Goal: Task Accomplishment & Management: Use online tool/utility

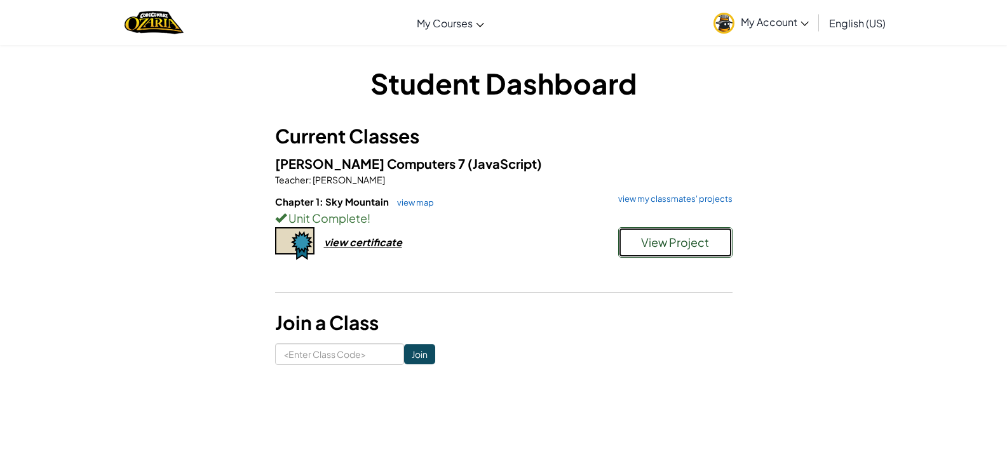
click at [637, 246] on button "View Project" at bounding box center [675, 242] width 114 height 30
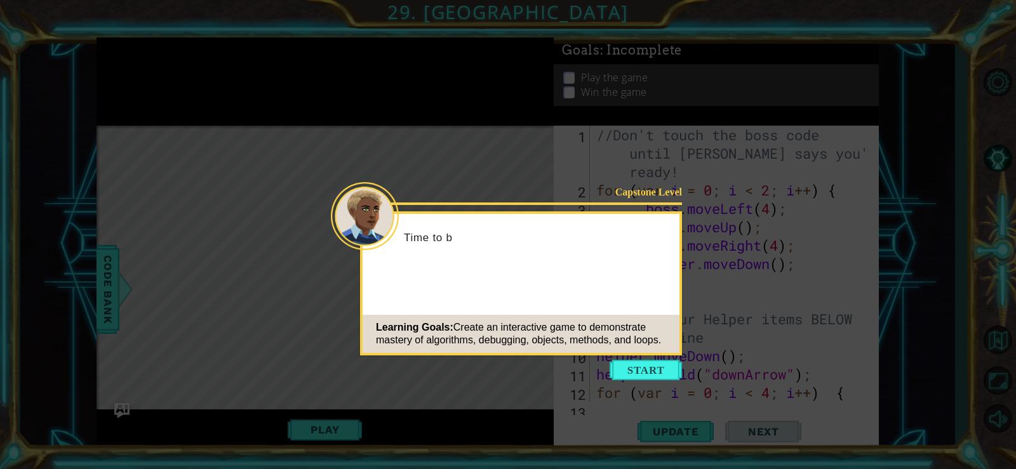
scroll to position [626, 0]
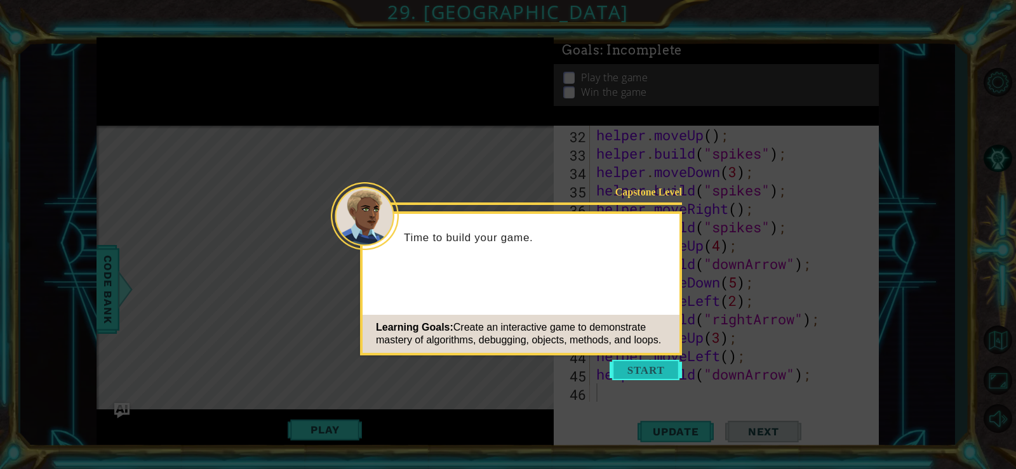
click at [633, 365] on button "Start" at bounding box center [646, 370] width 72 height 20
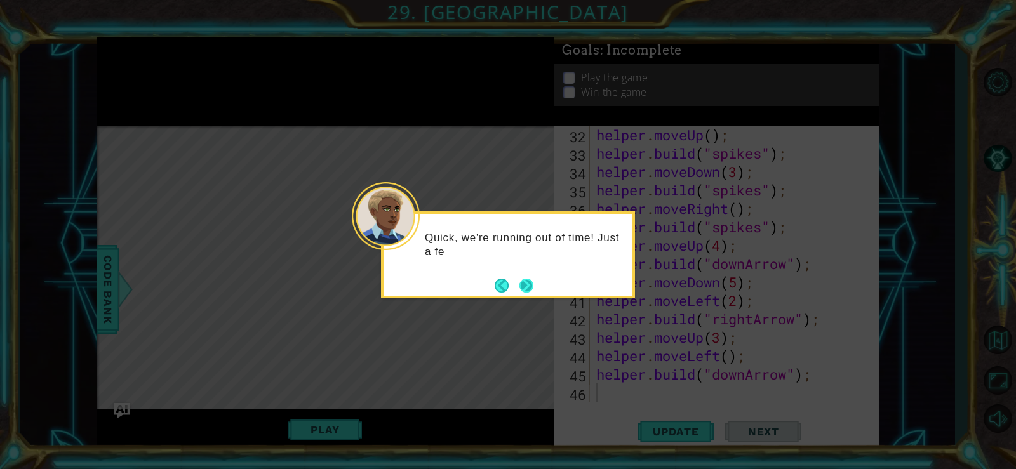
click at [532, 280] on button "Next" at bounding box center [527, 286] width 14 height 14
click at [528, 280] on button "Next" at bounding box center [527, 286] width 14 height 14
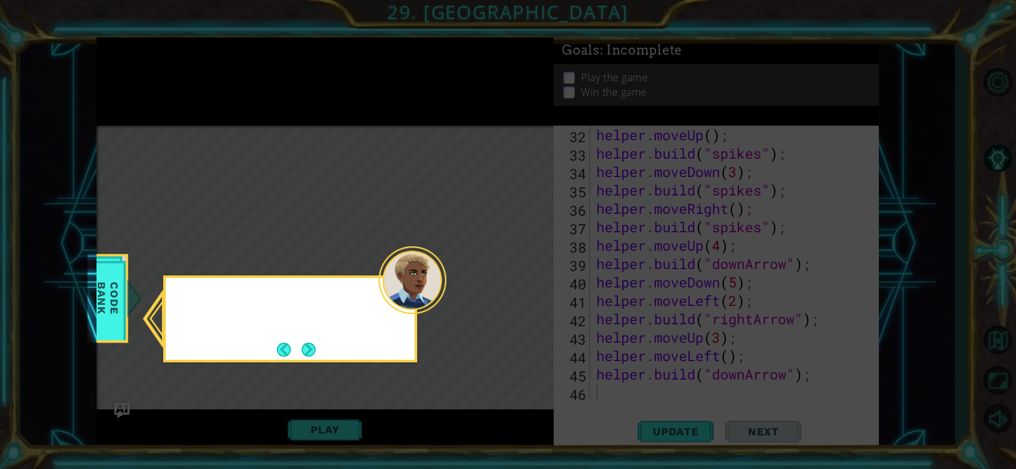
click at [528, 280] on icon at bounding box center [508, 234] width 1016 height 469
click at [314, 347] on button "Next" at bounding box center [309, 350] width 14 height 14
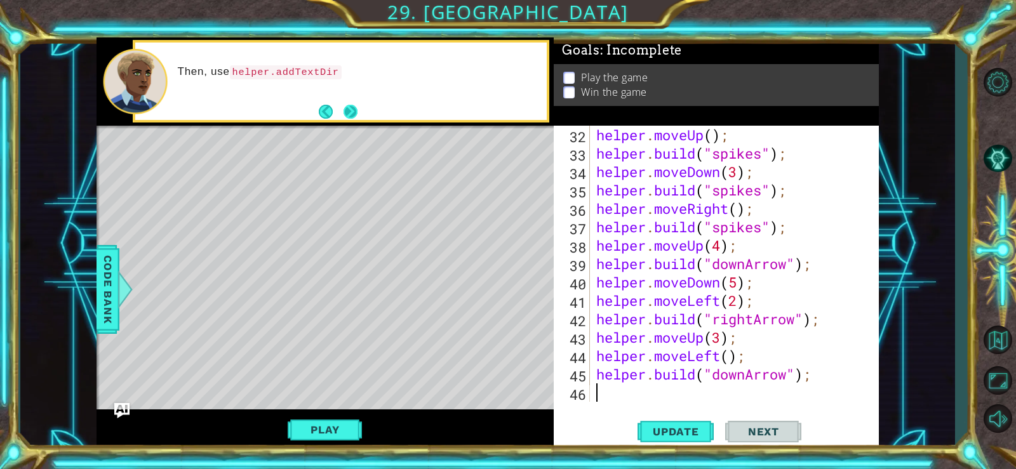
click at [348, 109] on button "Next" at bounding box center [351, 112] width 14 height 14
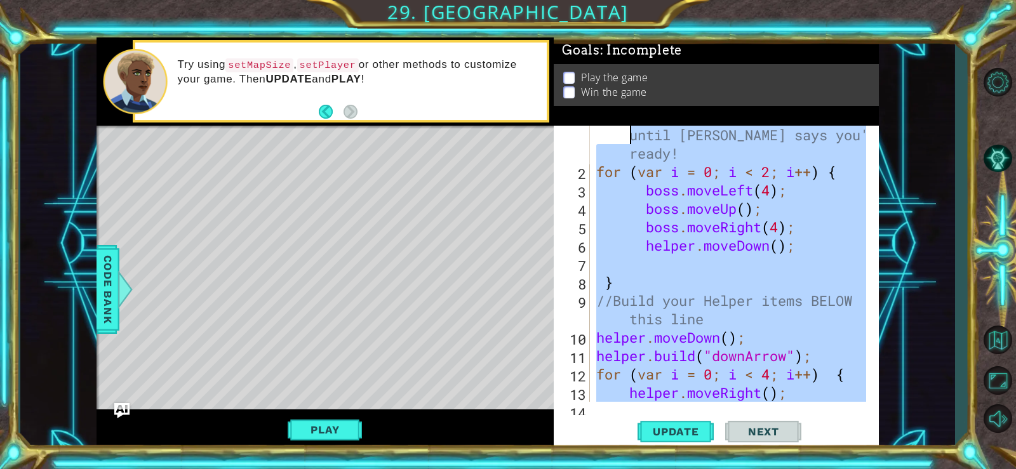
scroll to position [0, 0]
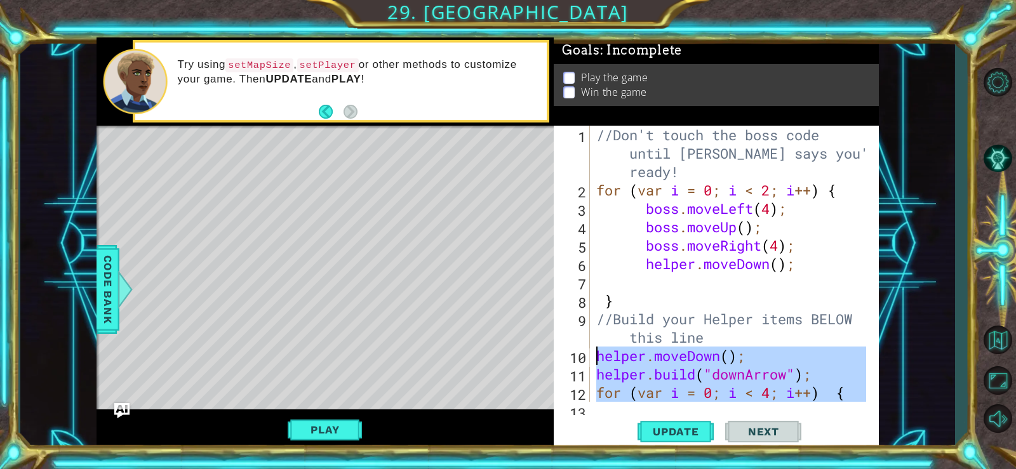
drag, startPoint x: 634, startPoint y: 391, endPoint x: 591, endPoint y: 360, distance: 52.9
click at [591, 360] on div "1 2 3 4 5 6 7 8 9 10 11 12 13 //Don't touch the boss code until [PERSON_NAME] s…" at bounding box center [715, 264] width 322 height 276
type textarea "helper.moveDown(); [DOMAIN_NAME]("downArrow");"
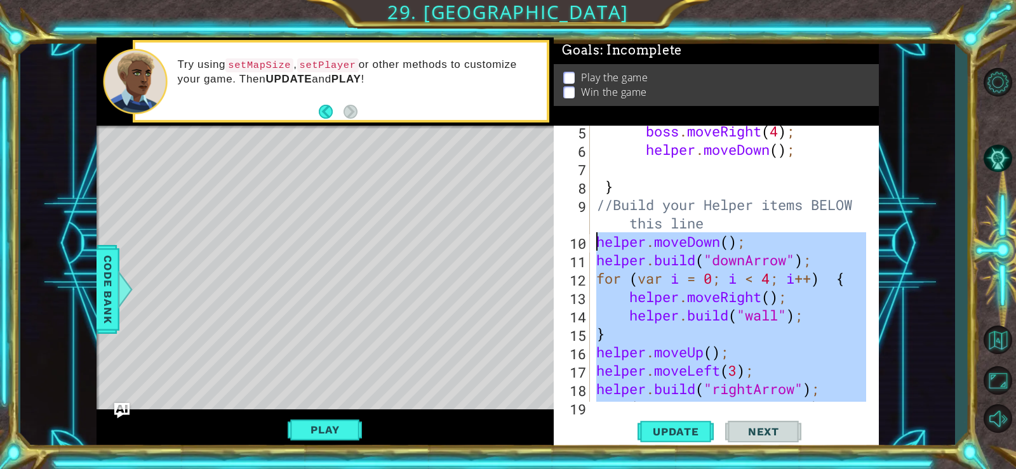
scroll to position [152, 0]
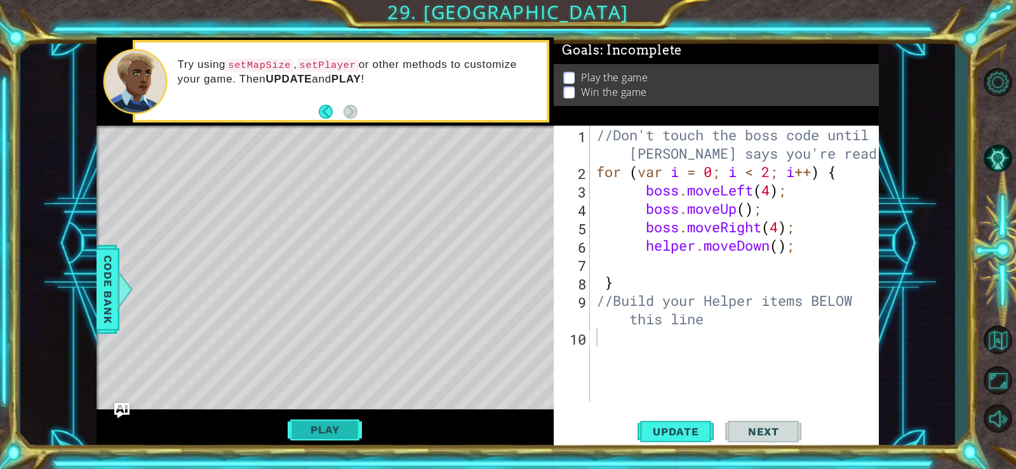
click at [355, 429] on button "Play" at bounding box center [325, 430] width 74 height 24
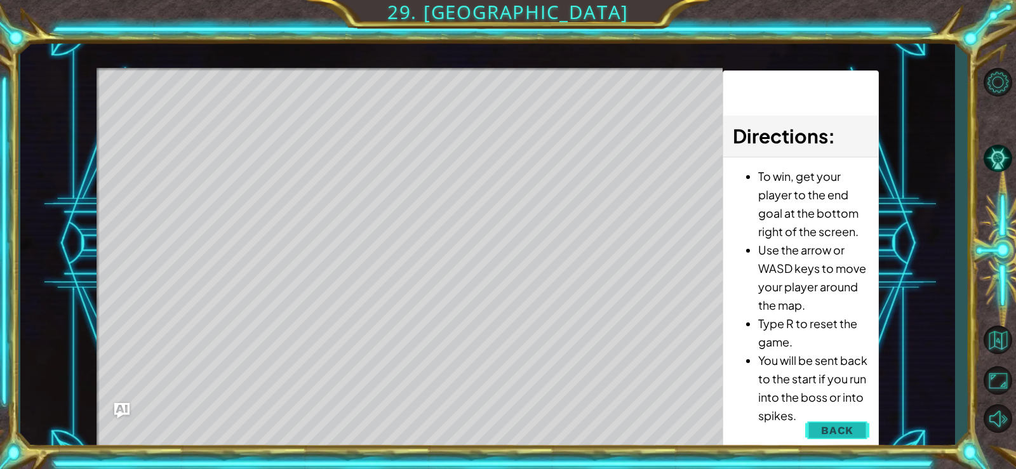
click at [811, 424] on button "Back" at bounding box center [837, 430] width 64 height 25
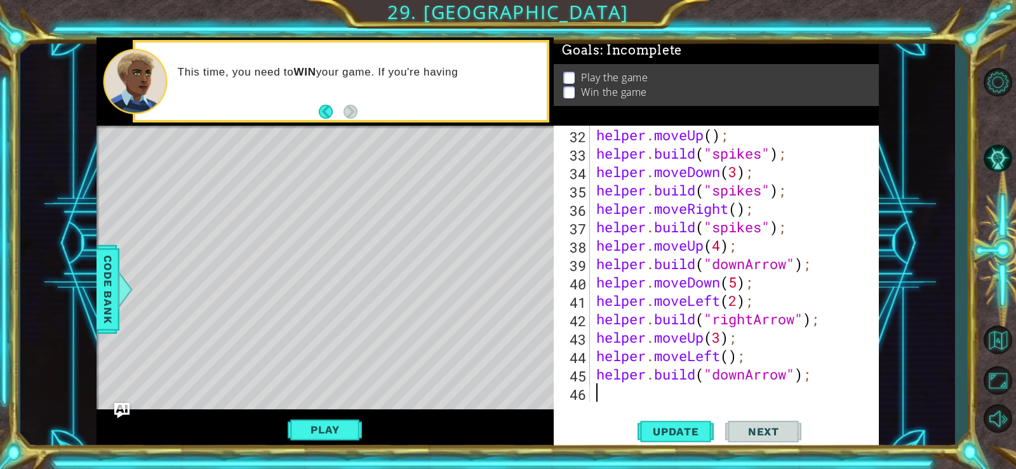
scroll to position [626, 0]
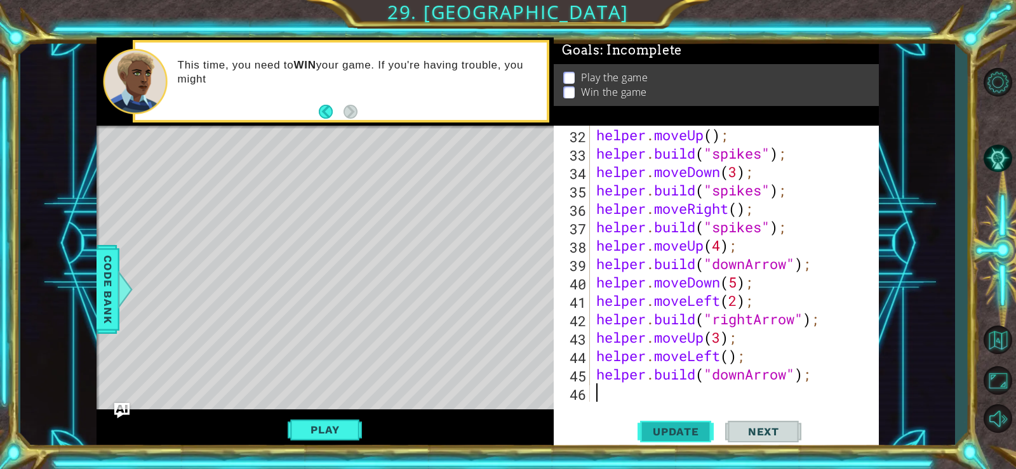
click at [690, 426] on span "Update" at bounding box center [676, 432] width 72 height 13
click at [683, 426] on span "Update" at bounding box center [676, 432] width 72 height 13
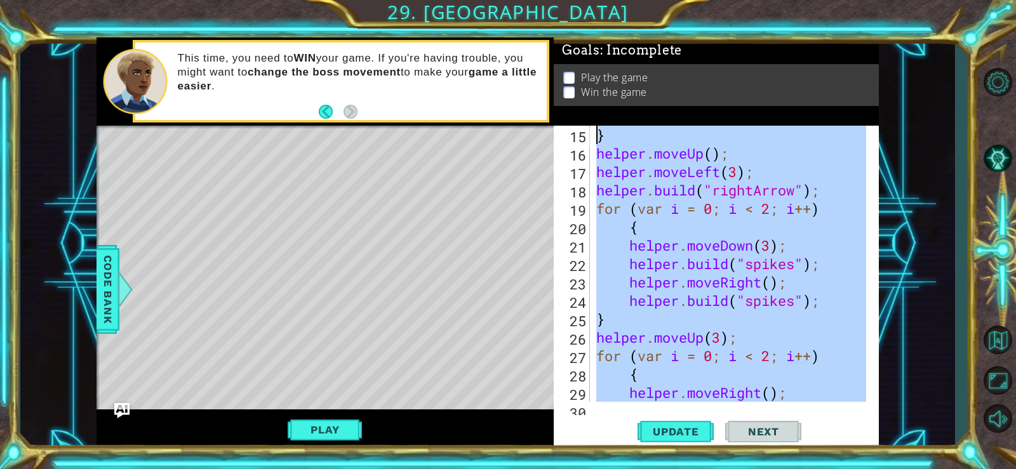
scroll to position [0, 0]
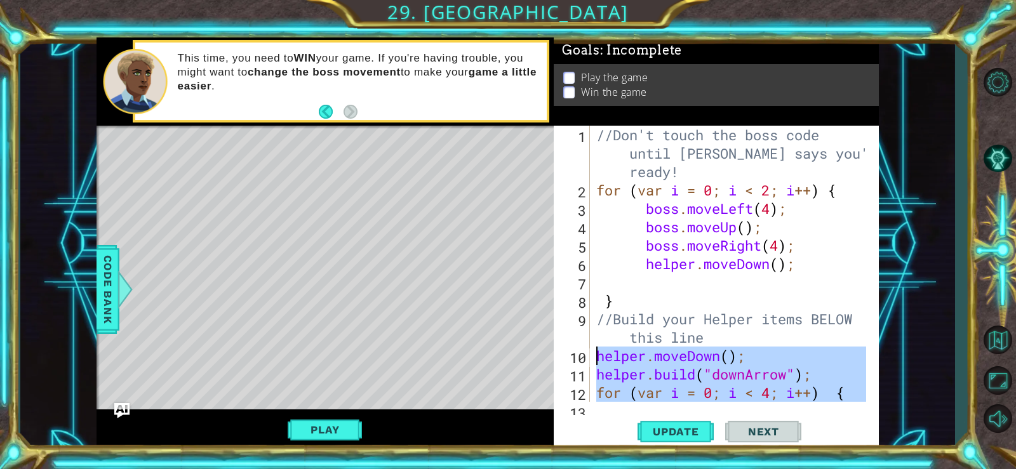
drag, startPoint x: 655, startPoint y: 396, endPoint x: 596, endPoint y: 356, distance: 71.0
click at [596, 356] on div "//Don't touch the boss code until [PERSON_NAME] says you're ready! for ( var i …" at bounding box center [733, 301] width 279 height 350
type textarea "helper.moveDown(); [DOMAIN_NAME]("downArrow");"
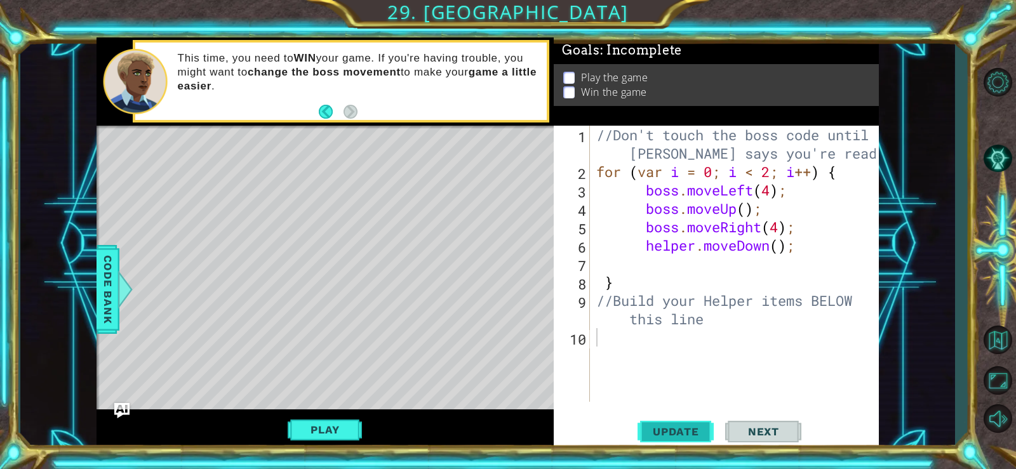
click at [650, 419] on button "Update" at bounding box center [676, 431] width 76 height 32
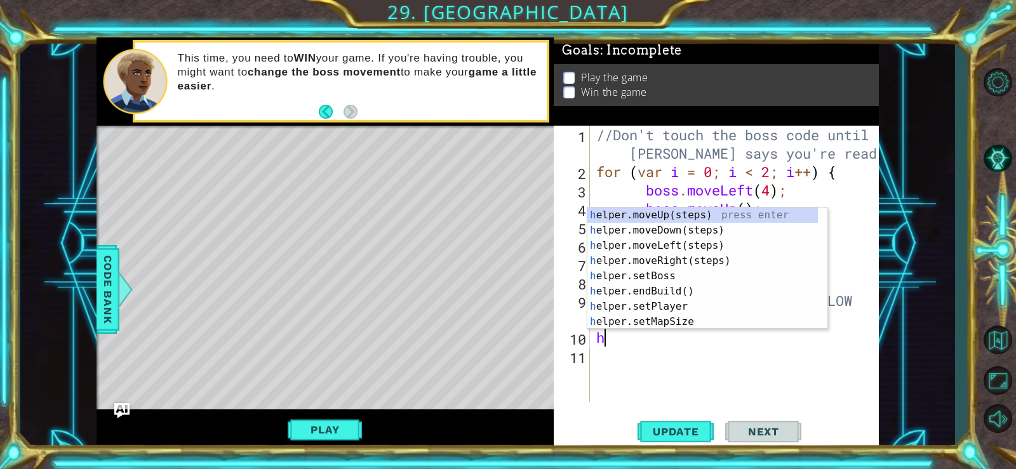
type textarea "he"
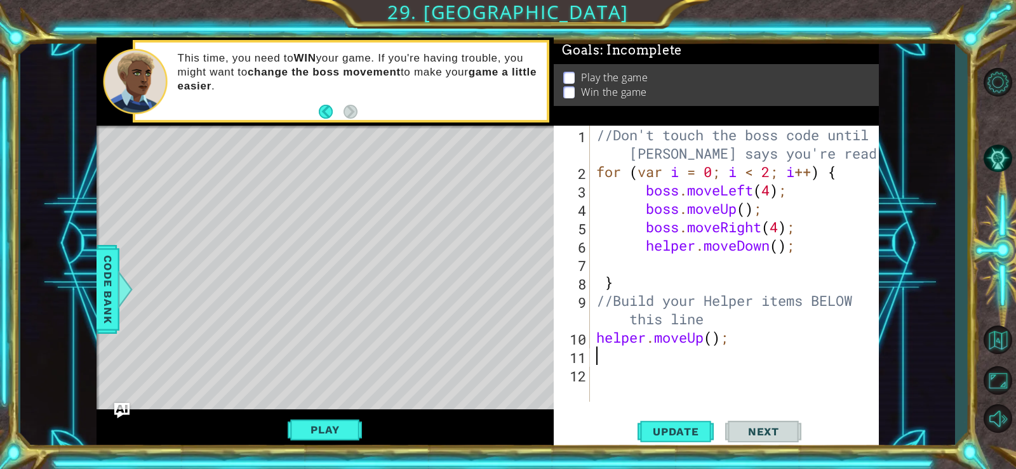
click at [709, 338] on div "//Don't touch the boss code until [PERSON_NAME] says you're ready! for ( var i …" at bounding box center [738, 292] width 288 height 332
click at [711, 338] on div "//Don't touch the boss code until [PERSON_NAME] says you're ready! for ( var i …" at bounding box center [738, 292] width 288 height 332
type textarea "helper.moveUp(2);"
click at [729, 349] on div "//Don't touch the boss code until [PERSON_NAME] says you're ready! for ( var i …" at bounding box center [738, 292] width 288 height 332
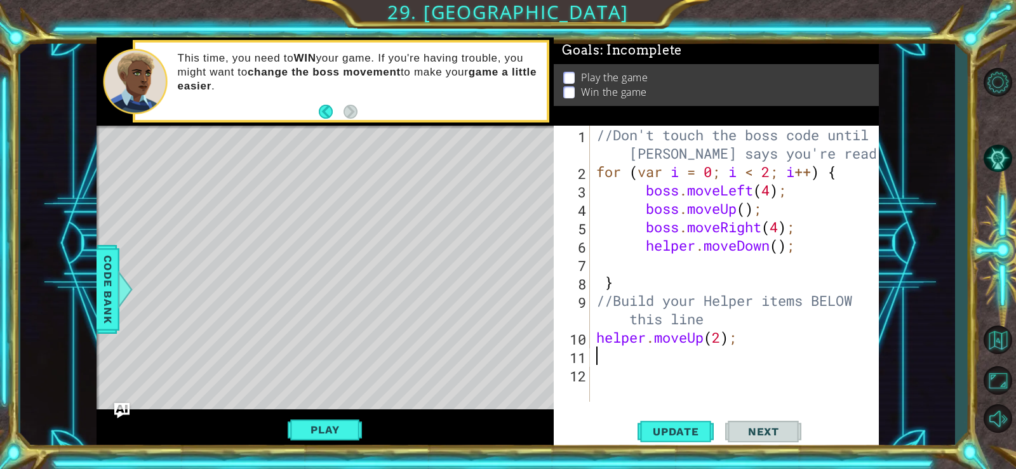
scroll to position [663, 0]
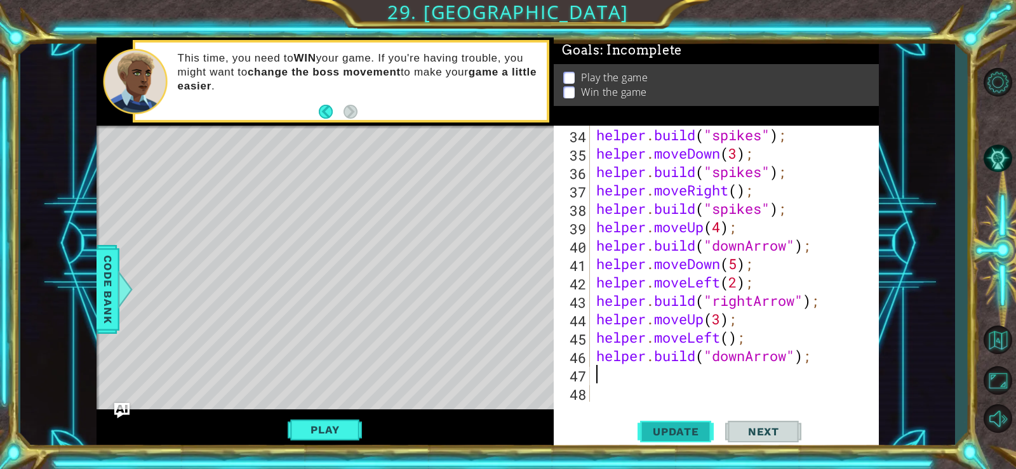
click at [692, 429] on span "Update" at bounding box center [676, 432] width 72 height 13
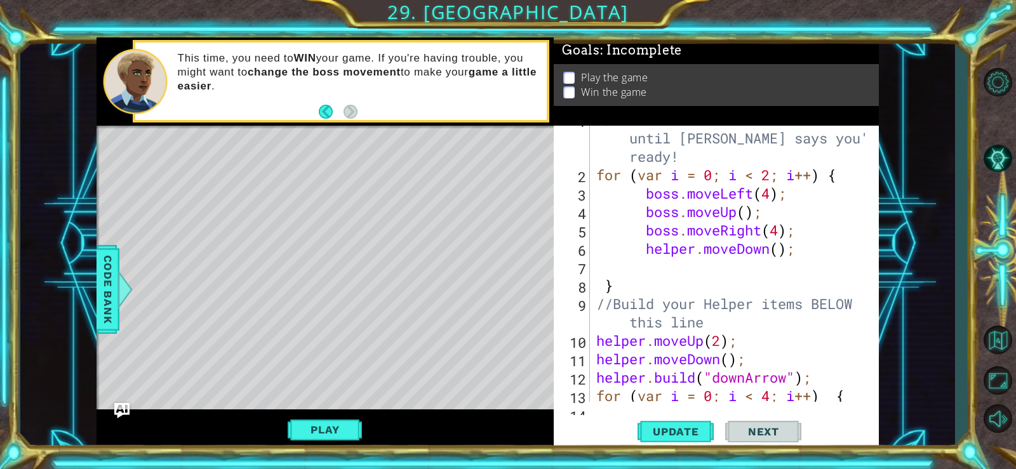
scroll to position [0, 0]
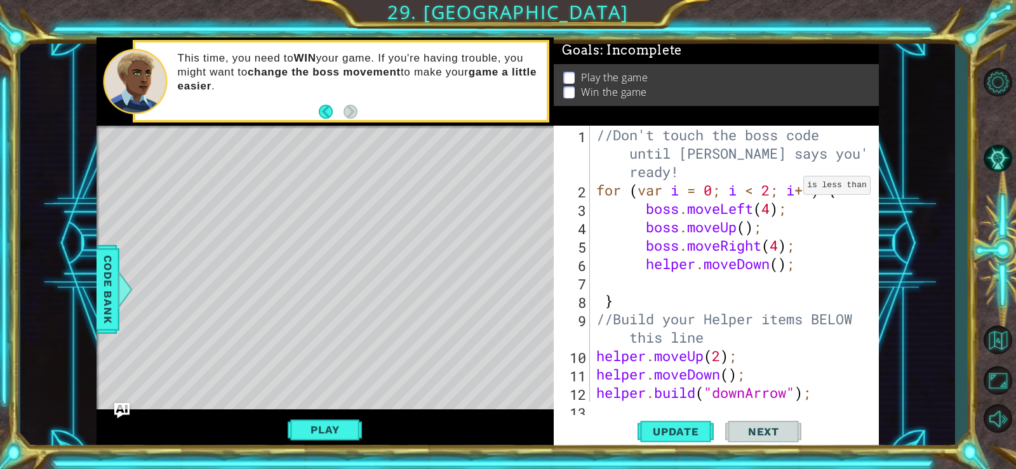
click at [793, 189] on div "//Don't touch the boss code until [PERSON_NAME] says you're ready! for ( var i …" at bounding box center [733, 301] width 279 height 350
click at [798, 193] on div "//Don't touch the boss code until [PERSON_NAME] says you're ready! for ( var i …" at bounding box center [733, 301] width 279 height 350
click at [793, 192] on div "//Don't touch the boss code until [PERSON_NAME] says you're ready! for ( var i …" at bounding box center [733, 301] width 279 height 350
click at [645, 424] on button "Update" at bounding box center [676, 431] width 76 height 32
click at [350, 423] on button "Play" at bounding box center [325, 430] width 74 height 24
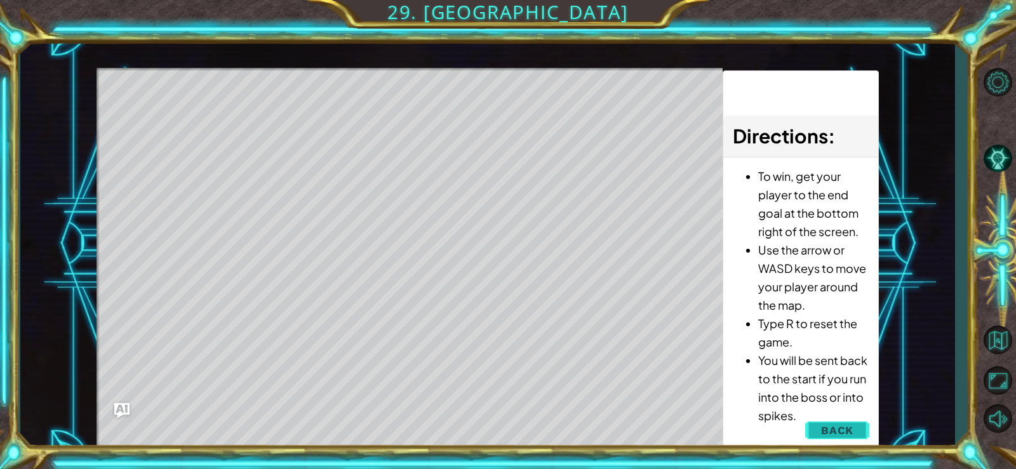
click at [842, 428] on span "Back" at bounding box center [837, 430] width 32 height 13
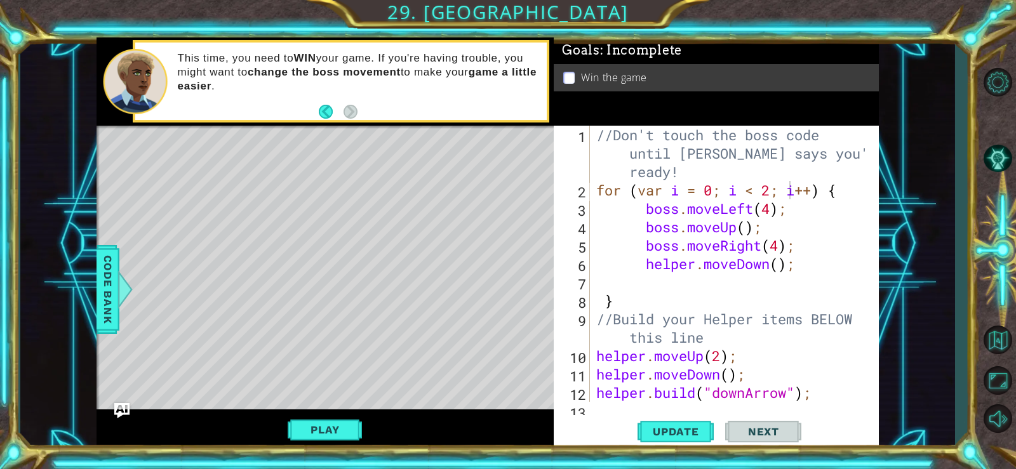
drag, startPoint x: 833, startPoint y: 422, endPoint x: 601, endPoint y: 426, distance: 231.9
click at [601, 426] on div "Update Next" at bounding box center [719, 431] width 325 height 32
click at [656, 430] on span "Update" at bounding box center [676, 432] width 72 height 13
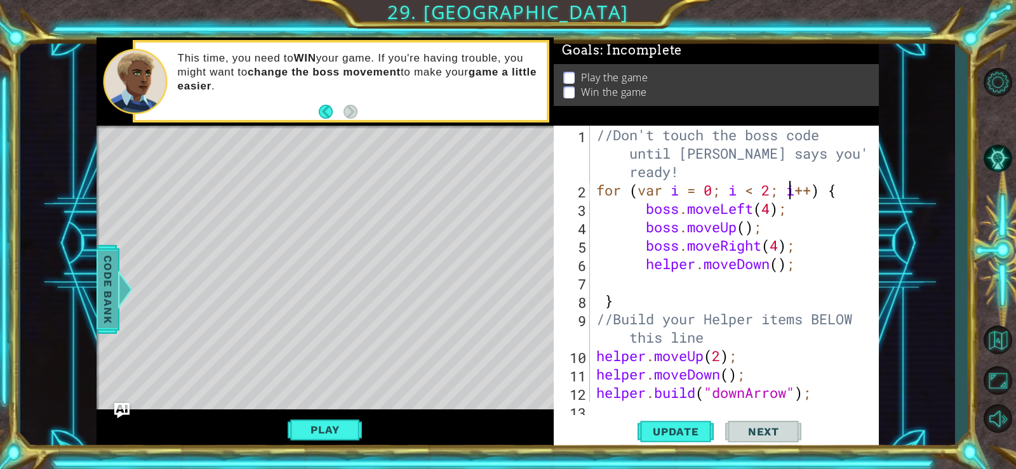
click at [119, 289] on div at bounding box center [125, 290] width 16 height 38
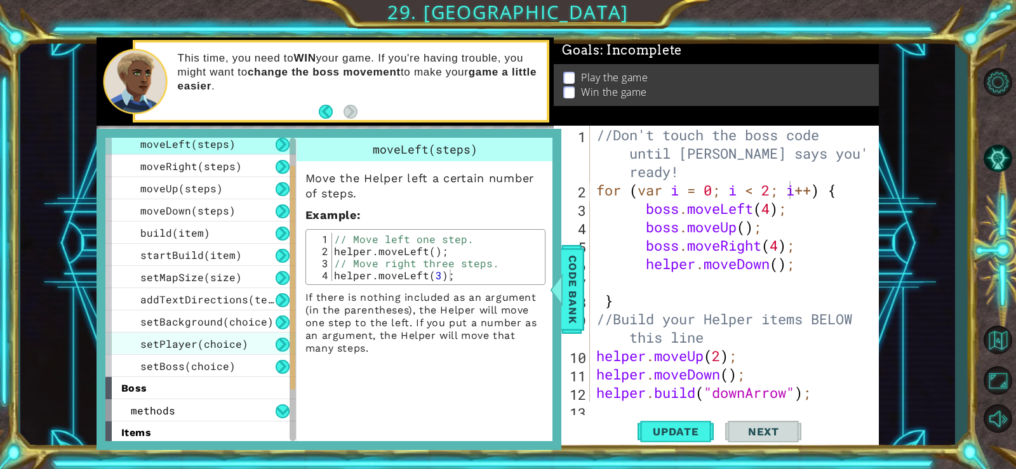
scroll to position [141, 0]
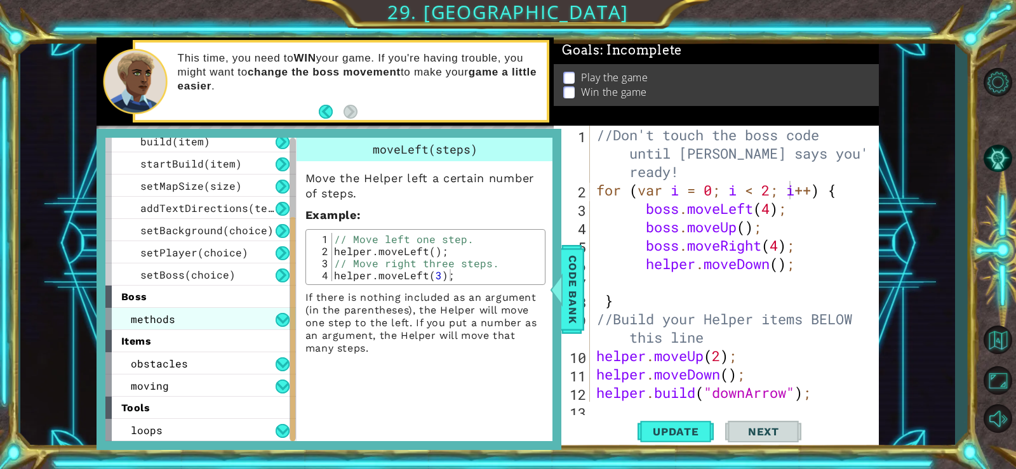
click at [170, 321] on span "methods" at bounding box center [153, 318] width 44 height 13
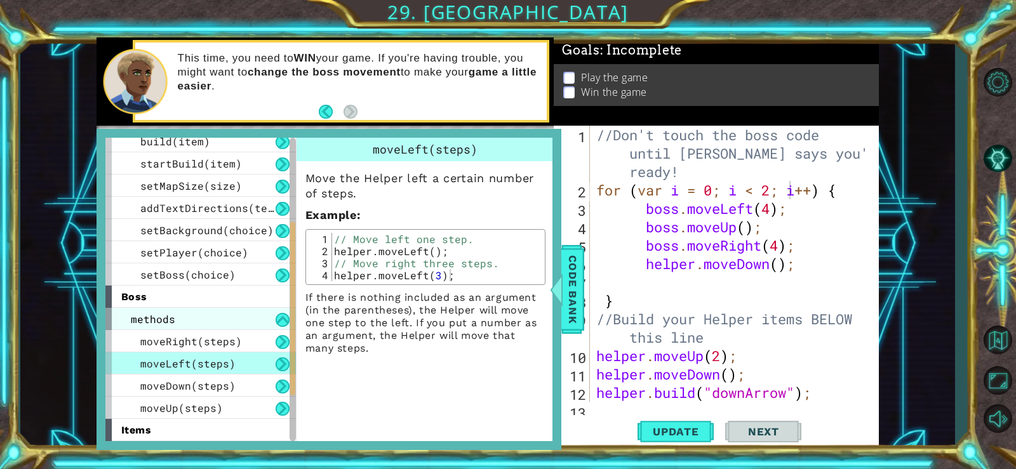
click at [170, 321] on span "methods" at bounding box center [153, 318] width 44 height 13
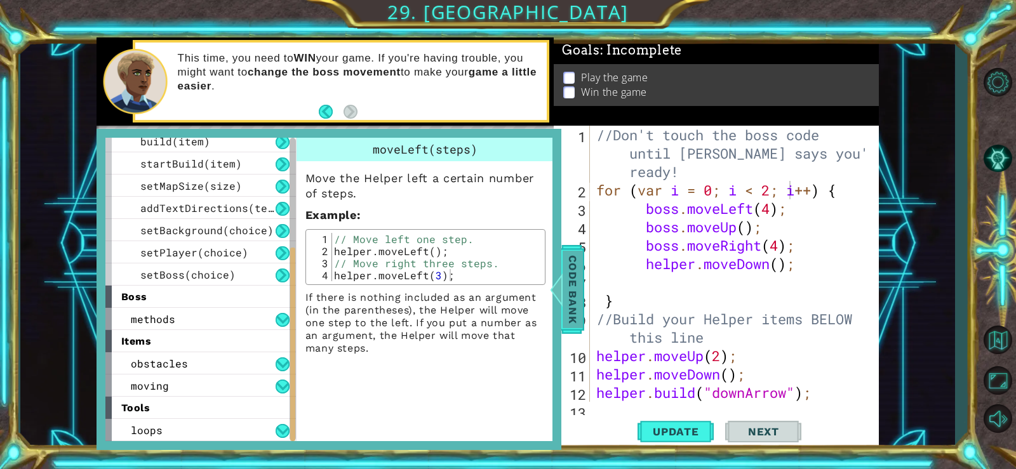
click at [563, 288] on div at bounding box center [556, 290] width 16 height 38
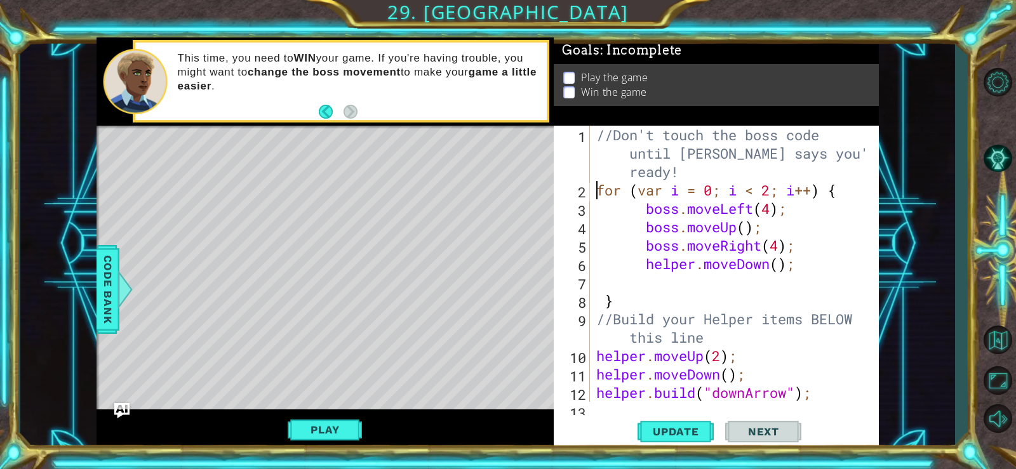
click at [595, 196] on div "//Don't touch the boss code until [PERSON_NAME] says you're ready! for ( var i …" at bounding box center [733, 301] width 279 height 350
click at [680, 174] on div "//Don't touch the boss code until [PERSON_NAME] says you're ready! for ( var i …" at bounding box center [733, 301] width 279 height 350
type textarea "//Don't touch the boss code until [PERSON_NAME] says you're ready!"
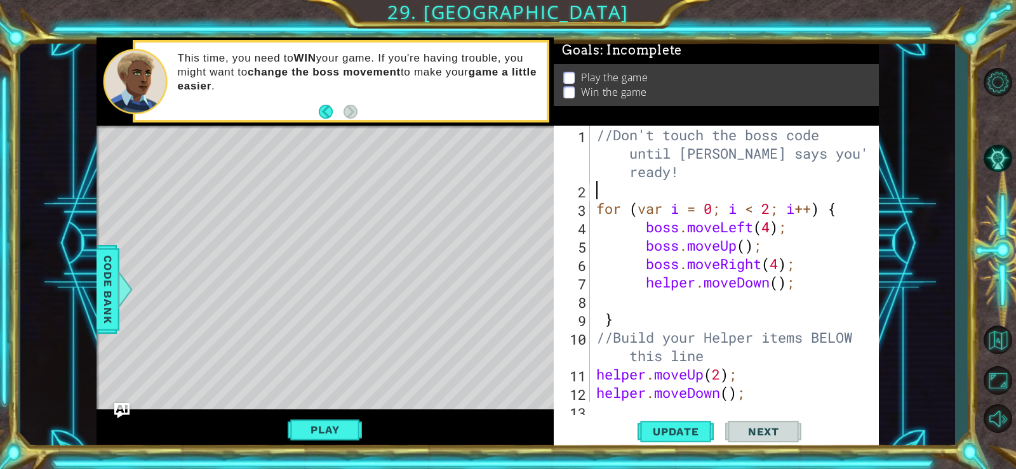
type textarea "p"
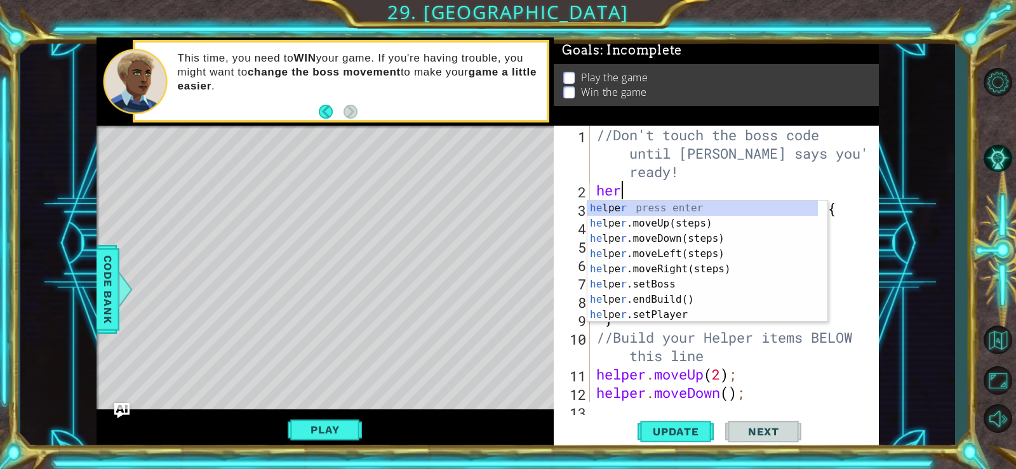
scroll to position [0, 0]
type textarea "h"
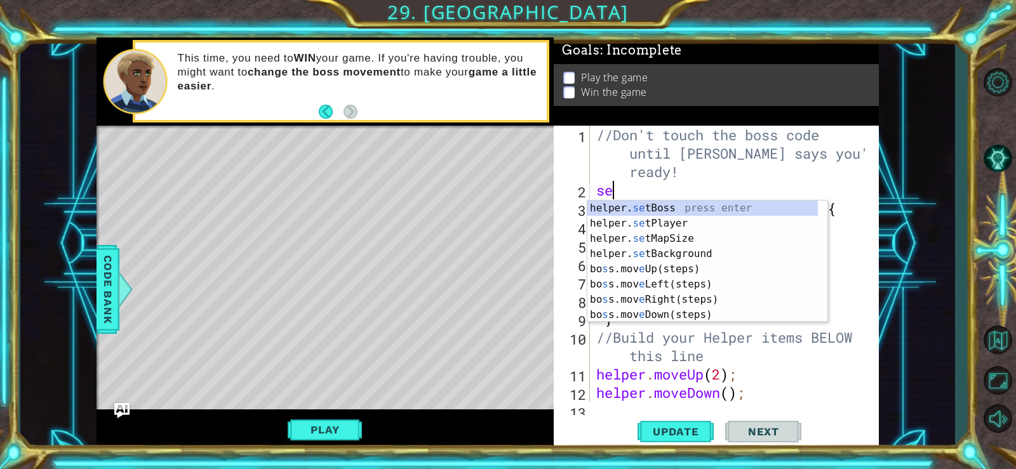
scroll to position [0, 1]
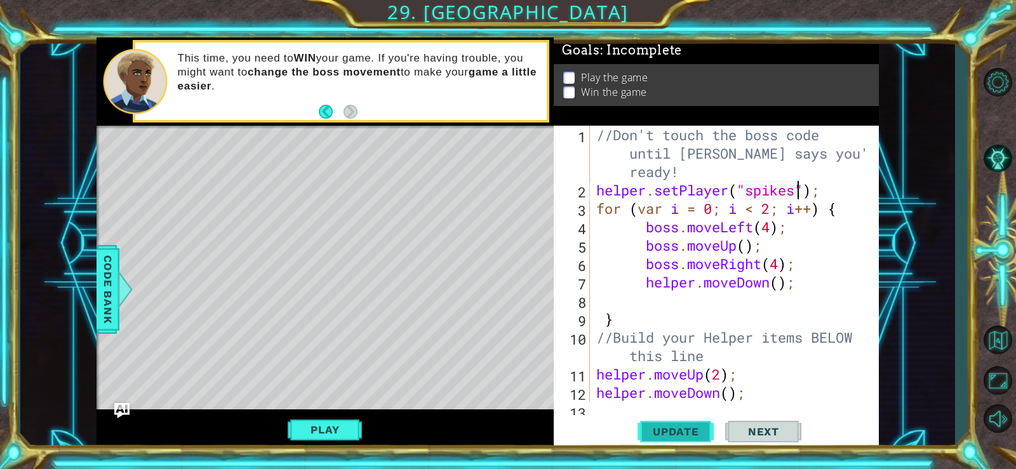
click at [702, 420] on button "Update" at bounding box center [676, 431] width 76 height 32
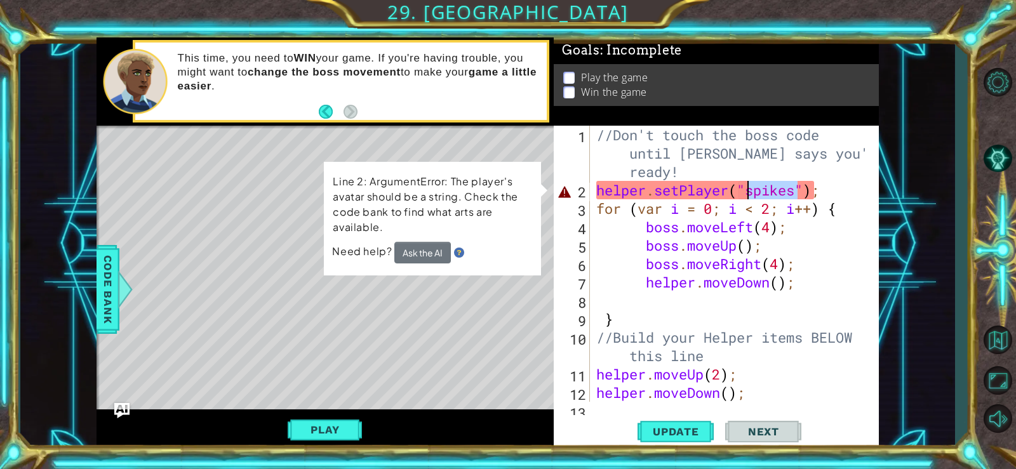
drag, startPoint x: 798, startPoint y: 193, endPoint x: 751, endPoint y: 192, distance: 47.0
click at [751, 192] on div "//Don't touch the boss code until [PERSON_NAME] says you're ready! helper . set…" at bounding box center [733, 301] width 279 height 350
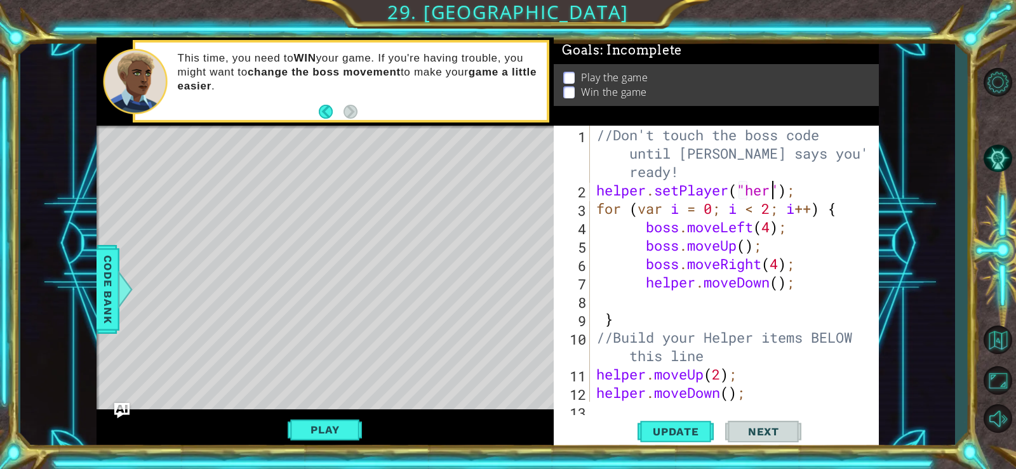
type textarea "helper.setPlayer("herp");"
click at [683, 423] on button "Update" at bounding box center [676, 431] width 76 height 32
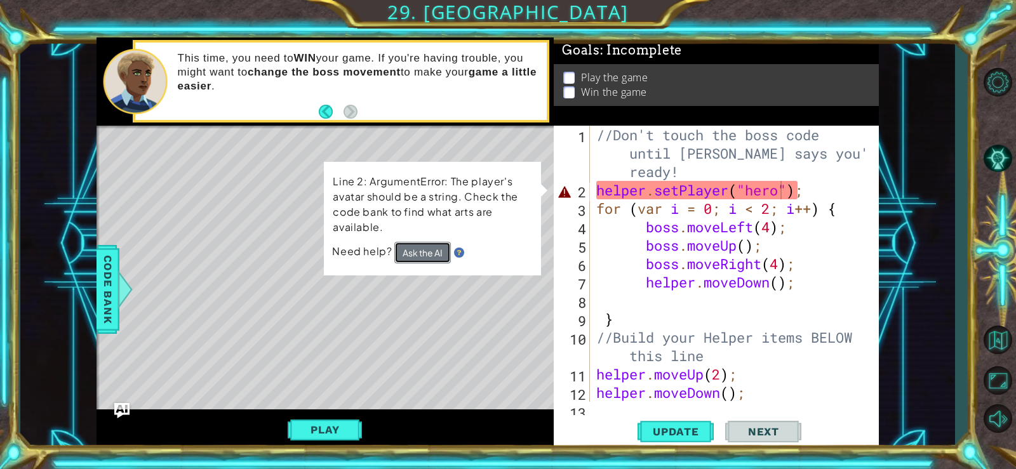
click at [427, 262] on button "Ask the AI" at bounding box center [422, 253] width 57 height 22
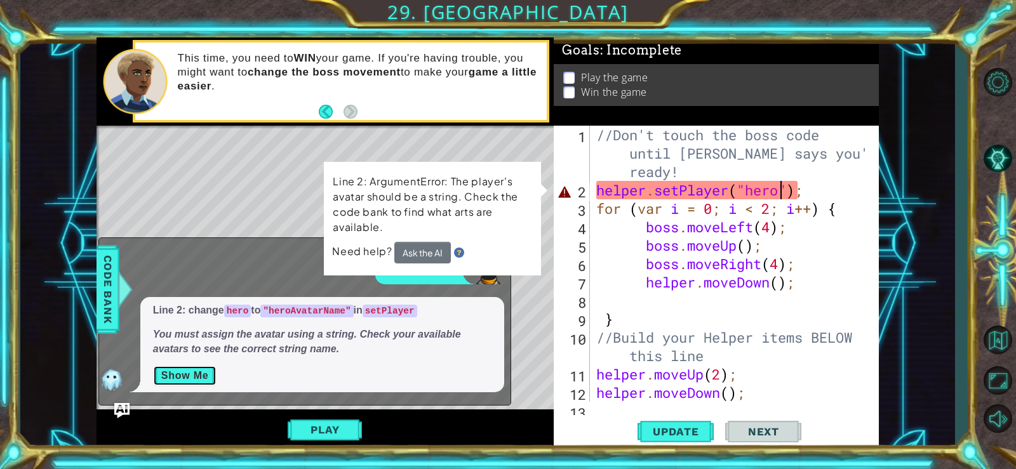
click at [204, 371] on button "Show Me" at bounding box center [185, 376] width 64 height 20
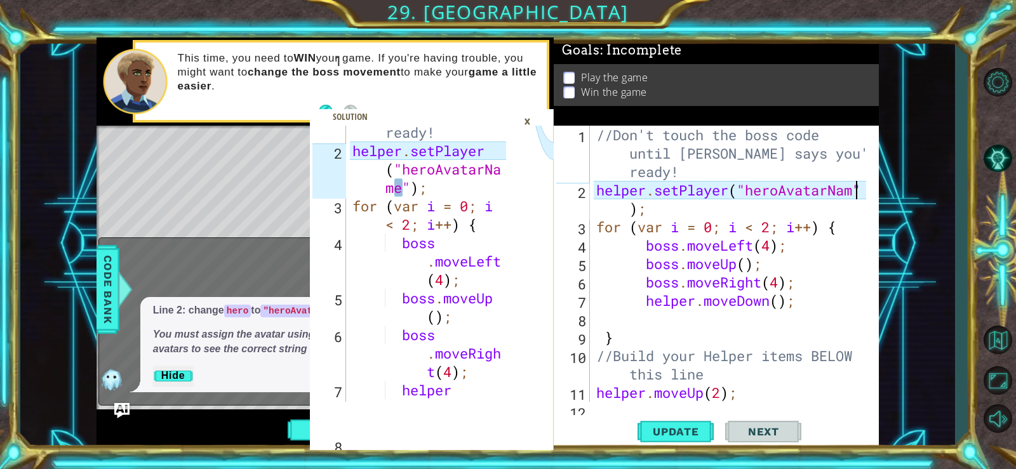
scroll to position [0, 13]
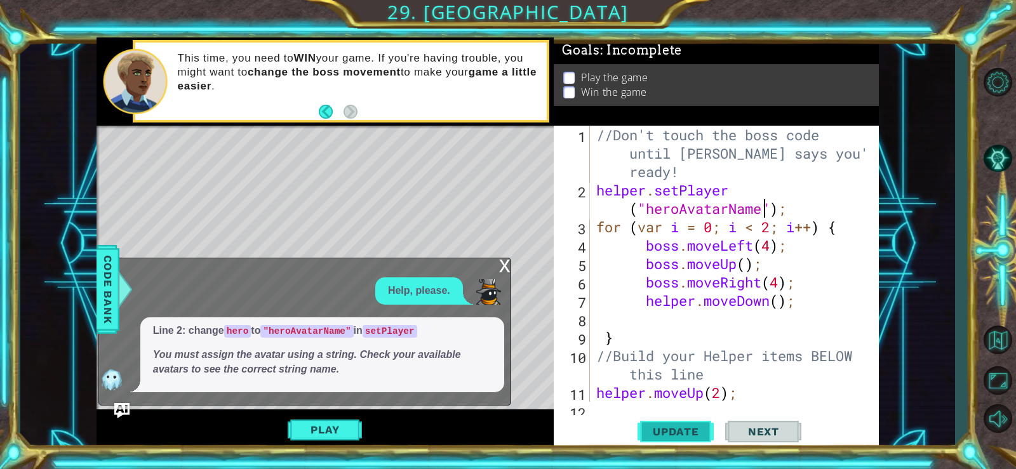
click at [681, 424] on button "Update" at bounding box center [676, 431] width 76 height 32
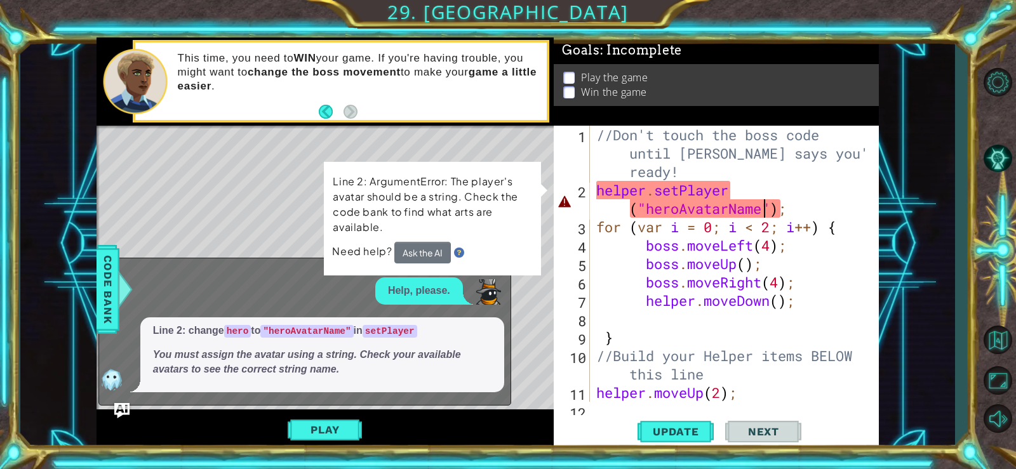
click at [593, 209] on div "helper.setPlayer("heroAvatarName"); 1 2 3 4 5 6 7 8 9 10 11 12 //Don't touch th…" at bounding box center [715, 264] width 322 height 276
click at [596, 207] on div "//Don't touch the boss code until [PERSON_NAME] says you're ready! helper . set…" at bounding box center [733, 301] width 279 height 350
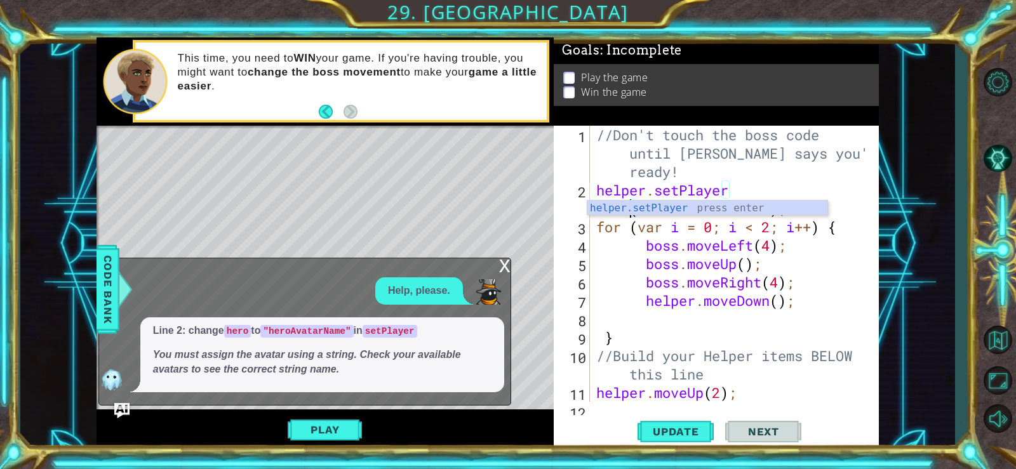
scroll to position [0, 6]
click at [603, 261] on div "//Don't touch the boss code until [PERSON_NAME] says you're ready! helper . set…" at bounding box center [733, 301] width 279 height 350
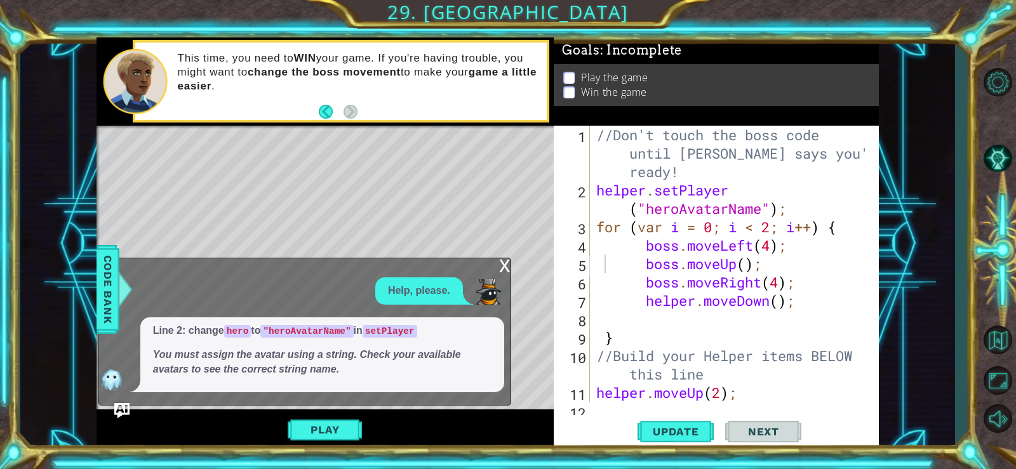
click at [654, 413] on div "boss.moveUp(); 1 2 3 4 5 6 7 8 9 10 11 12 //Don't touch the boss code until [PE…" at bounding box center [716, 288] width 325 height 325
click at [653, 420] on button "Update" at bounding box center [676, 431] width 76 height 32
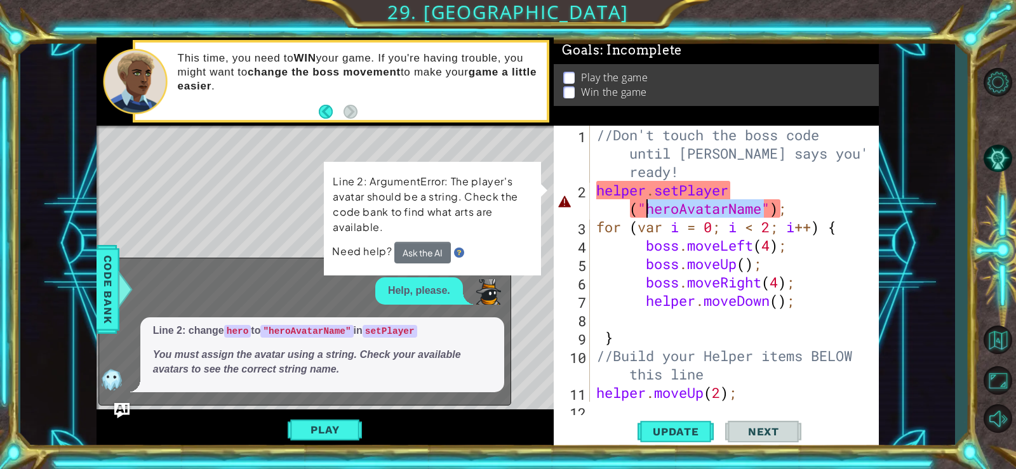
drag, startPoint x: 762, startPoint y: 213, endPoint x: 650, endPoint y: 210, distance: 112.5
click at [650, 210] on div "//Don't touch the boss code until [PERSON_NAME] says you're ready! helper . set…" at bounding box center [733, 301] width 279 height 350
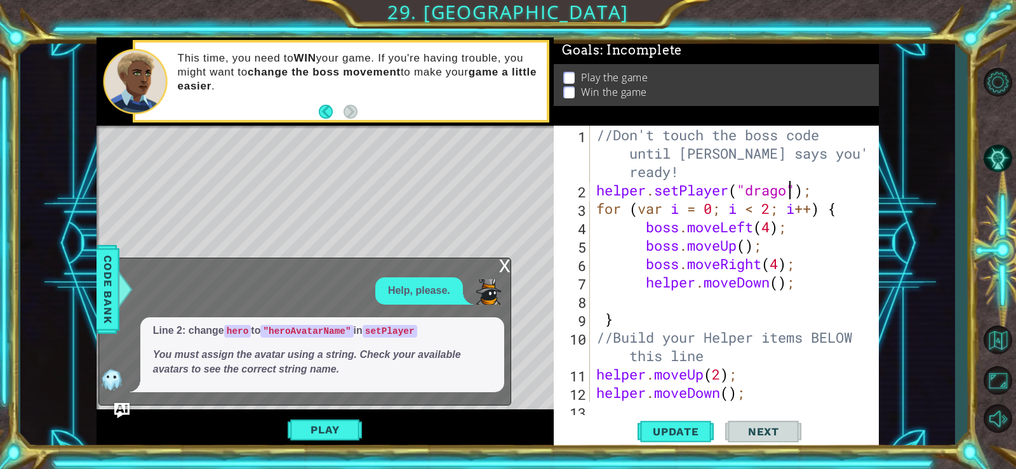
scroll to position [0, 10]
click at [678, 436] on span "Update" at bounding box center [676, 432] width 72 height 13
click at [506, 262] on div "x" at bounding box center [504, 265] width 11 height 13
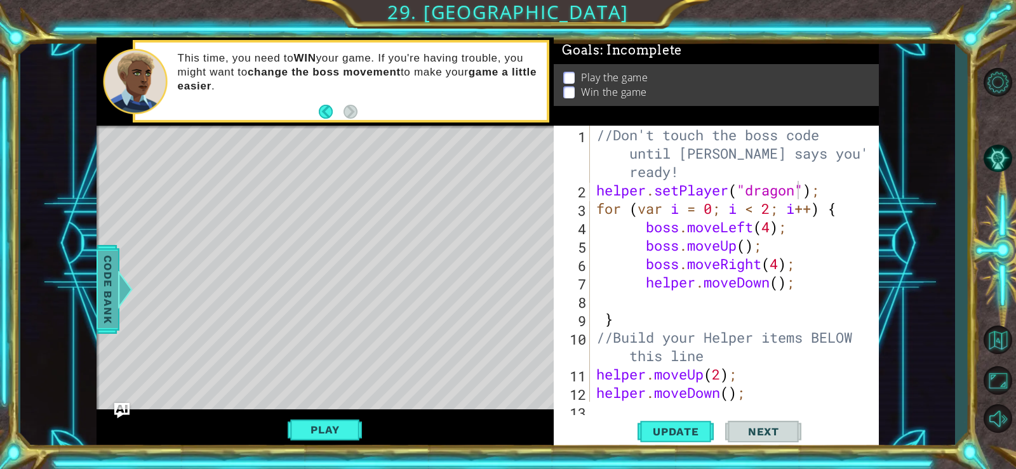
click at [116, 280] on span "Code Bank" at bounding box center [108, 289] width 20 height 77
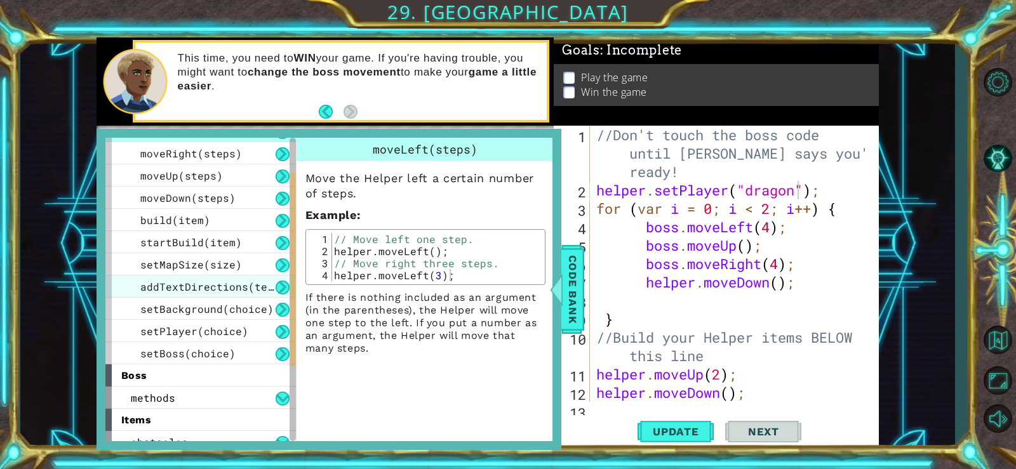
scroll to position [64, 0]
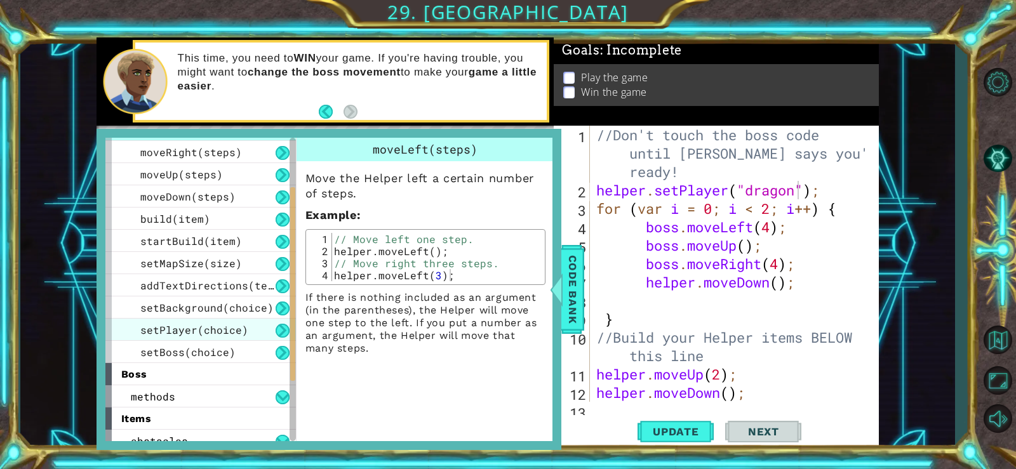
click at [208, 326] on span "setPlayer(choice)" at bounding box center [194, 329] width 108 height 13
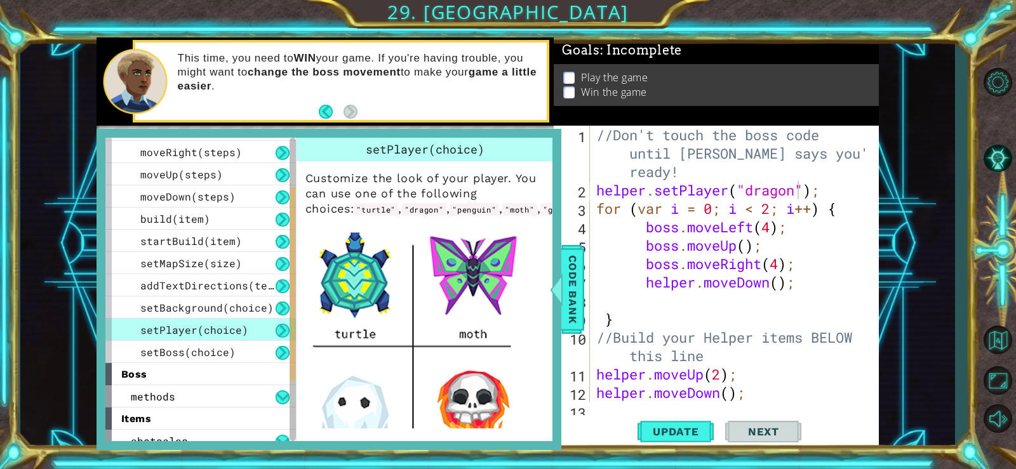
click at [277, 330] on button at bounding box center [283, 331] width 14 height 14
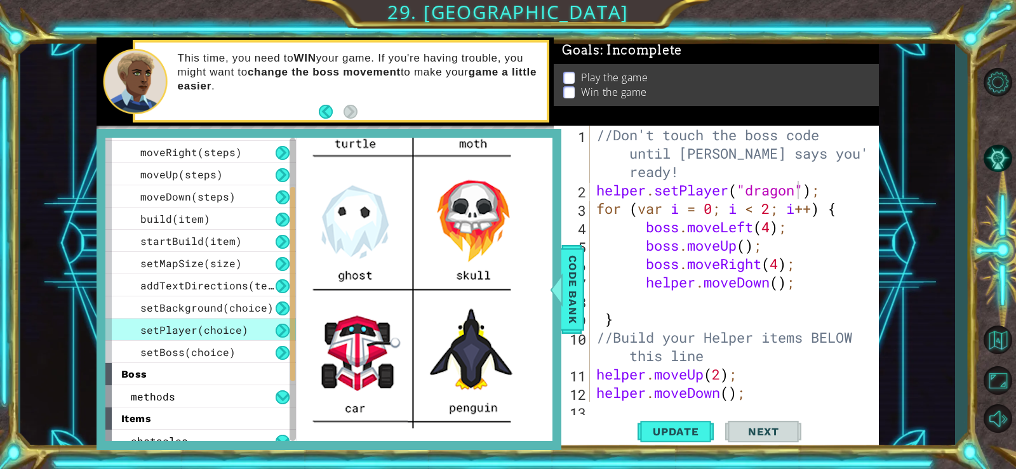
scroll to position [127, 0]
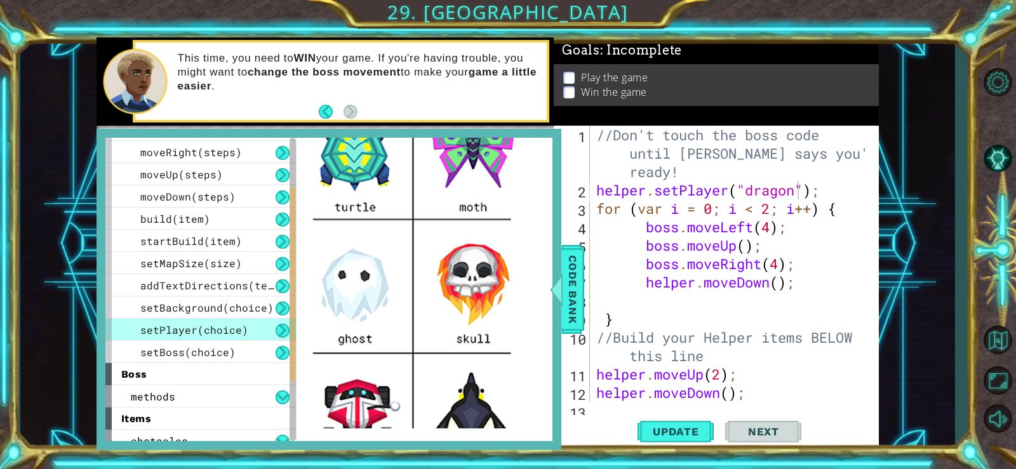
click at [796, 192] on div "//Don't touch the boss code until [PERSON_NAME] says you're ready! helper . set…" at bounding box center [733, 301] width 279 height 350
click at [638, 429] on button "Update" at bounding box center [676, 431] width 76 height 32
click at [572, 279] on span "Code Bank" at bounding box center [573, 289] width 20 height 77
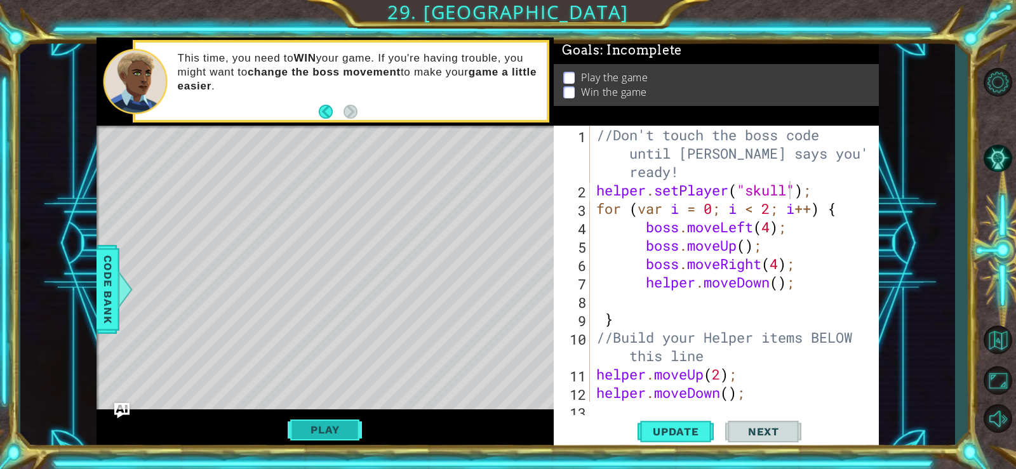
click at [312, 433] on button "Play" at bounding box center [325, 430] width 74 height 24
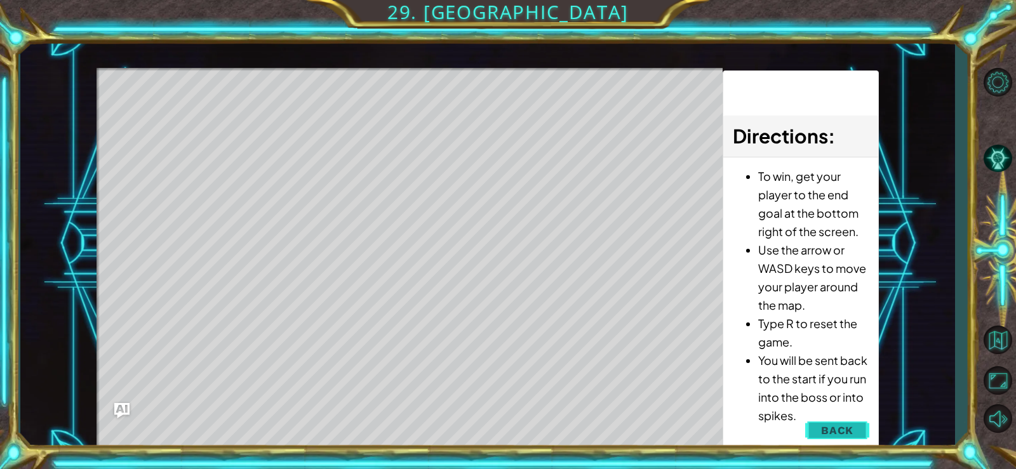
click at [812, 430] on button "Back" at bounding box center [837, 430] width 64 height 25
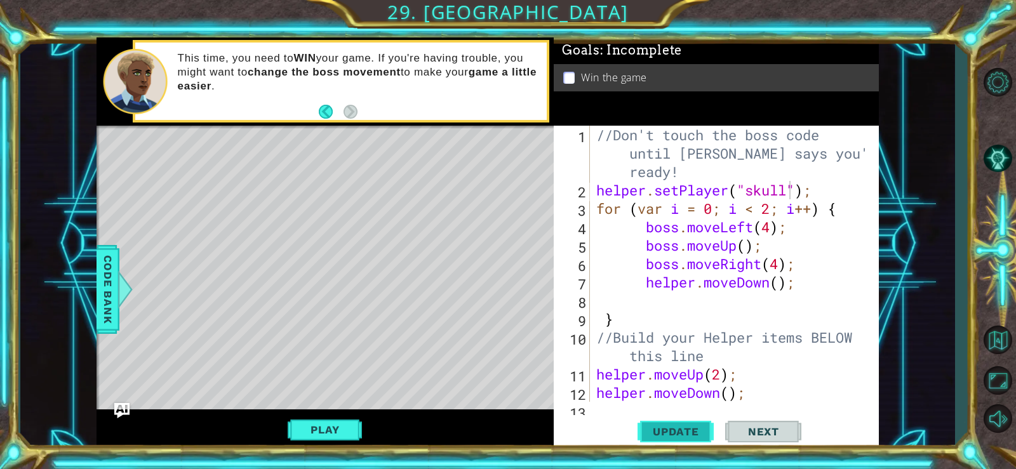
click at [673, 421] on button "Update" at bounding box center [676, 431] width 76 height 32
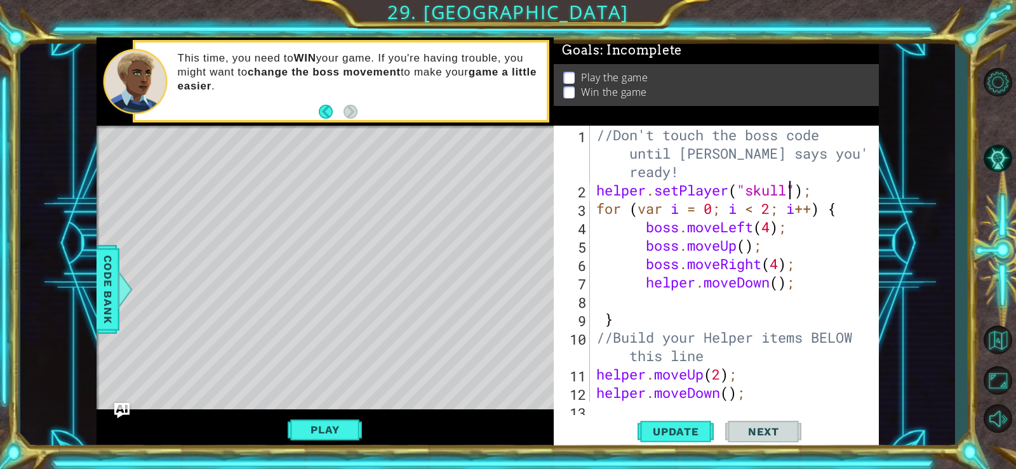
click at [771, 236] on div "//Don't touch the boss code until [PERSON_NAME] says you're ready! helper . set…" at bounding box center [733, 301] width 279 height 350
click at [771, 231] on div "//Don't touch the boss code until [PERSON_NAME] says you're ready! helper . set…" at bounding box center [733, 301] width 279 height 350
click at [751, 229] on div "//Don't touch the boss code until [PERSON_NAME] says you're ready! helper . set…" at bounding box center [733, 301] width 279 height 350
click at [754, 229] on div "//Don't touch the boss code until [PERSON_NAME] says you're ready! helper . set…" at bounding box center [733, 301] width 279 height 350
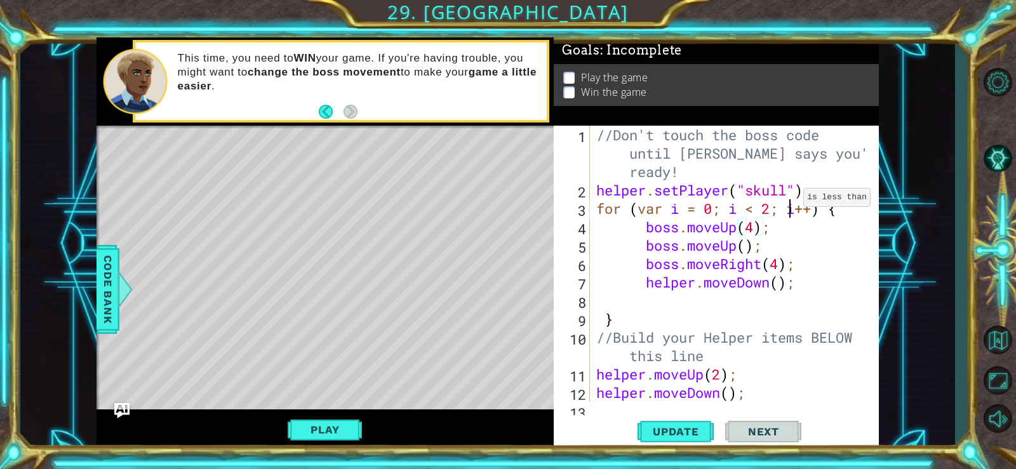
click at [793, 201] on div "//Don't touch the boss code until [PERSON_NAME] says you're ready! helper . set…" at bounding box center [733, 301] width 279 height 350
click at [809, 190] on div "//Don't touch the boss code until [PERSON_NAME] says you're ready! helper . set…" at bounding box center [733, 301] width 279 height 350
type textarea "helper.setPlayer("skull");"
click at [814, 191] on div "//Don't touch the boss code until [PERSON_NAME] says you're ready! helper . set…" at bounding box center [733, 301] width 279 height 350
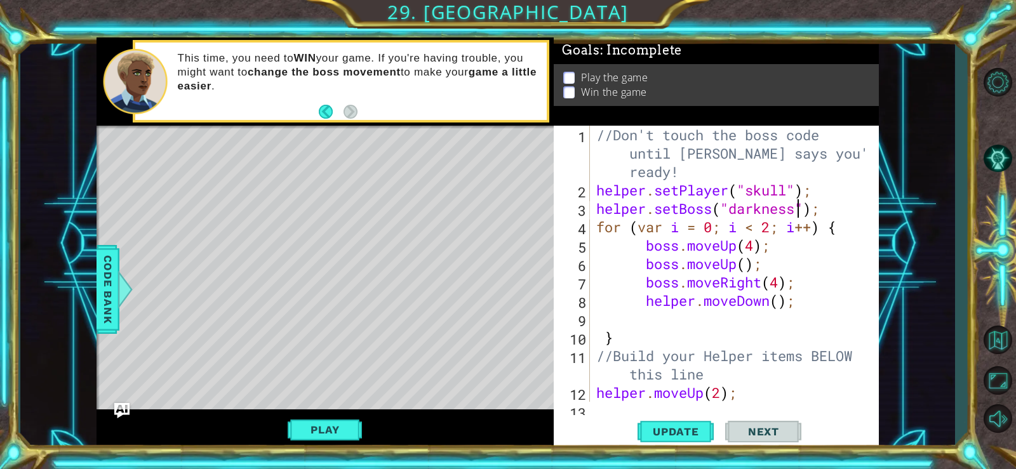
scroll to position [0, 10]
click at [811, 236] on div "//Don't touch the boss code until [PERSON_NAME] says you're ready! helper . set…" at bounding box center [733, 301] width 279 height 350
click at [795, 247] on div "//Don't touch the boss code until [PERSON_NAME] says you're ready! helper . set…" at bounding box center [730, 264] width 272 height 276
click at [735, 267] on div "//Don't touch the boss code until [PERSON_NAME] says you're ready! helper . set…" at bounding box center [733, 301] width 279 height 350
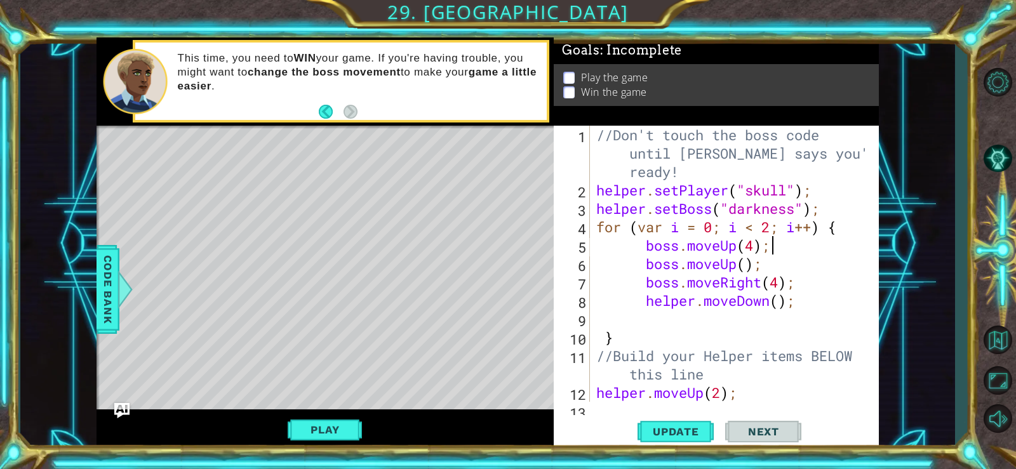
scroll to position [0, 7]
click at [737, 266] on div "//Don't touch the boss code until [PERSON_NAME] says you're ready! helper . set…" at bounding box center [733, 301] width 279 height 350
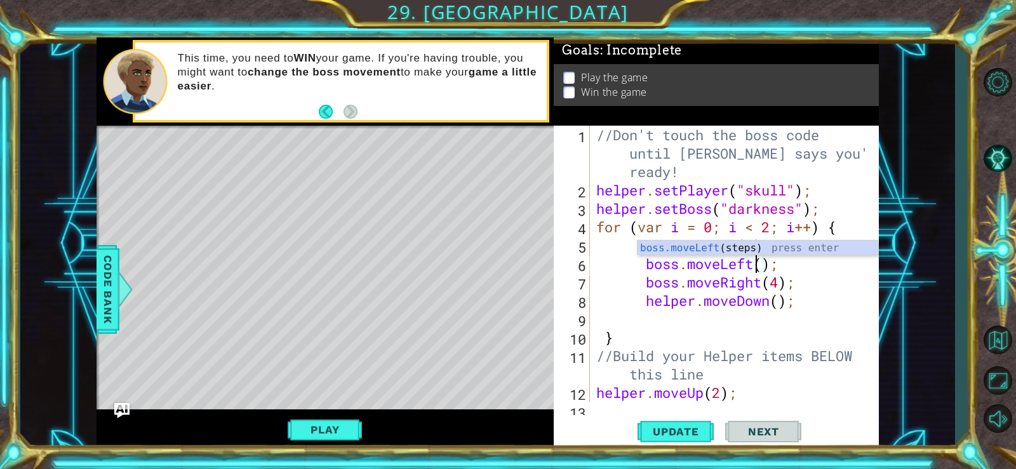
scroll to position [0, 8]
click at [763, 269] on div "//Don't touch the boss code until [PERSON_NAME] says you're ready! helper . set…" at bounding box center [733, 301] width 279 height 350
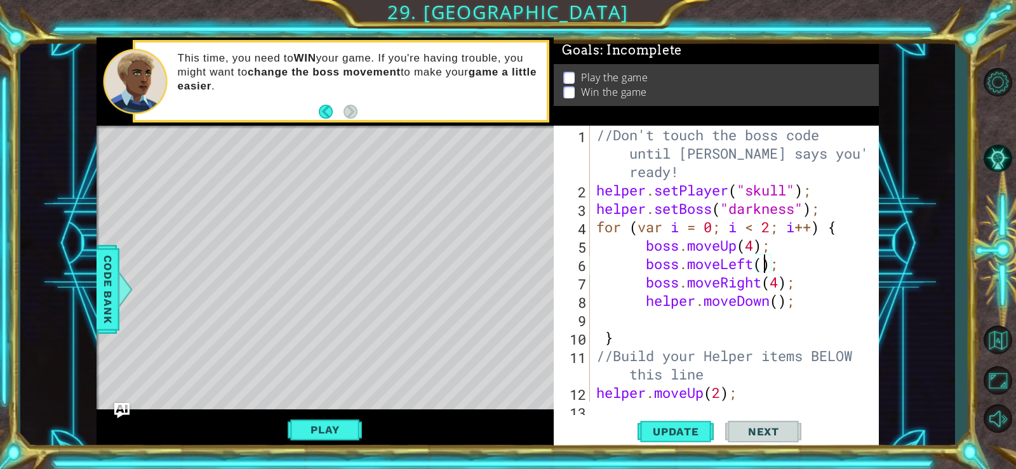
scroll to position [0, 8]
click at [764, 284] on div "//Don't touch the boss code until [PERSON_NAME] says you're ready! helper . set…" at bounding box center [733, 301] width 279 height 350
click at [772, 285] on div "//Don't touch the boss code until [PERSON_NAME] says you're ready! helper . set…" at bounding box center [733, 301] width 279 height 350
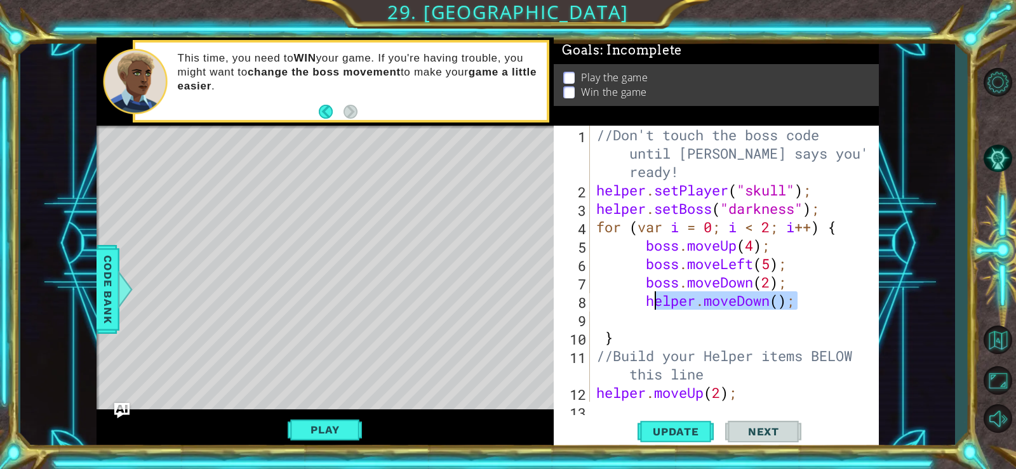
type textarea "helper.moveDown();"
drag, startPoint x: 650, startPoint y: 295, endPoint x: 633, endPoint y: 317, distance: 27.2
click at [633, 317] on div "//Don't touch the boss code until [PERSON_NAME] says you're ready! helper . set…" at bounding box center [733, 301] width 279 height 350
click at [660, 420] on button "Update" at bounding box center [676, 431] width 76 height 32
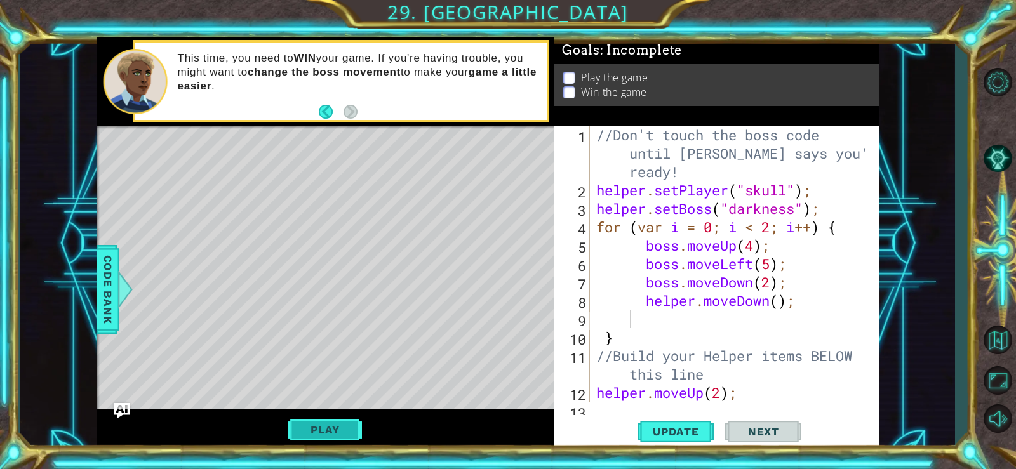
click at [348, 424] on button "Play" at bounding box center [325, 430] width 74 height 24
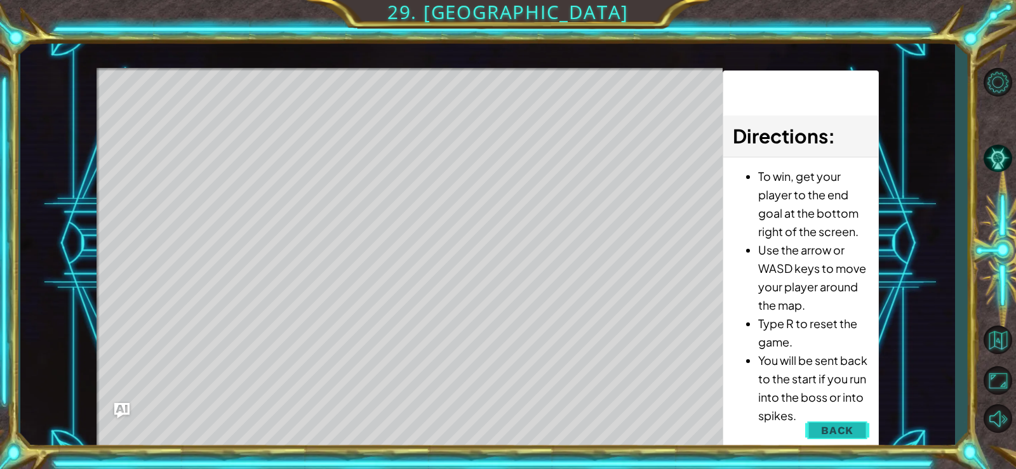
click at [821, 422] on button "Back" at bounding box center [837, 430] width 64 height 25
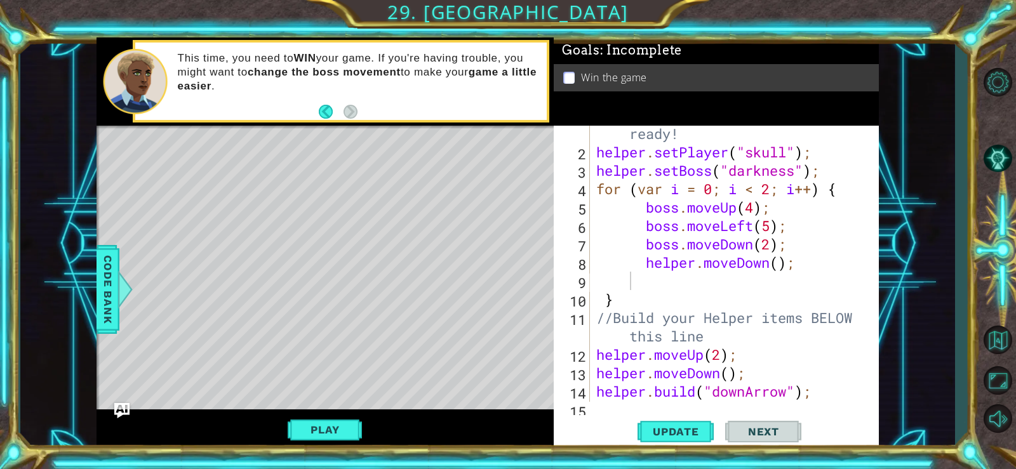
scroll to position [114, 0]
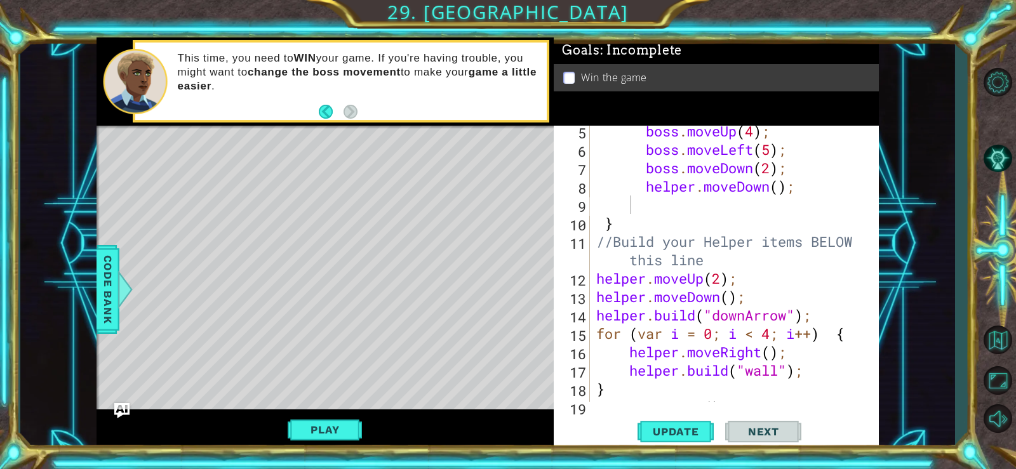
type textarea "helper.moveDown();"
drag, startPoint x: 801, startPoint y: 186, endPoint x: 649, endPoint y: 189, distance: 151.8
click at [649, 189] on div "boss . moveUp ( 4 ) ; boss . moveLeft ( 5 ) ; boss . moveDown ( 2 ) ; helper . …" at bounding box center [733, 278] width 279 height 313
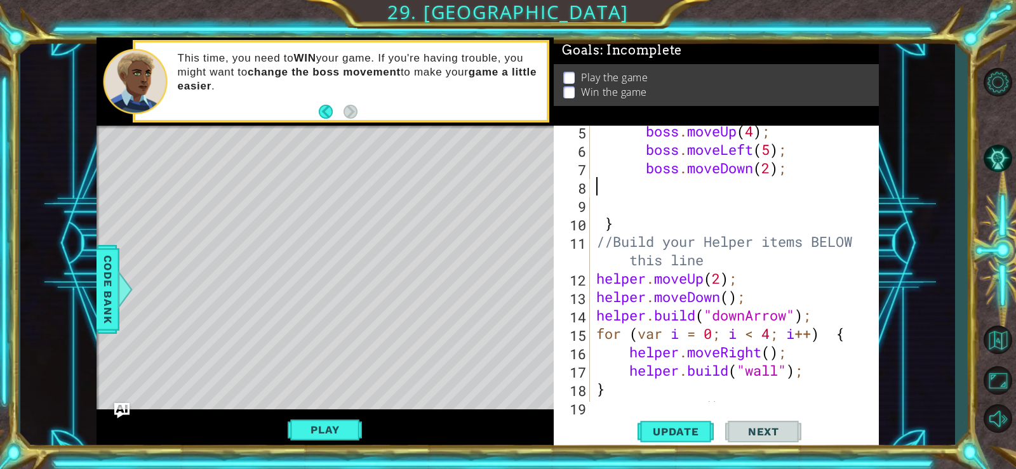
scroll to position [0, 0]
type textarea "boss.moveDown(2);"
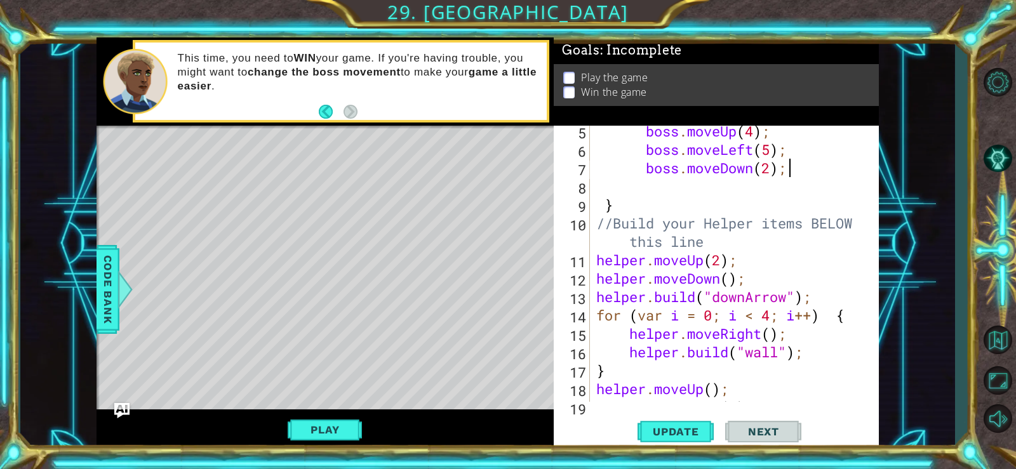
click at [649, 189] on div "boss . moveUp ( 4 ) ; boss . moveLeft ( 5 ) ; boss . moveDown ( 2 ) ; } //Build…" at bounding box center [733, 278] width 279 height 313
click at [719, 260] on div "boss . moveUp ( 4 ) ; boss . moveLeft ( 5 ) ; boss . moveDown ( 2 ) ; } //Build…" at bounding box center [733, 278] width 279 height 313
click at [674, 420] on button "Update" at bounding box center [676, 431] width 76 height 32
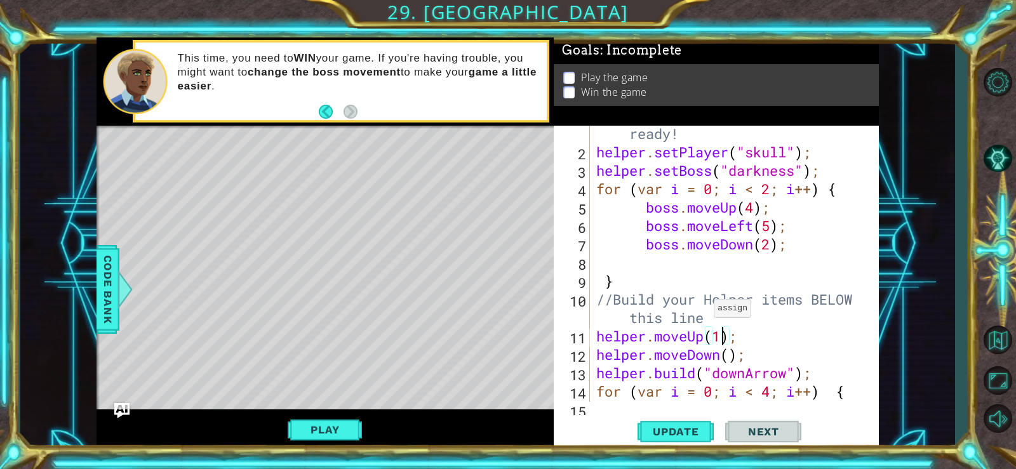
scroll to position [38, 0]
click at [709, 253] on div "//Don't touch the boss code until [PERSON_NAME] says you're ready! helper . set…" at bounding box center [733, 263] width 279 height 350
type textarea "boss.moveDown(2);"
click at [711, 262] on div "//Don't touch the boss code until [PERSON_NAME] says you're ready! helper . set…" at bounding box center [733, 263] width 279 height 350
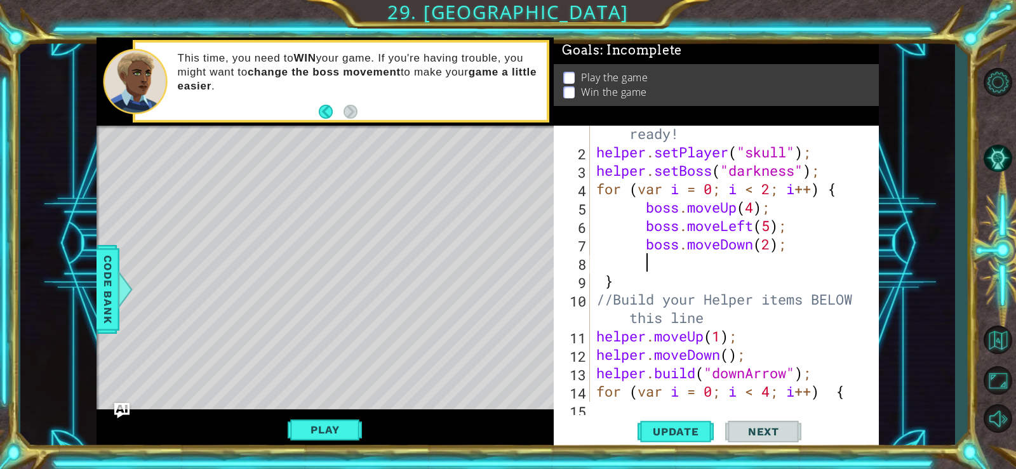
type textarea "b"
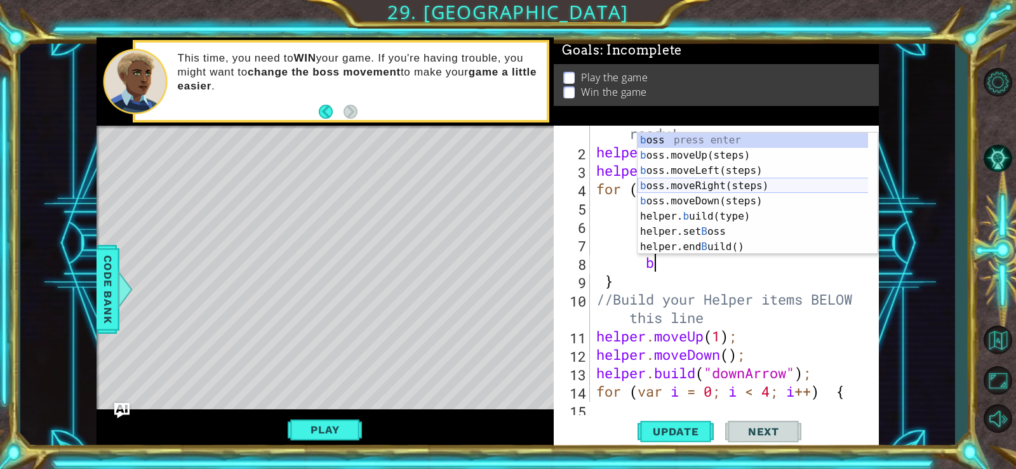
click at [650, 180] on div "b oss press enter b oss.moveUp(steps) press enter b oss.moveLeft(steps) press e…" at bounding box center [758, 209] width 240 height 152
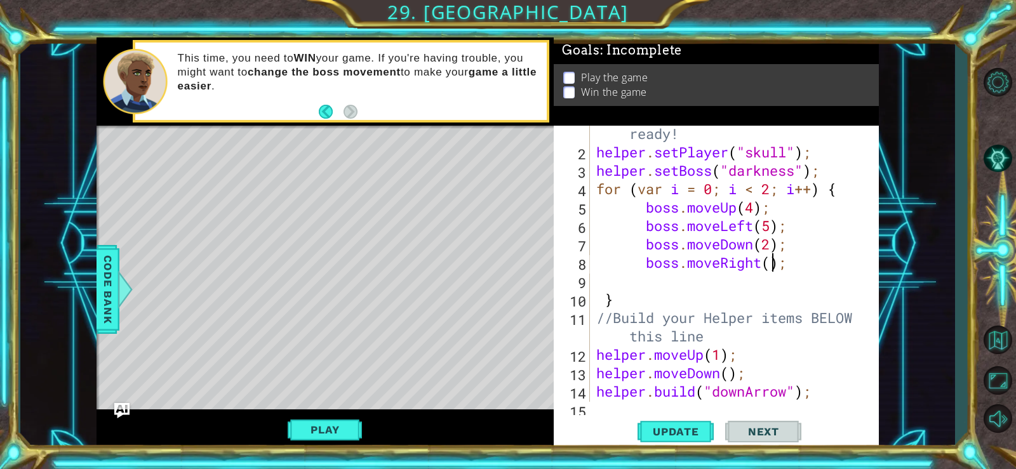
click at [771, 264] on div "//Don't touch the boss code until [PERSON_NAME] says you're ready! helper . set…" at bounding box center [733, 263] width 279 height 350
type textarea "boss.moveRight(2);"
click at [716, 283] on div "//Don't touch the boss code until [PERSON_NAME] says you're ready! helper . set…" at bounding box center [733, 263] width 279 height 350
type textarea "b"
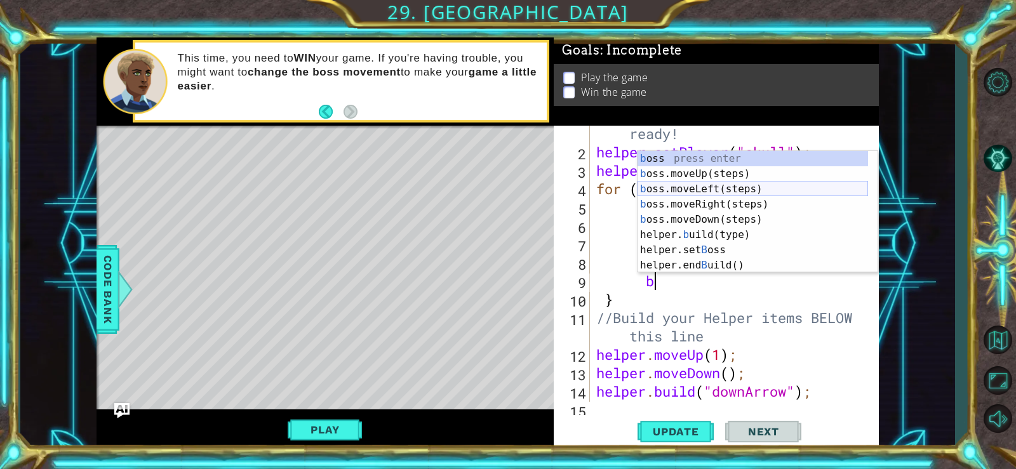
click at [669, 191] on div "b oss press enter b oss.moveUp(steps) press enter b oss.moveLeft(steps) press e…" at bounding box center [753, 227] width 231 height 152
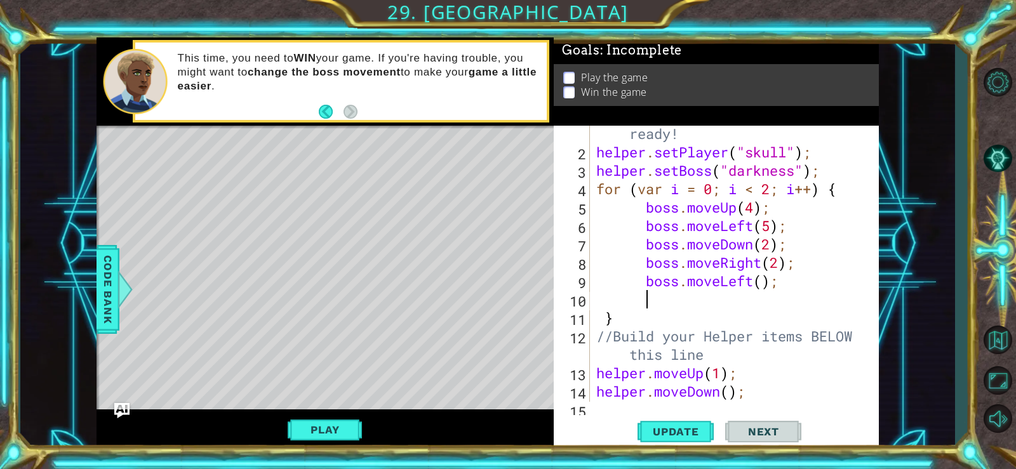
click at [761, 278] on div "//Don't touch the boss code until [PERSON_NAME] says you're ready! helper . set…" at bounding box center [733, 263] width 279 height 350
type textarea "boss.moveLeft(2);"
click at [729, 295] on div "//Don't touch the boss code until [PERSON_NAME] says you're ready! helper . set…" at bounding box center [733, 263] width 279 height 350
type textarea "b"
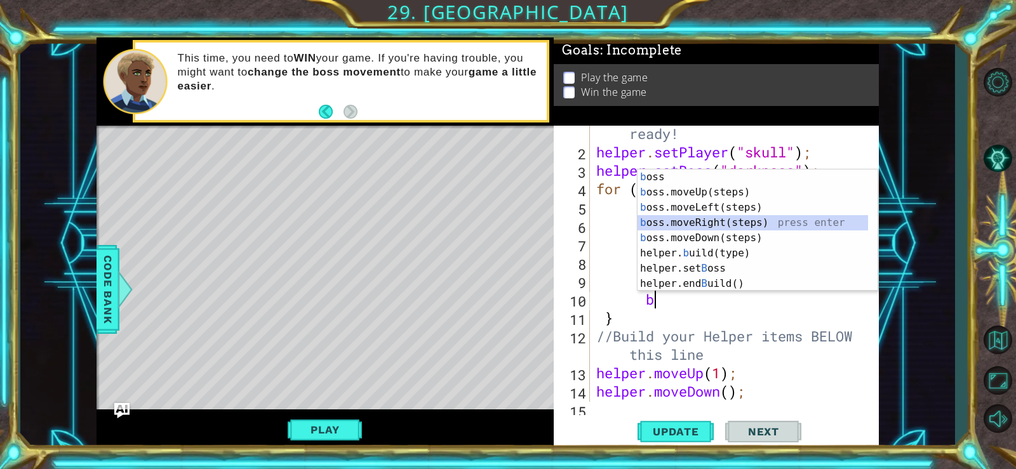
click at [675, 224] on div "b oss press enter b oss.moveUp(steps) press enter b oss.moveLeft(steps) press e…" at bounding box center [753, 246] width 231 height 152
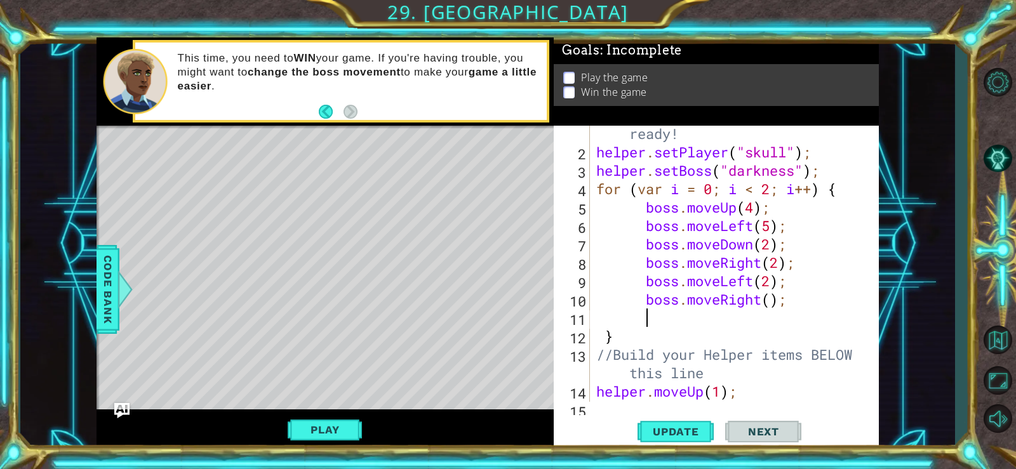
click at [772, 302] on div "//Don't touch the boss code until [PERSON_NAME] says you're ready! helper . set…" at bounding box center [733, 263] width 279 height 350
click at [699, 420] on button "Update" at bounding box center [676, 431] width 76 height 32
click at [341, 433] on button "Play" at bounding box center [325, 430] width 74 height 24
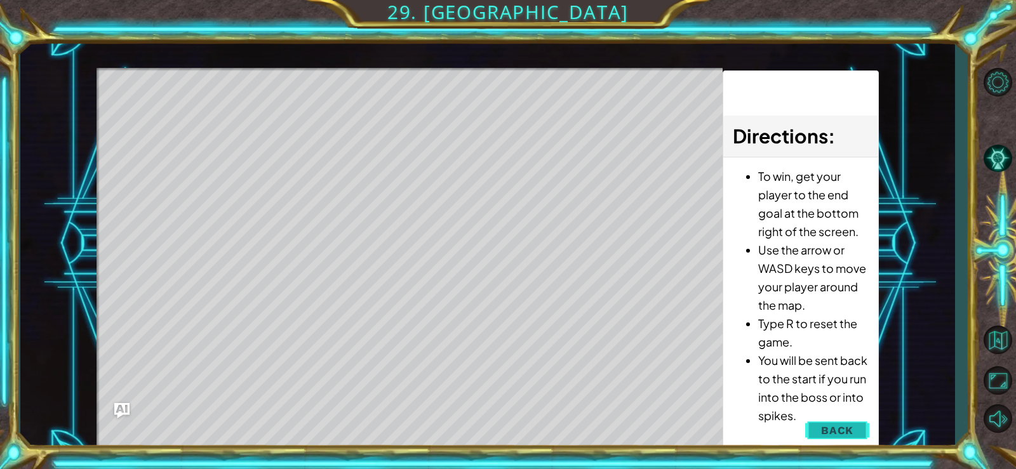
click at [809, 424] on button "Back" at bounding box center [837, 430] width 64 height 25
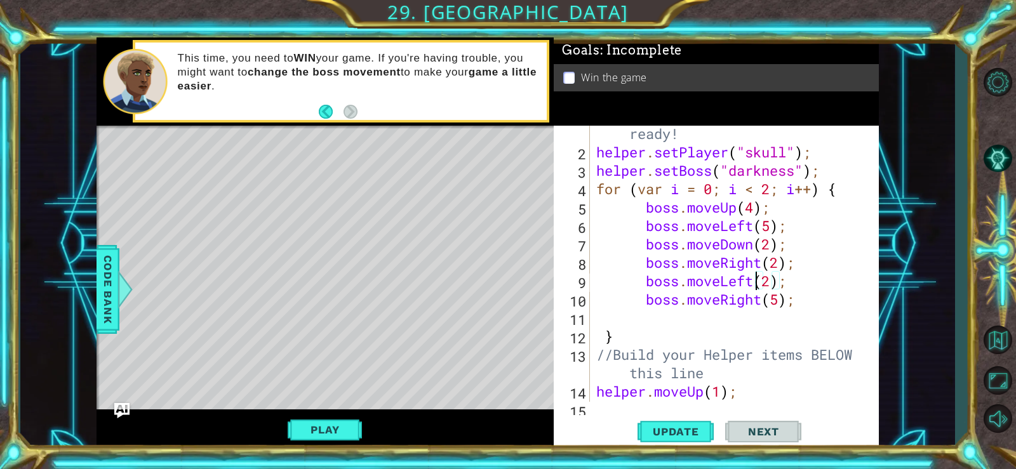
click at [756, 283] on div "//Don't touch the boss code until [PERSON_NAME] says you're ready! helper . set…" at bounding box center [733, 263] width 279 height 350
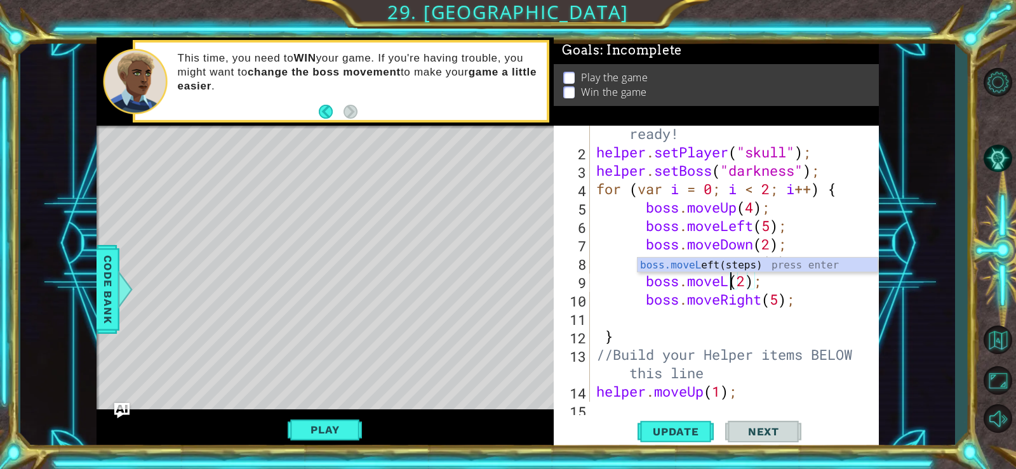
scroll to position [0, 6]
click at [722, 270] on div "boss.move Up(steps) press enter boss.move Left(steps) press enter boss.move Rig…" at bounding box center [758, 257] width 240 height 91
click at [774, 295] on div "//Don't touch the boss code until [PERSON_NAME] says you're ready! helper . set…" at bounding box center [733, 263] width 279 height 350
click at [781, 298] on div "//Don't touch the boss code until [PERSON_NAME] says you're ready! helper . set…" at bounding box center [733, 263] width 279 height 350
click at [762, 303] on div "//Don't touch the boss code until [PERSON_NAME] says you're ready! helper . set…" at bounding box center [733, 263] width 279 height 350
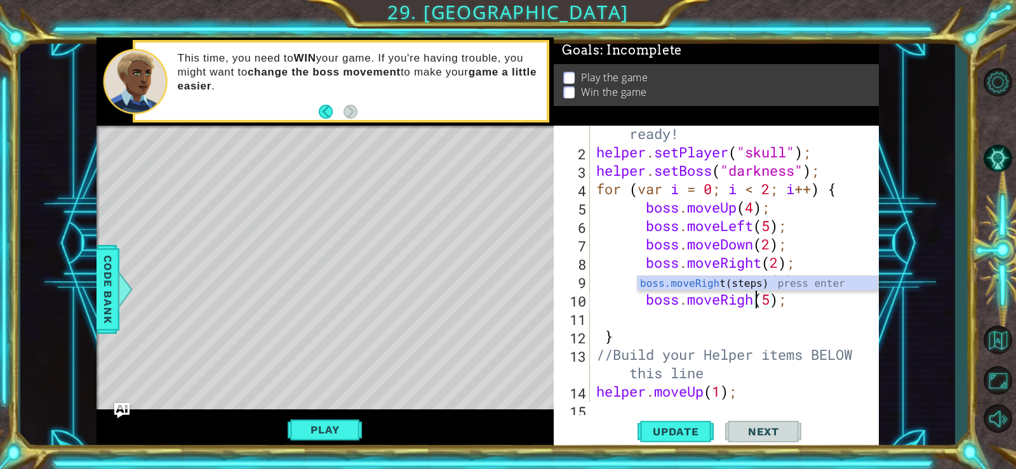
scroll to position [0, 8]
click at [771, 262] on div "//Don't touch the boss code until [PERSON_NAME] says you're ready! helper . set…" at bounding box center [733, 263] width 279 height 350
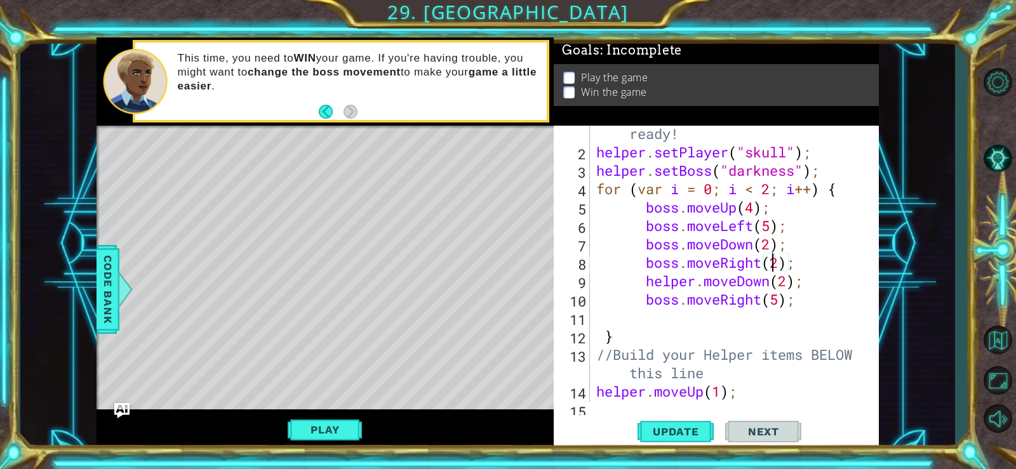
click at [807, 280] on div "//Don't touch the boss code until [PERSON_NAME] says you're ready! helper . set…" at bounding box center [733, 263] width 279 height 350
type textarea "helper.moveDown(2);"
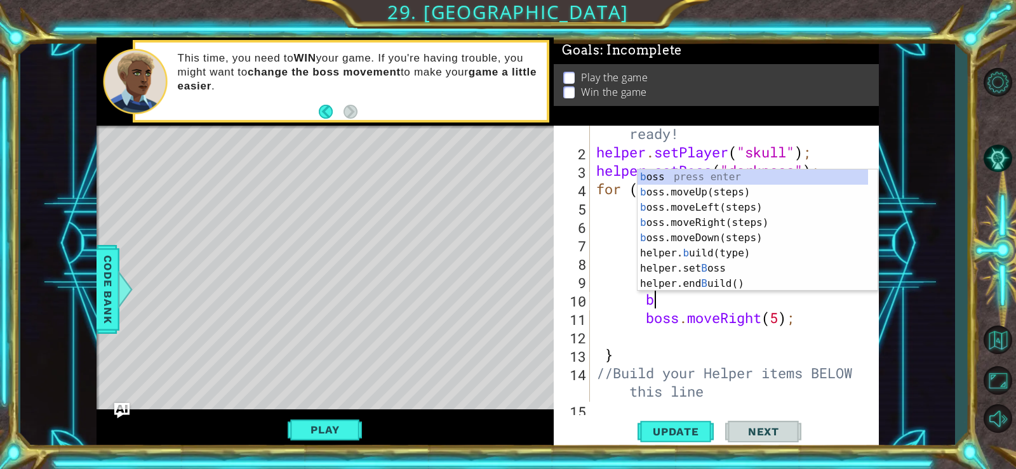
type textarea "bo"
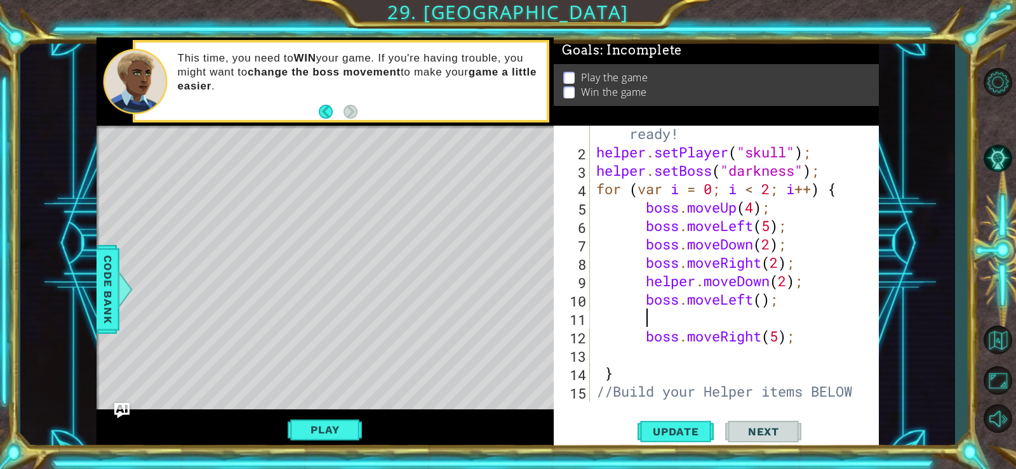
click at [765, 300] on div "//Don't touch the boss code until [PERSON_NAME] says you're ready! helper . set…" at bounding box center [733, 272] width 279 height 368
type textarea "boss.moveLeft(2);"
click at [730, 323] on div "//Don't touch the boss code until [PERSON_NAME] says you're ready! helper . set…" at bounding box center [733, 272] width 279 height 368
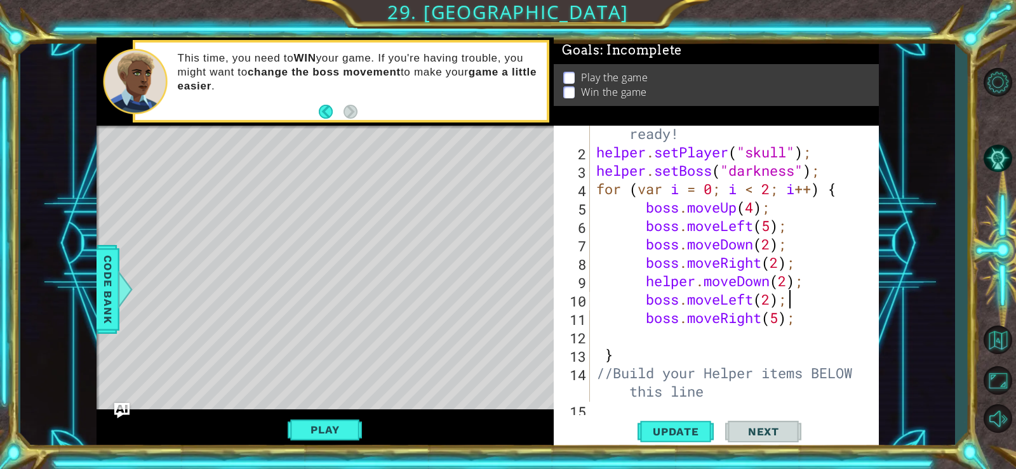
click at [697, 281] on div "//Don't touch the boss code until [PERSON_NAME] says you're ready! helper . set…" at bounding box center [733, 263] width 279 height 350
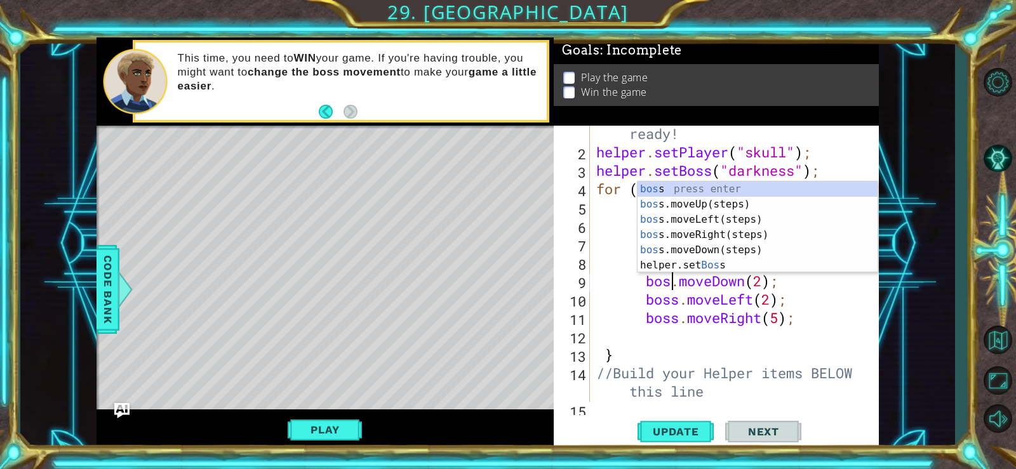
scroll to position [0, 4]
click at [662, 424] on button "Update" at bounding box center [676, 431] width 76 height 32
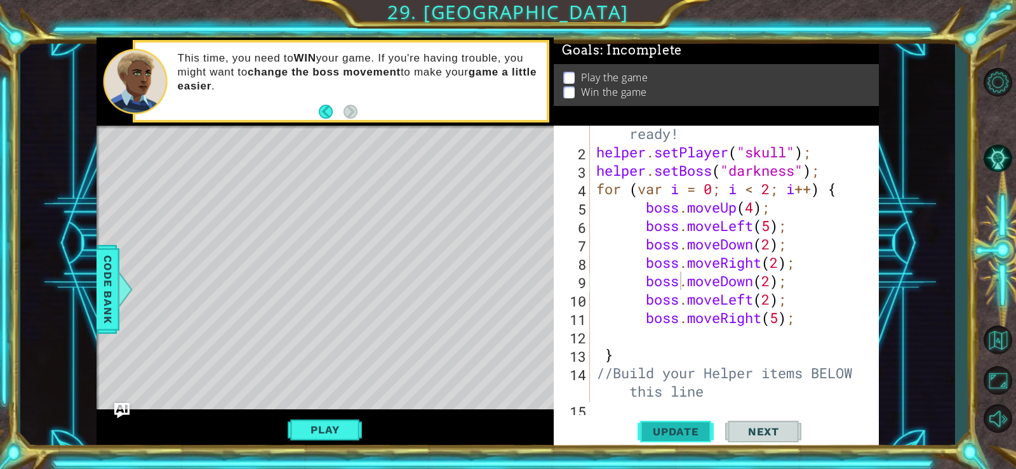
click at [673, 431] on span "Update" at bounding box center [676, 432] width 72 height 13
click at [343, 431] on button "Play" at bounding box center [325, 430] width 74 height 24
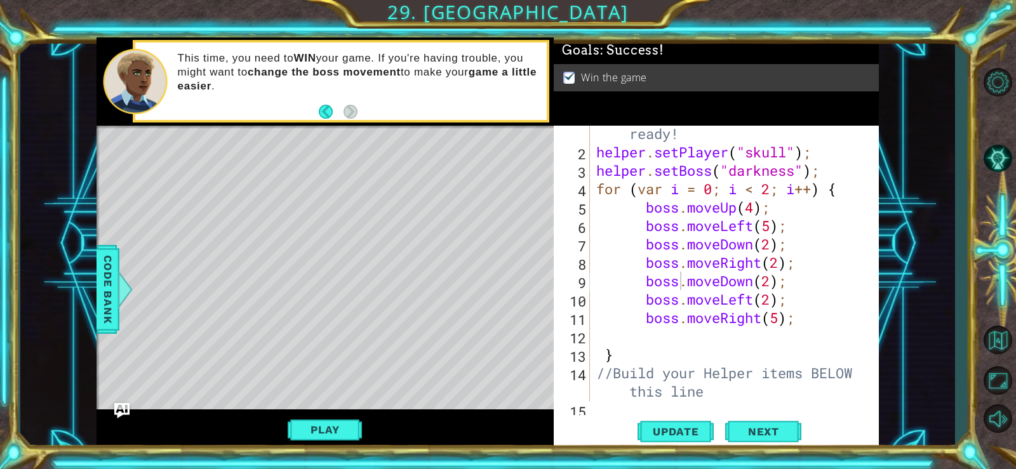
type textarea "helper.setBoss("darkness");"
click at [833, 171] on div "//Don't touch the boss code until [PERSON_NAME] says you're ready! helper . set…" at bounding box center [733, 263] width 279 height 350
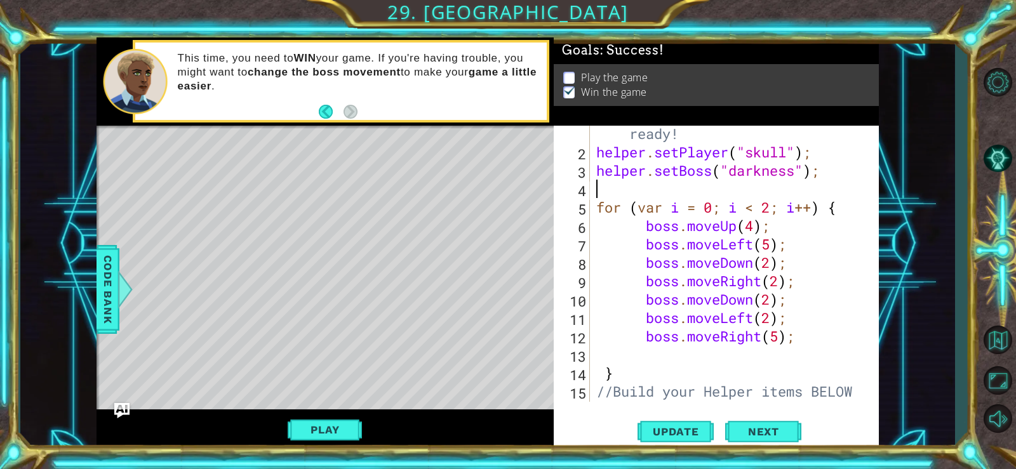
type textarea "j"
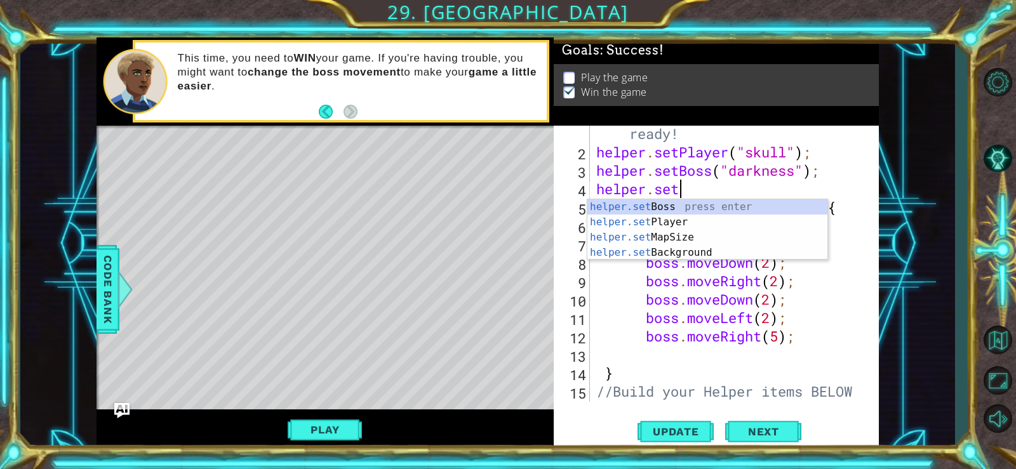
scroll to position [0, 3]
click at [710, 238] on div "helper.set Boss press enter helper.set Player press enter helper.set MapSize pr…" at bounding box center [708, 244] width 240 height 91
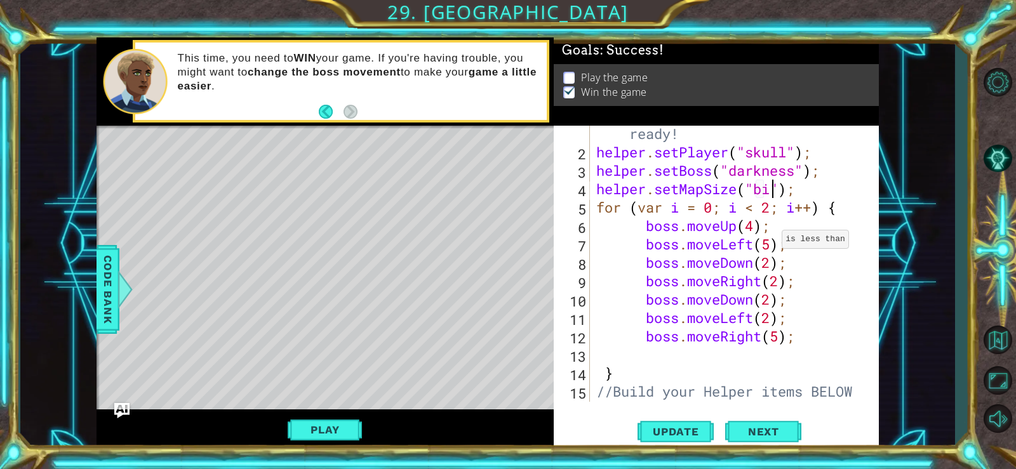
scroll to position [0, 9]
click at [676, 433] on span "Update" at bounding box center [676, 432] width 72 height 13
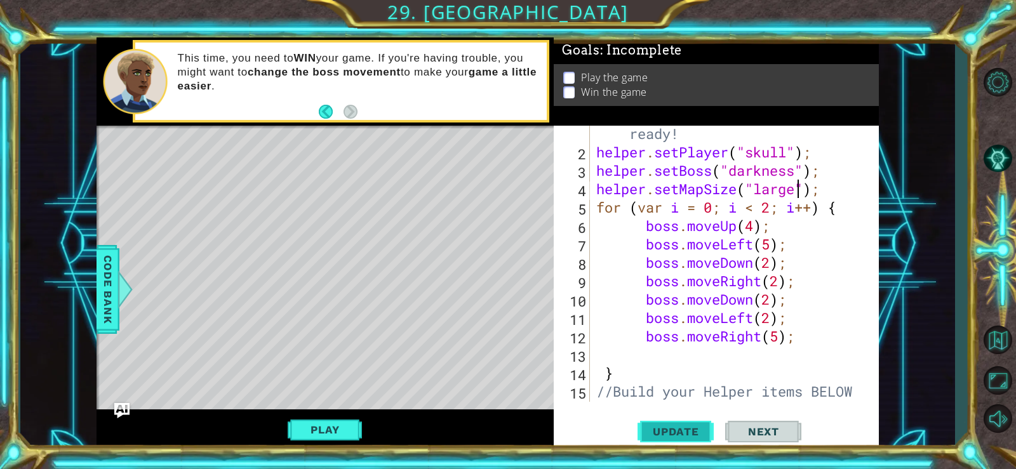
type textarea "helper.setMapSize("large");"
click at [671, 426] on span "Update" at bounding box center [676, 432] width 72 height 13
click at [828, 187] on div "//Don't touch the boss code until [PERSON_NAME] says you're ready! helper . set…" at bounding box center [733, 272] width 279 height 368
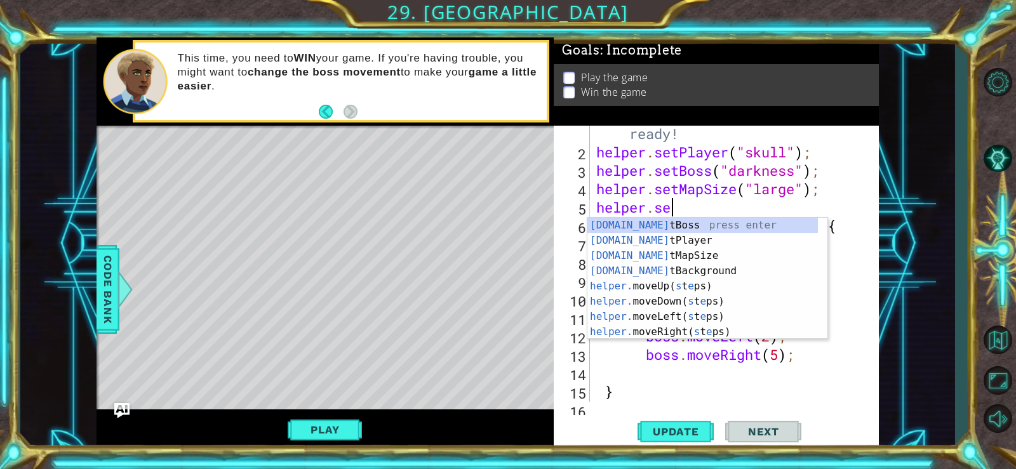
scroll to position [0, 3]
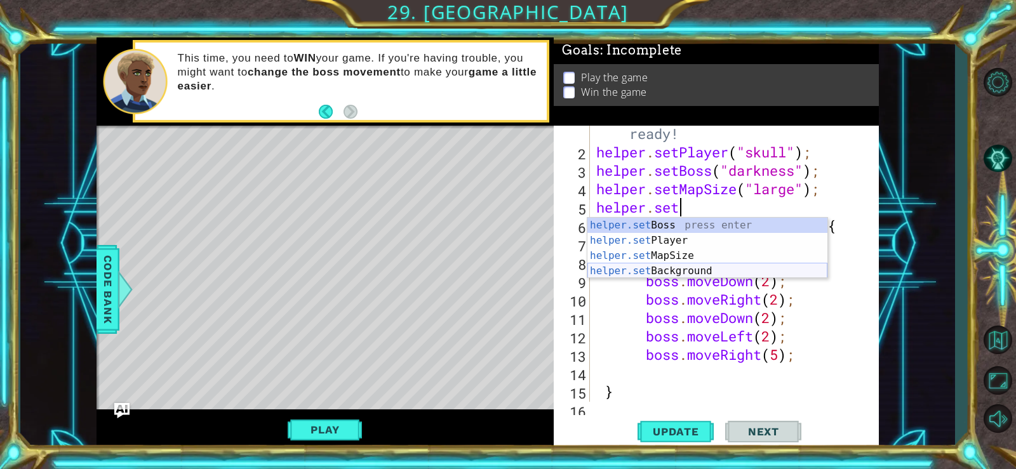
click at [740, 268] on div "helper.set Boss press enter helper.set Player press enter helper.set MapSize pr…" at bounding box center [708, 263] width 240 height 91
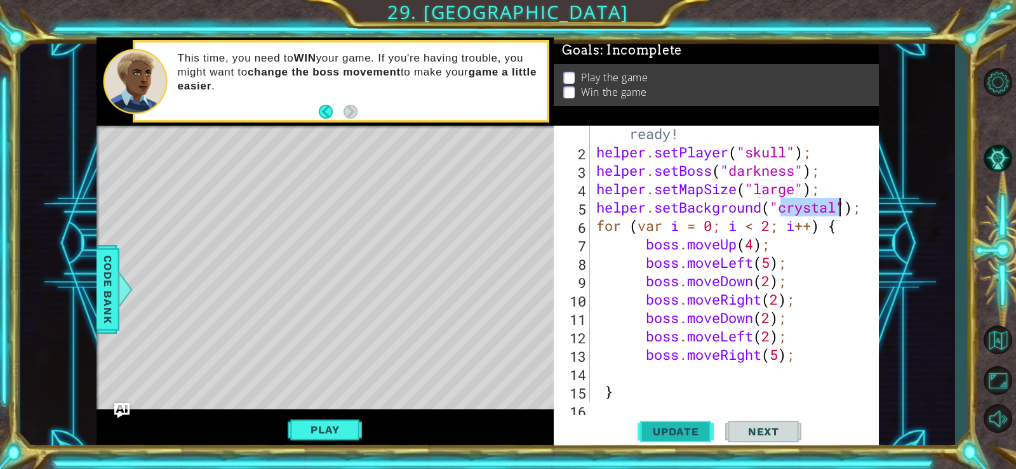
click at [650, 432] on span "Update" at bounding box center [676, 432] width 72 height 13
click at [112, 281] on span "Code Bank" at bounding box center [108, 289] width 20 height 77
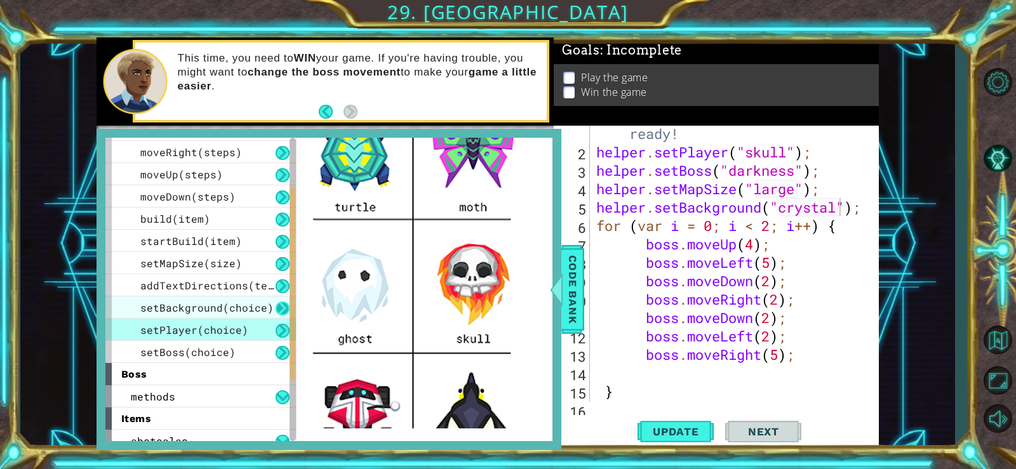
click at [277, 310] on button at bounding box center [283, 309] width 14 height 14
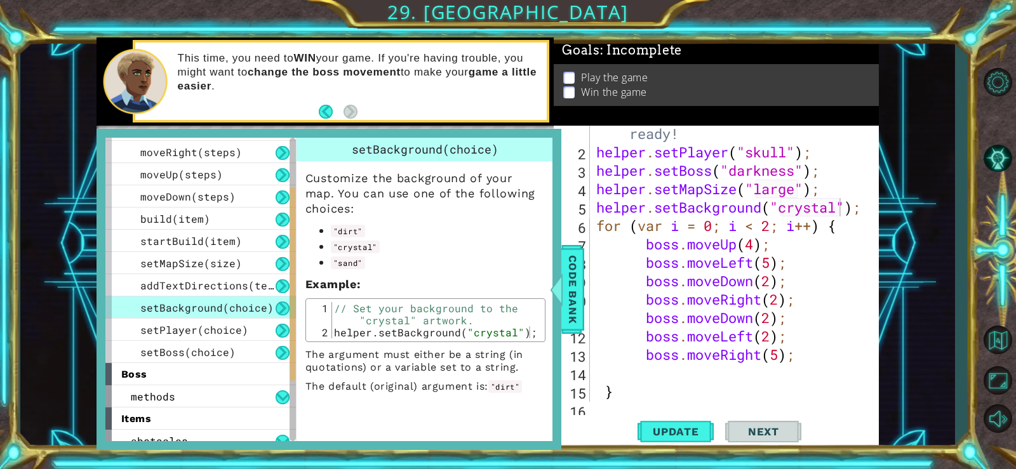
click at [278, 307] on button at bounding box center [283, 309] width 14 height 14
click at [281, 309] on button at bounding box center [283, 309] width 14 height 14
click at [282, 325] on button at bounding box center [283, 331] width 14 height 14
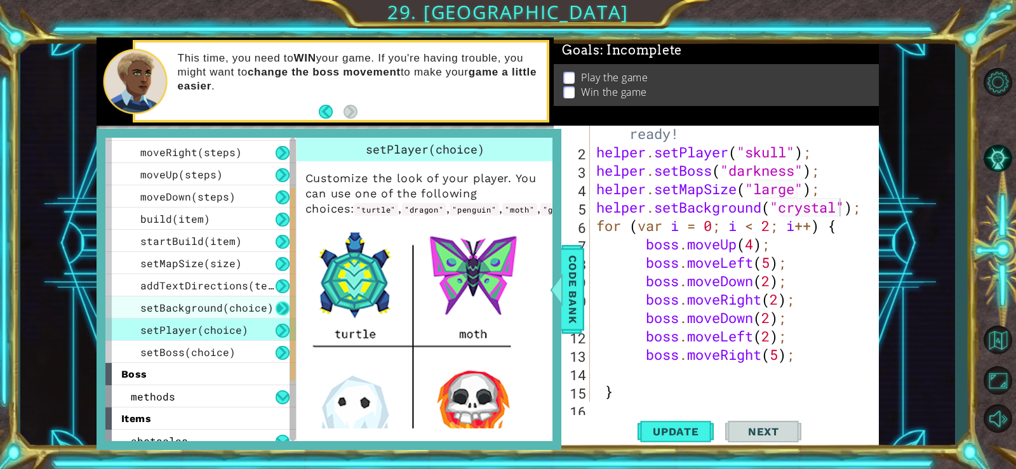
click at [278, 312] on button at bounding box center [283, 309] width 14 height 14
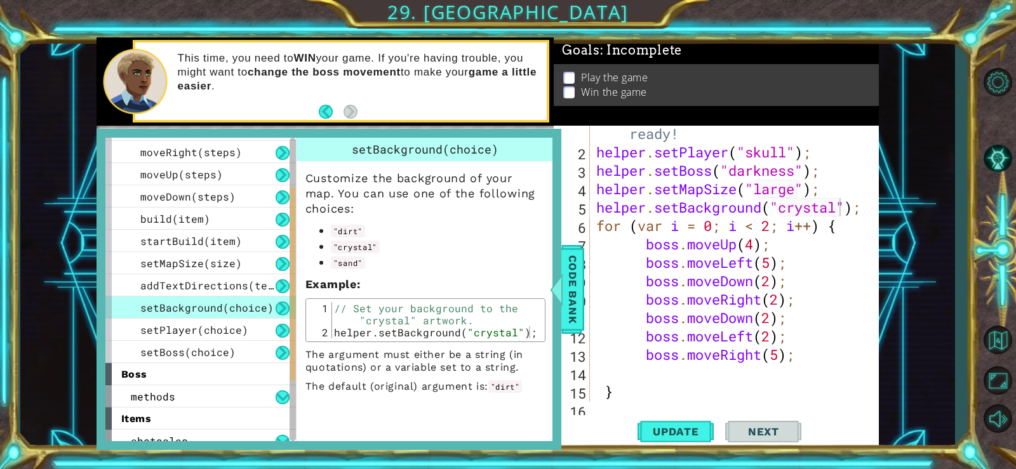
click at [237, 306] on span "setBackground(choice)" at bounding box center [206, 307] width 133 height 13
click at [281, 330] on button at bounding box center [283, 331] width 14 height 14
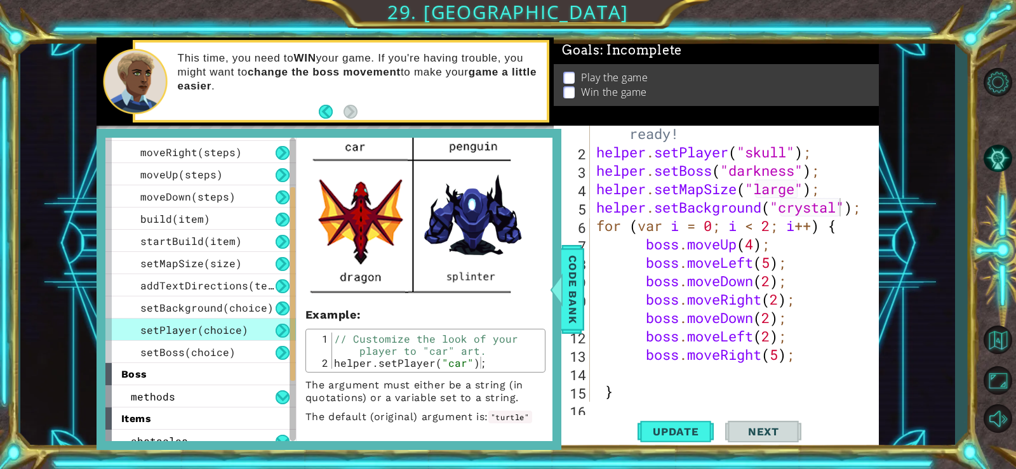
scroll to position [422, 0]
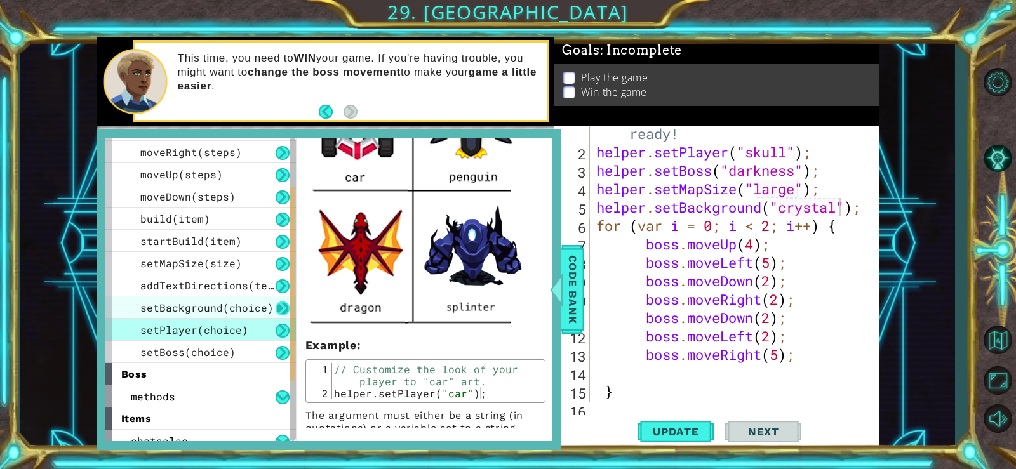
click at [285, 308] on button at bounding box center [283, 309] width 14 height 14
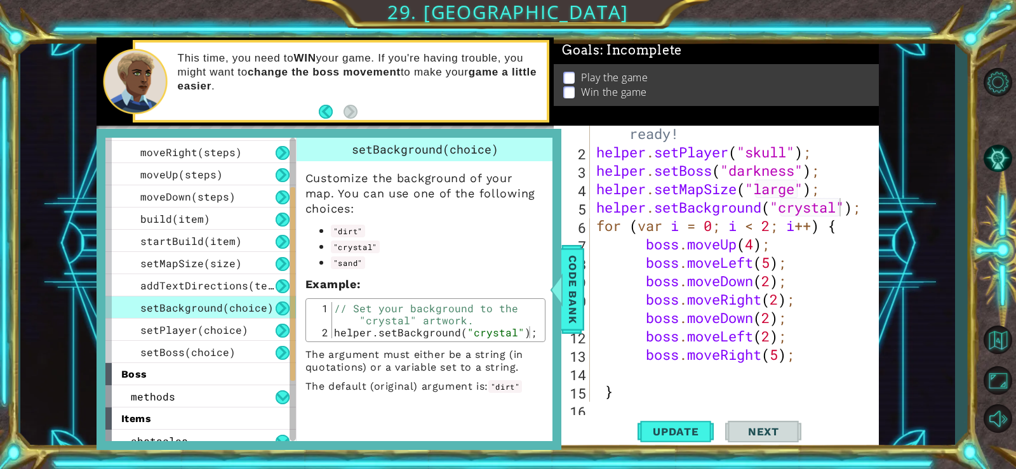
scroll to position [0, 0]
click at [560, 280] on div at bounding box center [556, 290] width 16 height 38
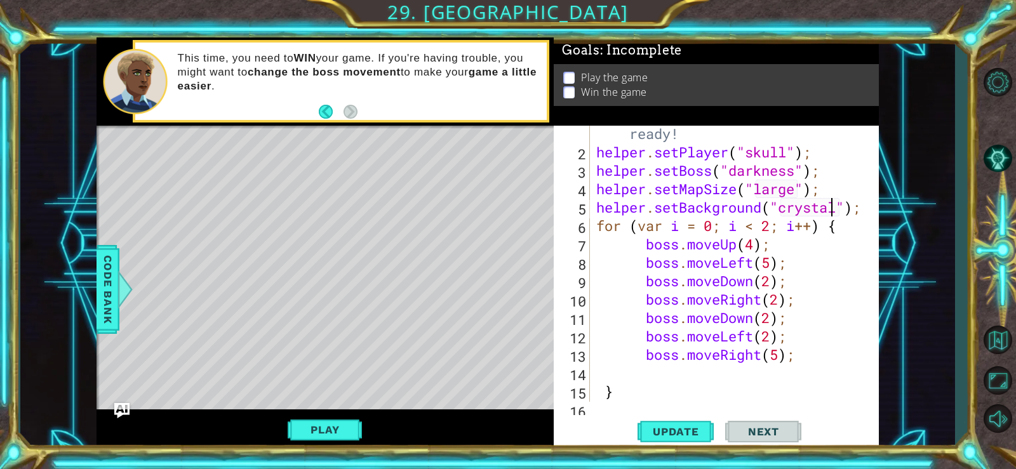
click at [836, 207] on div "//Don't touch the boss code until [PERSON_NAME] says you're ready! helper . set…" at bounding box center [733, 272] width 279 height 368
click at [784, 208] on div "//Don't touch the boss code until [PERSON_NAME] says you're ready! helper . set…" at bounding box center [733, 272] width 279 height 368
drag, startPoint x: 782, startPoint y: 208, endPoint x: 836, endPoint y: 208, distance: 54.0
click at [836, 208] on div "//Don't touch the boss code until [PERSON_NAME] says you're ready! helper . set…" at bounding box center [733, 272] width 279 height 368
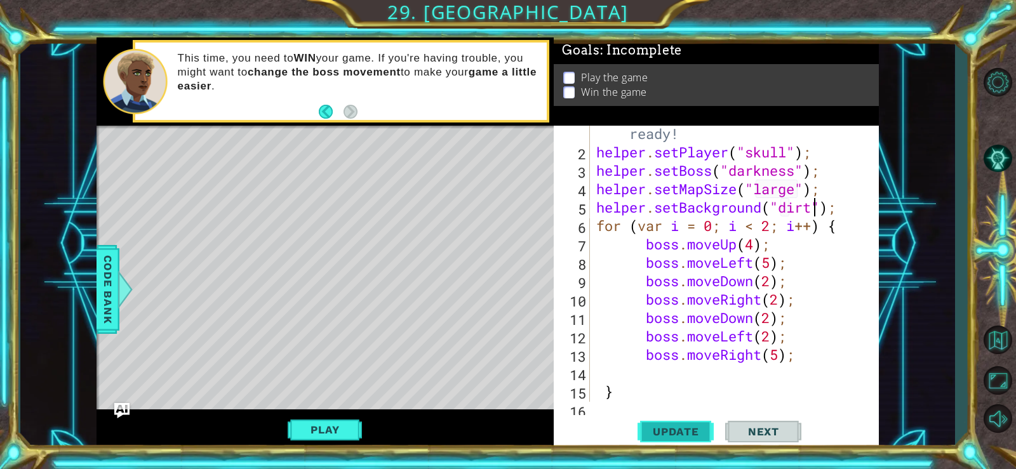
click at [690, 419] on button "Update" at bounding box center [676, 431] width 76 height 32
type textarea "helper.setBackground("crystal");"
click at [689, 426] on span "Update" at bounding box center [676, 432] width 72 height 13
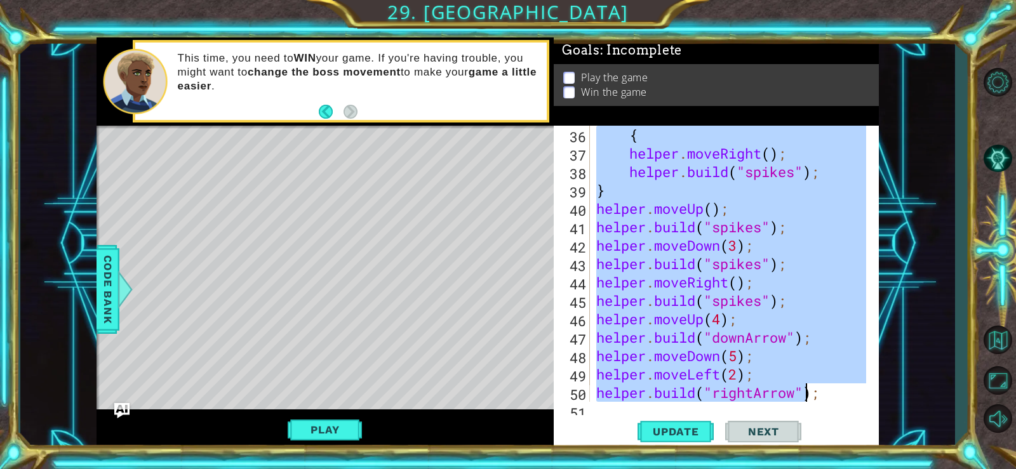
scroll to position [792, 0]
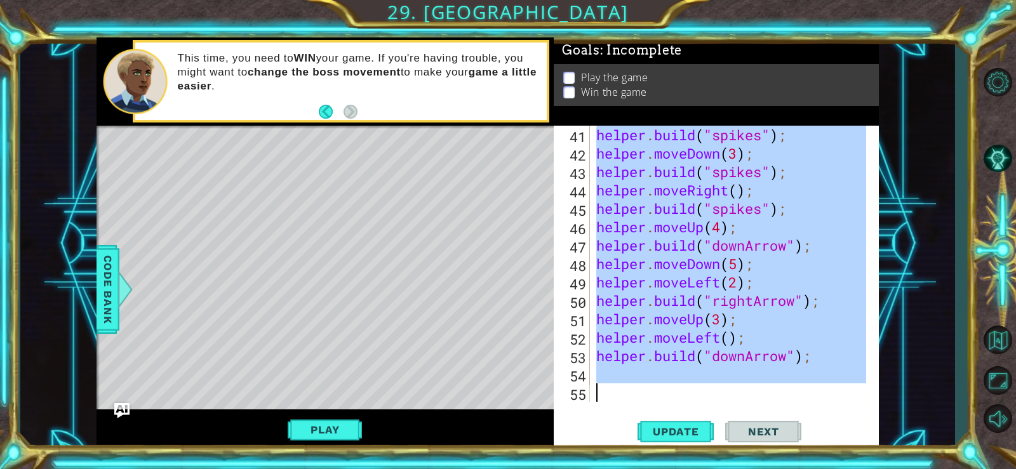
drag, startPoint x: 596, startPoint y: 181, endPoint x: 809, endPoint y: 419, distance: 318.5
click at [809, 419] on div "helper.setBackground("crystal"); 41 42 43 44 45 46 47 48 49 50 51 52 53 54 55 h…" at bounding box center [716, 288] width 325 height 325
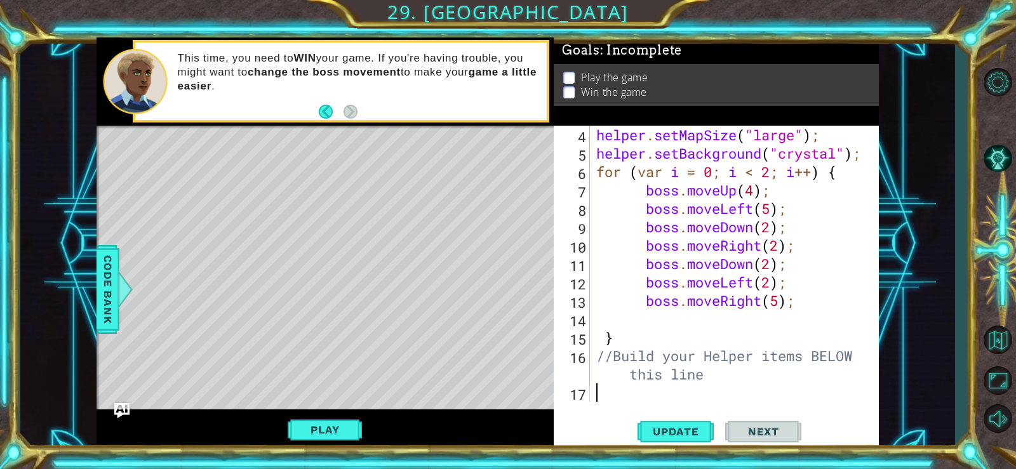
scroll to position [92, 0]
click at [665, 419] on button "Update" at bounding box center [676, 431] width 76 height 32
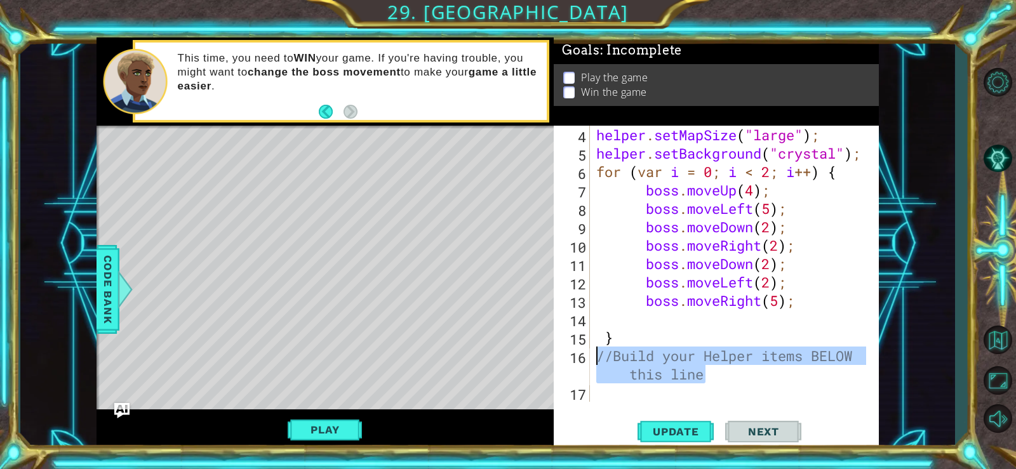
drag, startPoint x: 708, startPoint y: 373, endPoint x: 600, endPoint y: 359, distance: 108.8
click at [600, 359] on div "helper . setMapSize ( "large" ) ; helper . setBackground ( "crystal" ) ; for ( …" at bounding box center [733, 282] width 279 height 313
type textarea "//Build your Helper items BELOW this line"
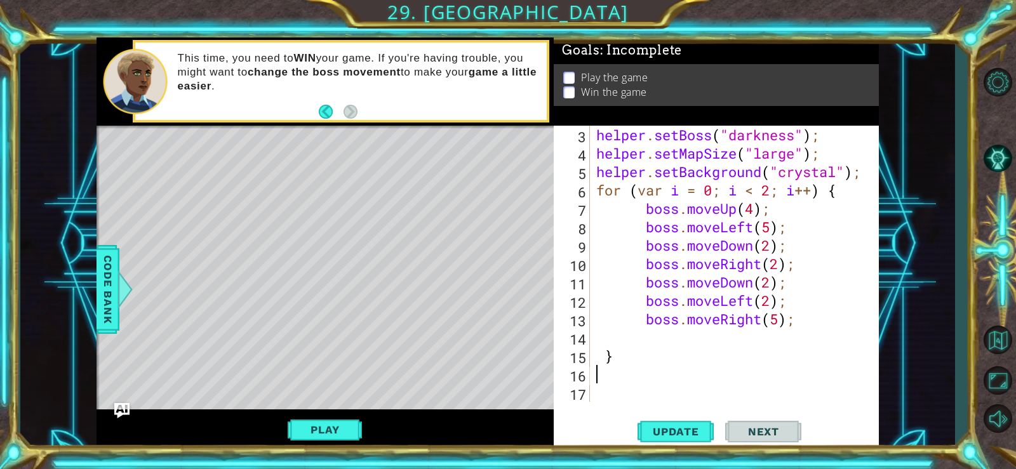
type textarea "he"
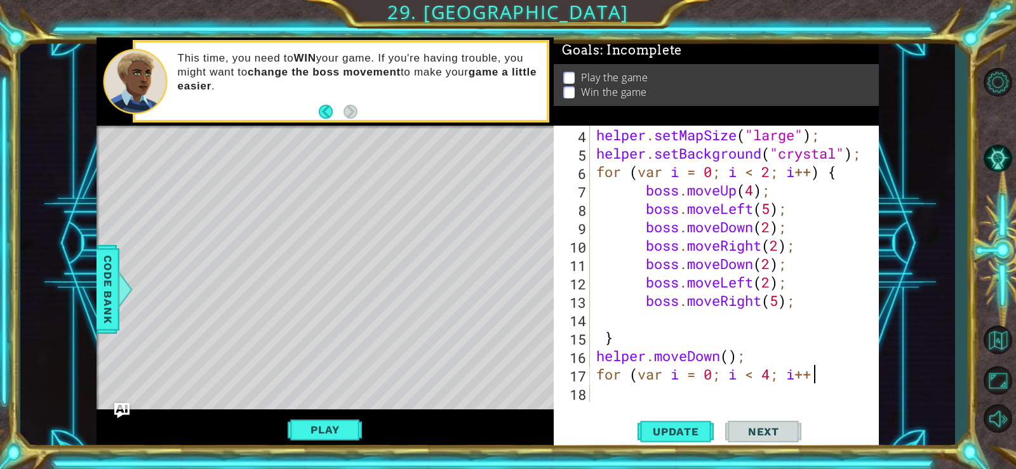
scroll to position [0, 10]
type textarea "for (var i = 0; i < 4; i++) {"
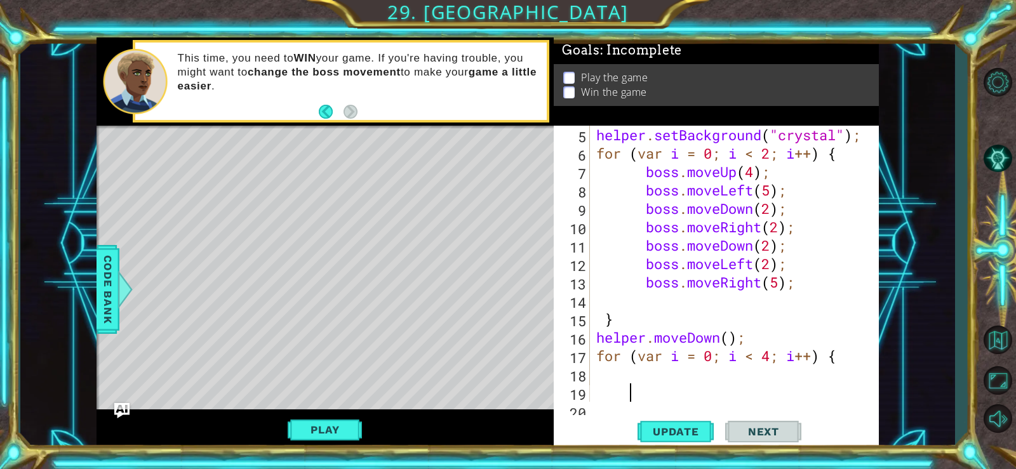
scroll to position [129, 0]
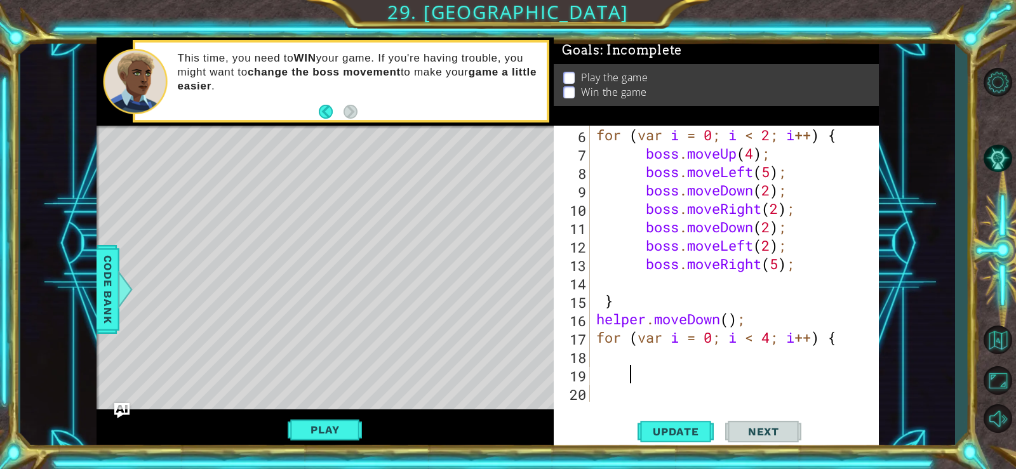
type textarea "}"
click at [645, 363] on div "for ( var i = 0 ; i < 2 ; i ++ ) { boss . moveUp ( 4 ) ; boss . moveLeft ( 5 ) …" at bounding box center [733, 282] width 279 height 313
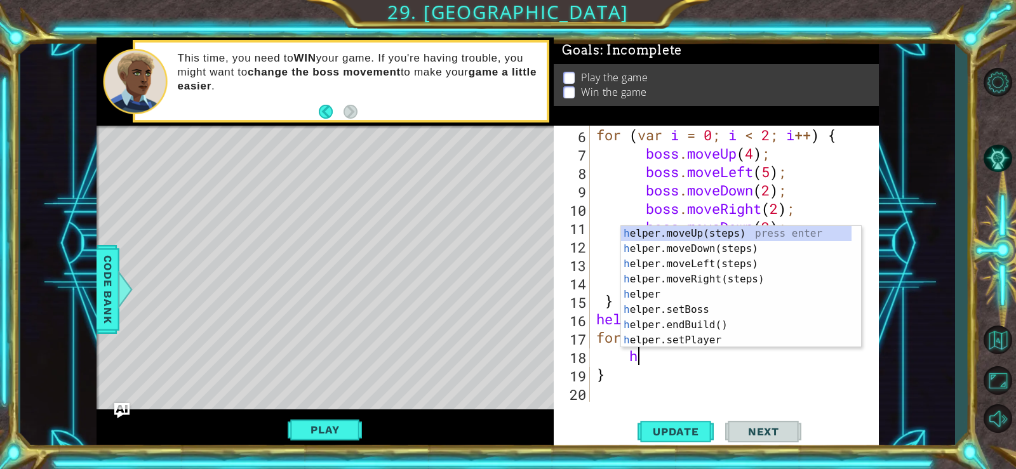
type textarea "he"
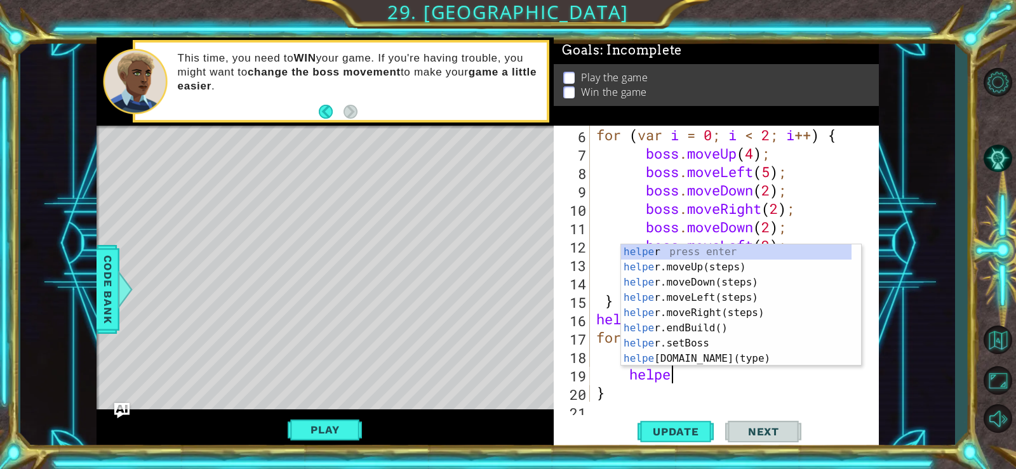
scroll to position [0, 3]
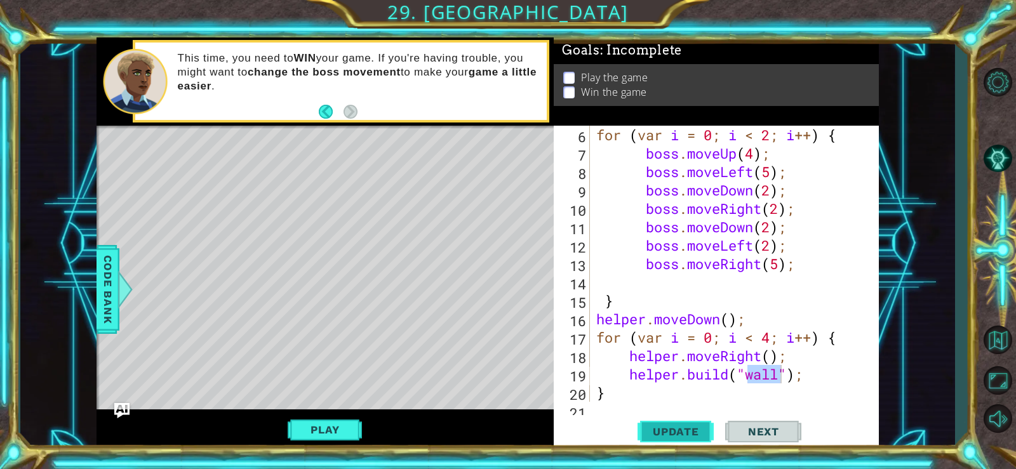
click at [692, 418] on button "Update" at bounding box center [676, 431] width 76 height 32
click at [772, 339] on div "for ( var i = 0 ; i < 2 ; i ++ ) { boss . moveUp ( 4 ) ; boss . moveLeft ( 5 ) …" at bounding box center [733, 282] width 279 height 313
click at [690, 429] on span "Update" at bounding box center [676, 432] width 72 height 13
click at [772, 342] on div "for ( var i = 0 ; i < 2 ; i ++ ) { boss . moveUp ( 4 ) ; boss . moveLeft ( 5 ) …" at bounding box center [733, 282] width 279 height 313
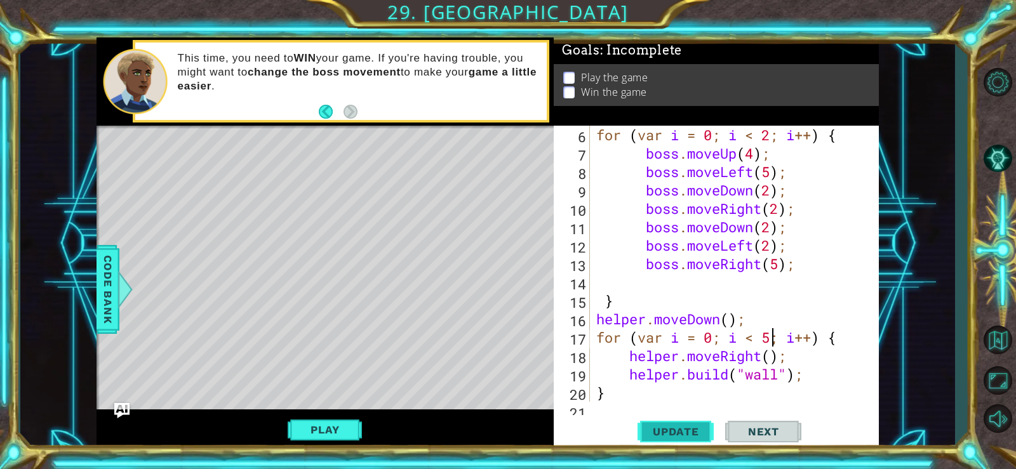
type textarea "for (var i = 0; i < 5; i++) {"
click at [700, 422] on button "Update" at bounding box center [676, 431] width 76 height 32
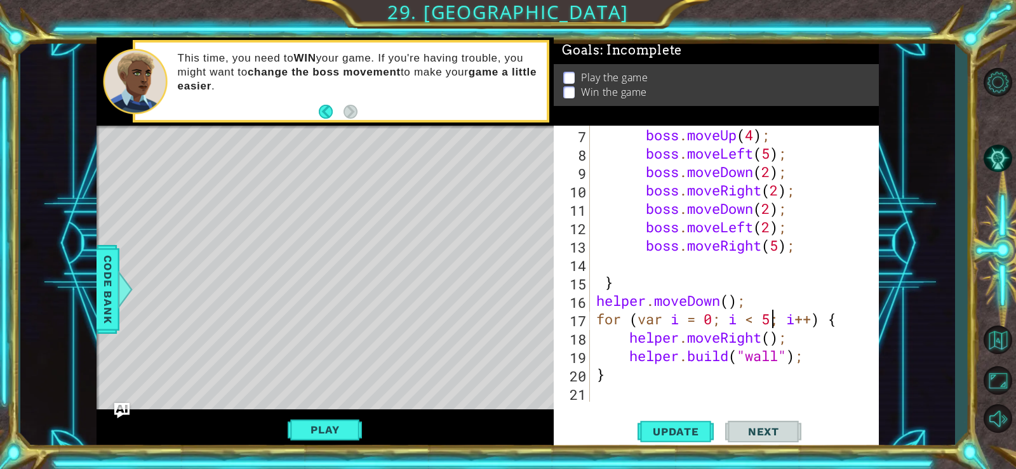
scroll to position [147, 0]
click at [638, 389] on div "boss . moveUp ( 4 ) ; boss . moveLeft ( 5 ) ; boss . moveDown ( 2 ) ; boss . mo…" at bounding box center [733, 282] width 279 height 313
drag, startPoint x: 596, startPoint y: 321, endPoint x: 840, endPoint y: 322, distance: 243.3
click at [840, 322] on div "boss . moveUp ( 4 ) ; boss . moveLeft ( 5 ) ; boss . moveDown ( 2 ) ; boss . mo…" at bounding box center [733, 282] width 279 height 313
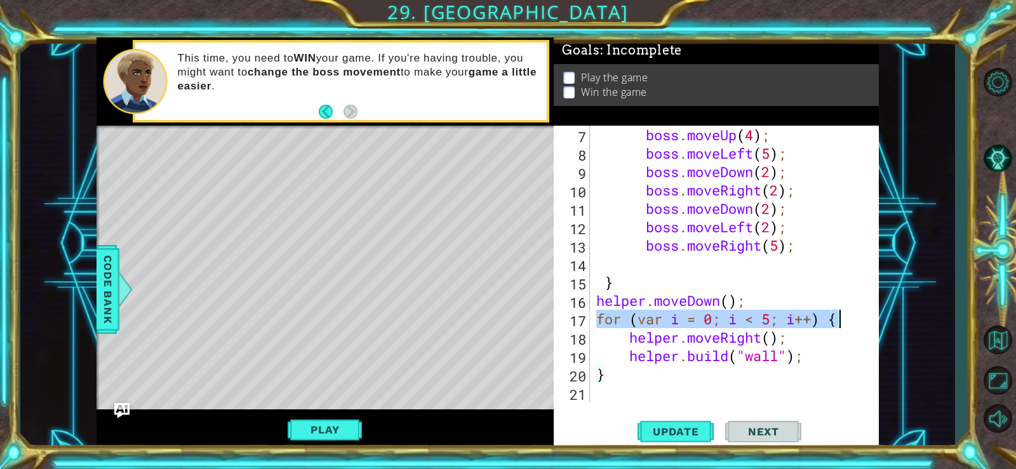
type textarea "for (var i = 0; i < 5; i++) {"
click at [669, 399] on div "boss . moveUp ( 4 ) ; boss . moveLeft ( 5 ) ; boss . moveDown ( 2 ) ; boss . mo…" at bounding box center [733, 282] width 279 height 313
paste textarea "for (var i = 0; i < 5; i++) {"
type textarea "for (var i = 0; i < 5; i++) {"
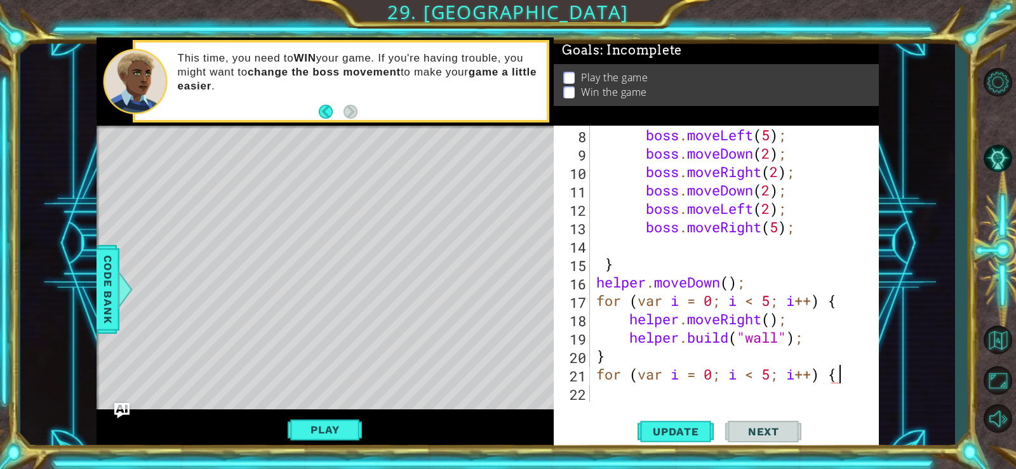
scroll to position [166, 0]
click at [720, 390] on div "boss . moveLeft ( 5 ) ; boss . moveDown ( 2 ) ; boss . moveRight ( 2 ) ; boss .…" at bounding box center [733, 282] width 279 height 313
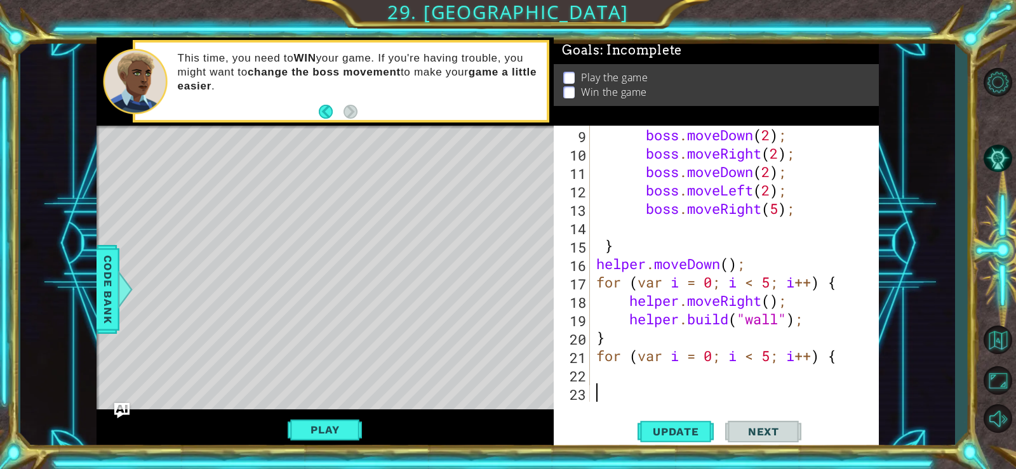
type textarea ")"
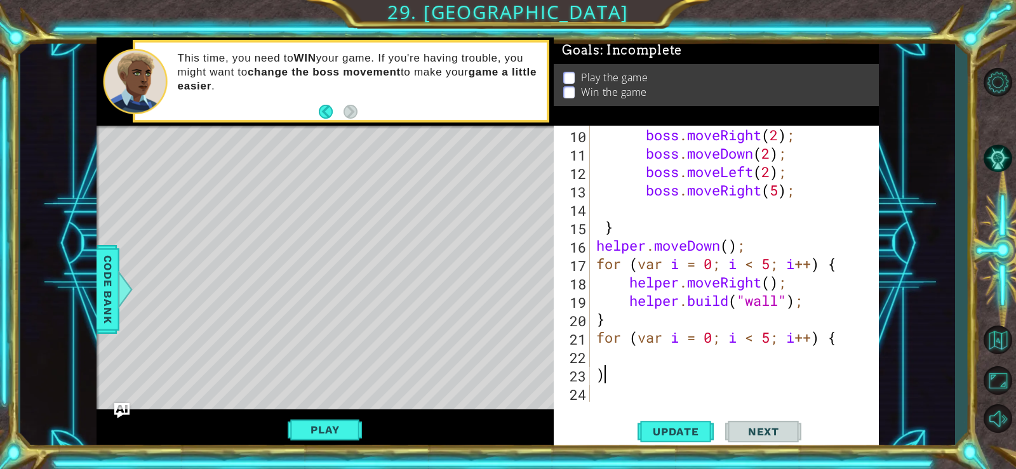
scroll to position [203, 0]
type textarea "}"
click at [680, 363] on div "boss . moveRight ( 2 ) ; boss . moveDown ( 2 ) ; boss . moveLeft ( 2 ) ; boss .…" at bounding box center [733, 282] width 279 height 313
type textarea "he"
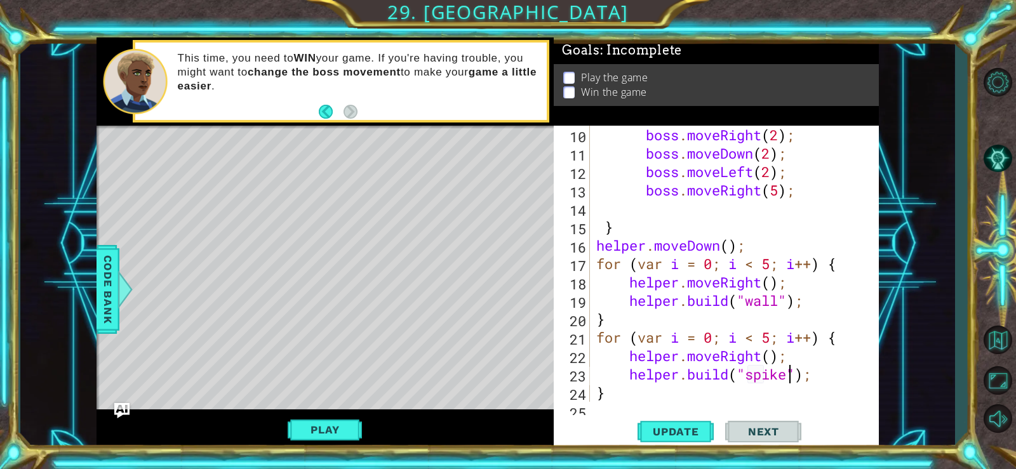
scroll to position [0, 10]
click at [774, 342] on div "boss . moveRight ( 2 ) ; boss . moveDown ( 2 ) ; boss . moveLeft ( 2 ) ; boss .…" at bounding box center [733, 282] width 279 height 313
click at [699, 420] on button "Update" at bounding box center [676, 431] width 76 height 32
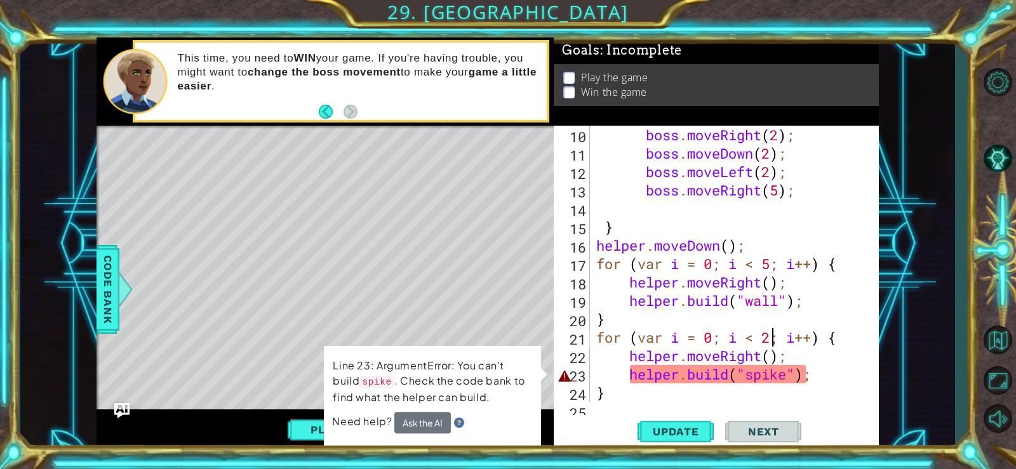
click at [788, 372] on div "boss . moveRight ( 2 ) ; boss . moveDown ( 2 ) ; boss . moveLeft ( 2 ) ; boss .…" at bounding box center [733, 282] width 279 height 313
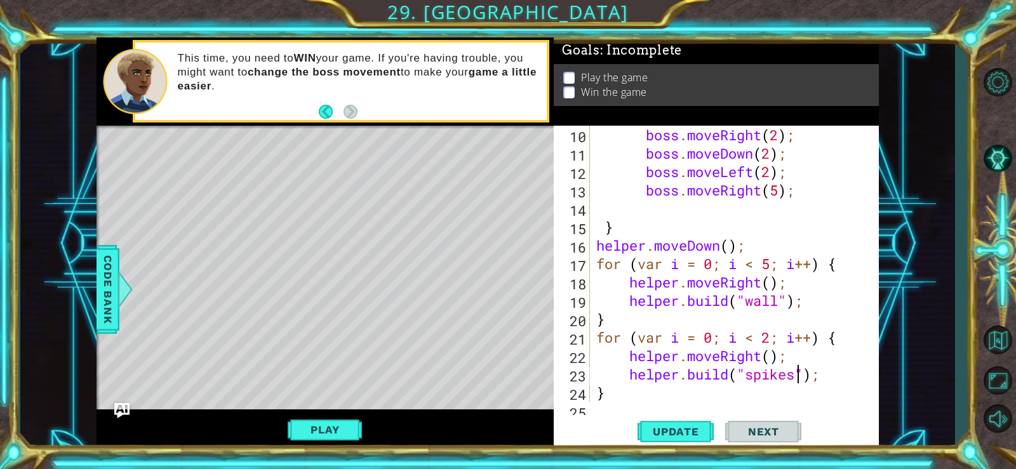
scroll to position [0, 10]
type textarea "[DOMAIN_NAME]("spikes");"
click at [681, 427] on span "Update" at bounding box center [676, 432] width 72 height 13
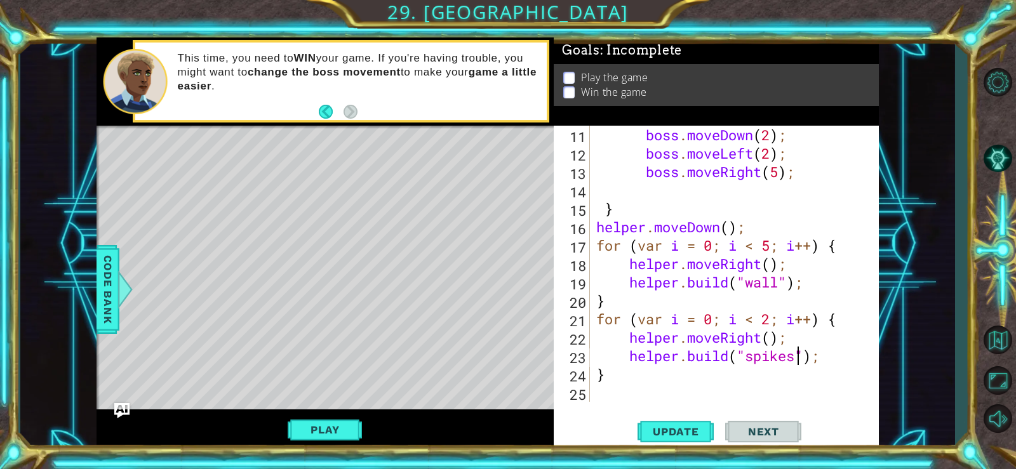
scroll to position [221, 0]
click at [632, 384] on div "boss . moveDown ( 2 ) ; boss . moveLeft ( 2 ) ; boss . moveRight ( 5 ) ; } help…" at bounding box center [733, 282] width 279 height 313
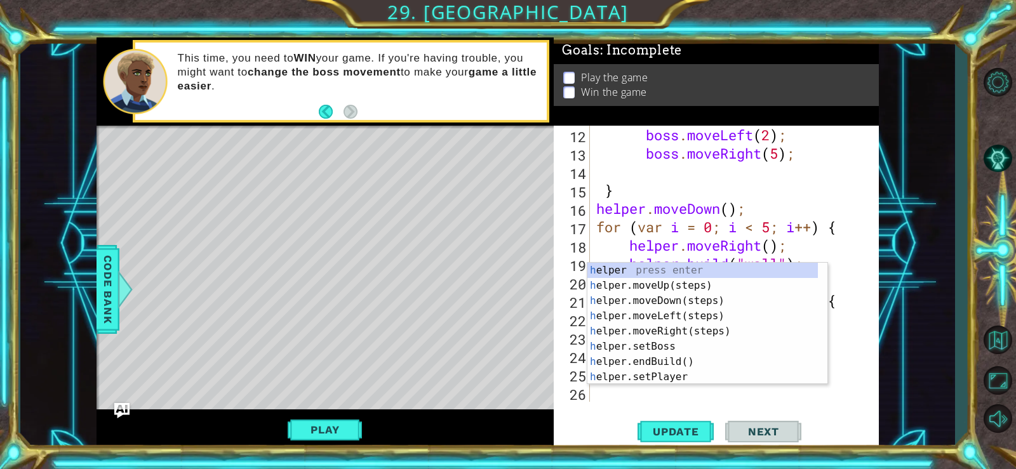
scroll to position [239, 0]
type textarea "he"
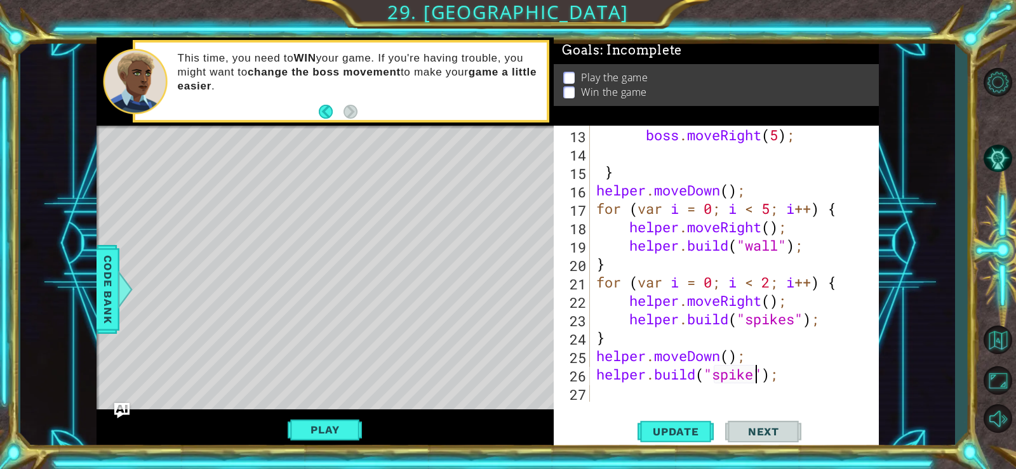
scroll to position [0, 8]
click at [651, 424] on button "Update" at bounding box center [676, 431] width 76 height 32
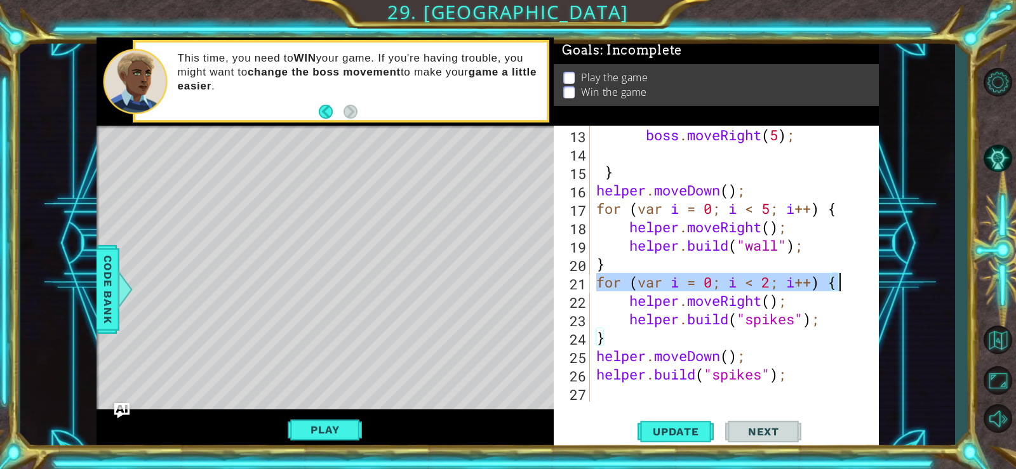
drag, startPoint x: 598, startPoint y: 284, endPoint x: 837, endPoint y: 285, distance: 239.4
click at [837, 285] on div "boss . moveRight ( 5 ) ; } helper . moveDown ( ) ; for ( var i = 0 ; i < 5 ; i …" at bounding box center [733, 282] width 279 height 313
type textarea "for (var i = 0; i < 2; i++) {"
click at [632, 396] on div "boss . moveRight ( 5 ) ; } helper . moveDown ( ) ; for ( var i = 0 ; i < 5 ; i …" at bounding box center [733, 282] width 279 height 313
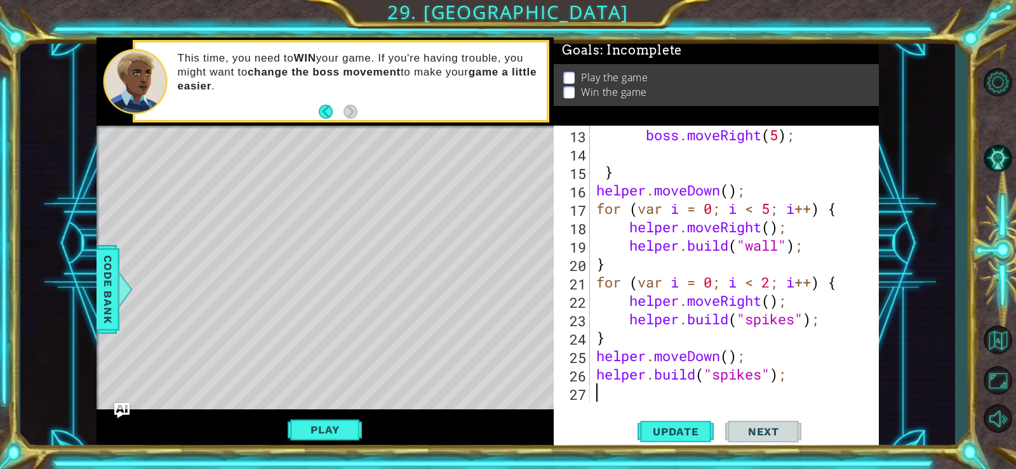
scroll to position [0, 0]
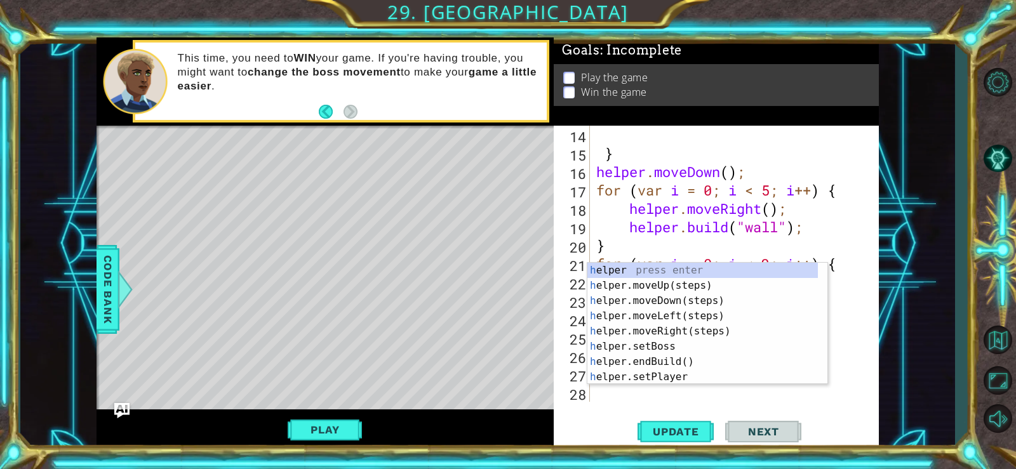
type textarea "he"
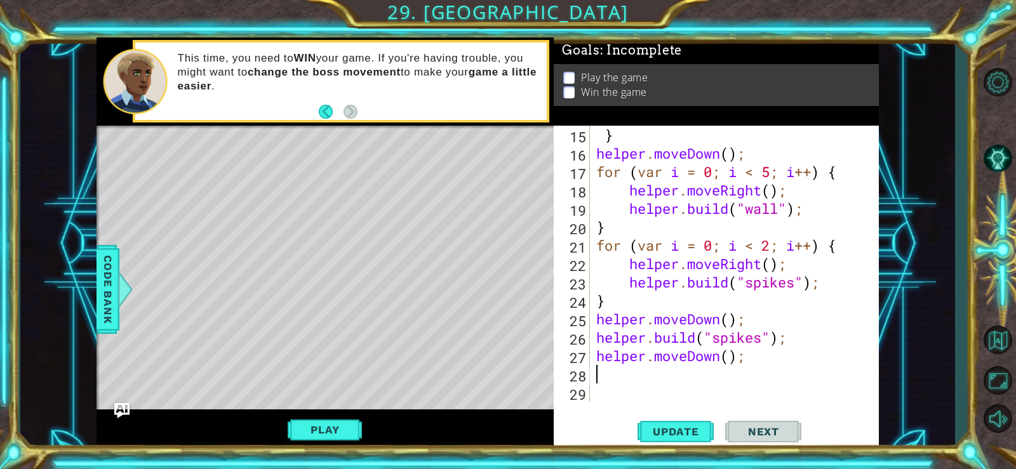
scroll to position [295, 0]
paste textarea "for (var i = 0; i < 2; i++) {"
type textarea "for (var i = 0; i < 2; i++) {"
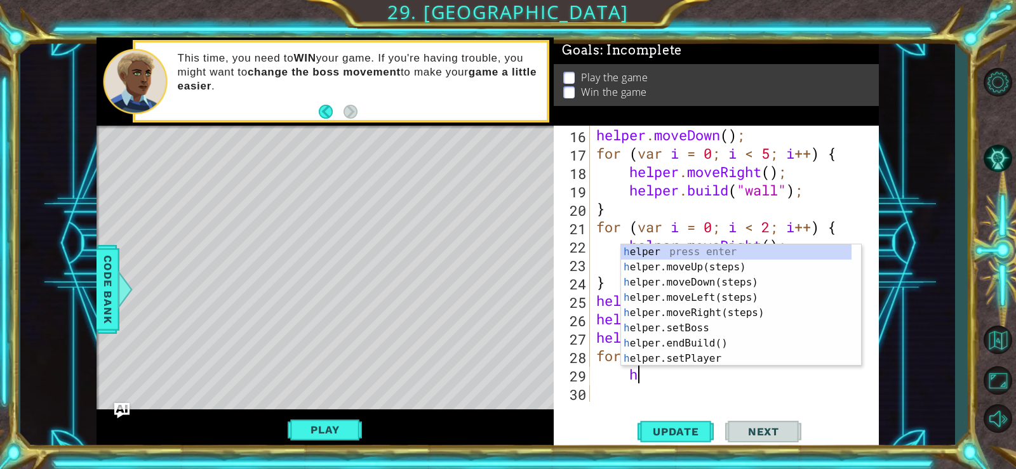
type textarea "he"
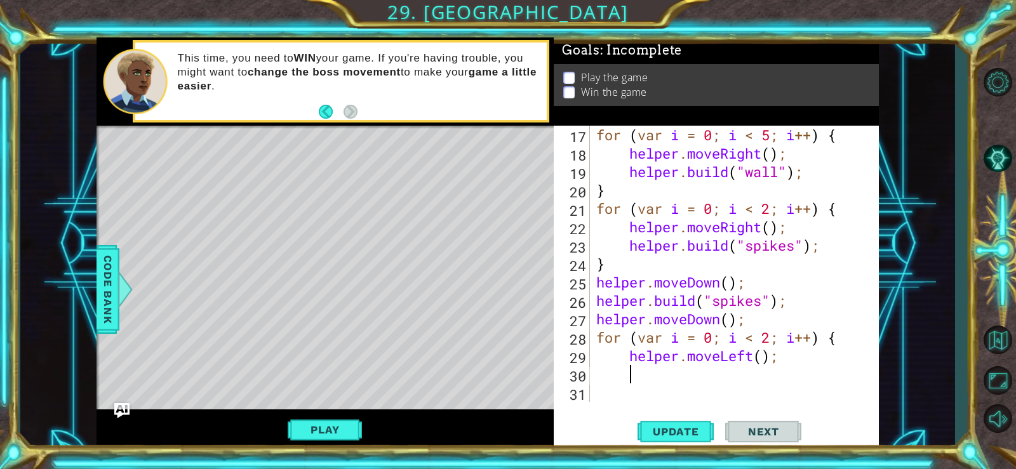
scroll to position [332, 0]
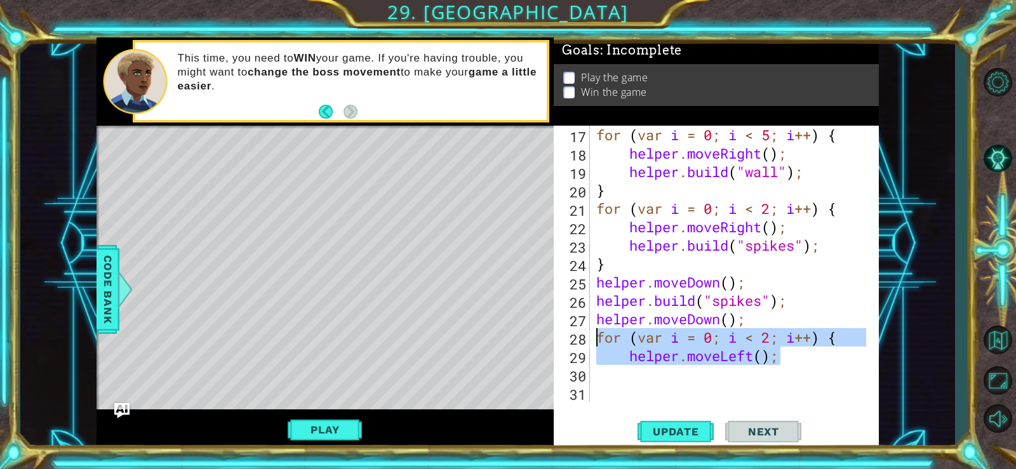
drag, startPoint x: 792, startPoint y: 359, endPoint x: 600, endPoint y: 339, distance: 192.9
click at [600, 339] on div "for ( var i = 0 ; i < 5 ; i ++ ) { helper . moveRight ( ) ; helper . build ( "w…" at bounding box center [733, 282] width 279 height 313
type textarea "for (var i = 0; i < 2; i++) { helper.moveLeft();"
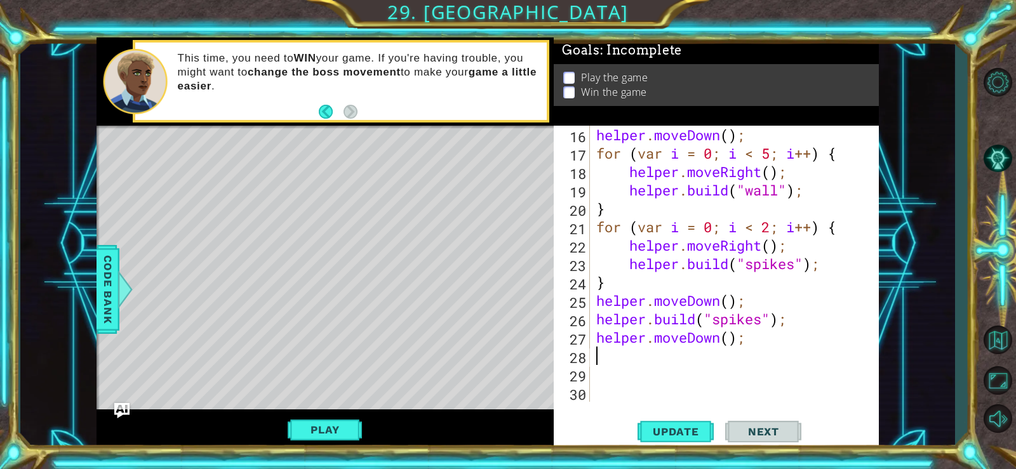
type textarea "he"
drag, startPoint x: 600, startPoint y: 339, endPoint x: 719, endPoint y: 353, distance: 119.6
click at [719, 353] on div "helper . moveDown ( ) ; for ( var i = 0 ; i < 5 ; i ++ ) { helper . moveRight (…" at bounding box center [733, 282] width 279 height 313
click at [728, 353] on div "helper . moveDown ( ) ; for ( var i = 0 ; i < 5 ; i ++ ) { helper . moveRight (…" at bounding box center [733, 282] width 279 height 313
type textarea "helper.moveLeft(2);"
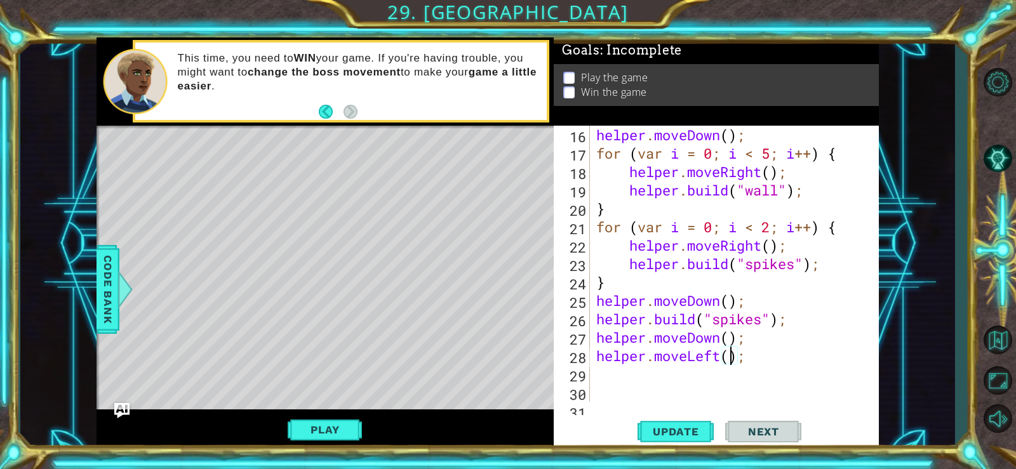
scroll to position [0, 6]
click at [702, 370] on div "helper . moveDown ( ) ; for ( var i = 0 ; i < 5 ; i ++ ) { helper . moveRight (…" at bounding box center [733, 282] width 279 height 313
click at [741, 356] on div "helper . moveDown ( ) ; for ( var i = 0 ; i < 5 ; i ++ ) { helper . moveRight (…" at bounding box center [733, 282] width 279 height 313
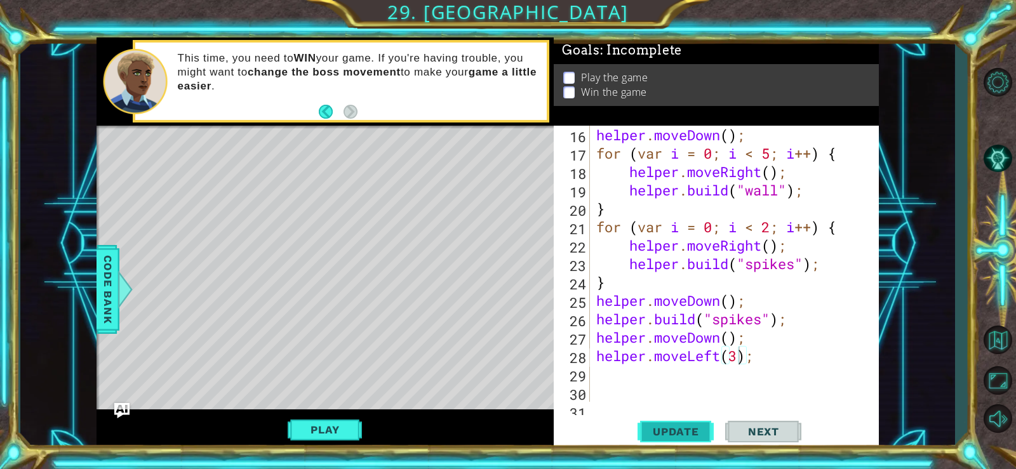
click at [681, 423] on button "Update" at bounding box center [676, 431] width 76 height 32
type textarea "helper.moveLeft(2);"
click at [695, 370] on div "helper . moveDown ( ) ; for ( var i = 0 ; i < 5 ; i ++ ) { helper . moveRight (…" at bounding box center [733, 282] width 279 height 313
click at [708, 373] on div "helper . moveDown ( ) ; for ( var i = 0 ; i < 5 ; i ++ ) { helper . moveRight (…" at bounding box center [733, 282] width 279 height 313
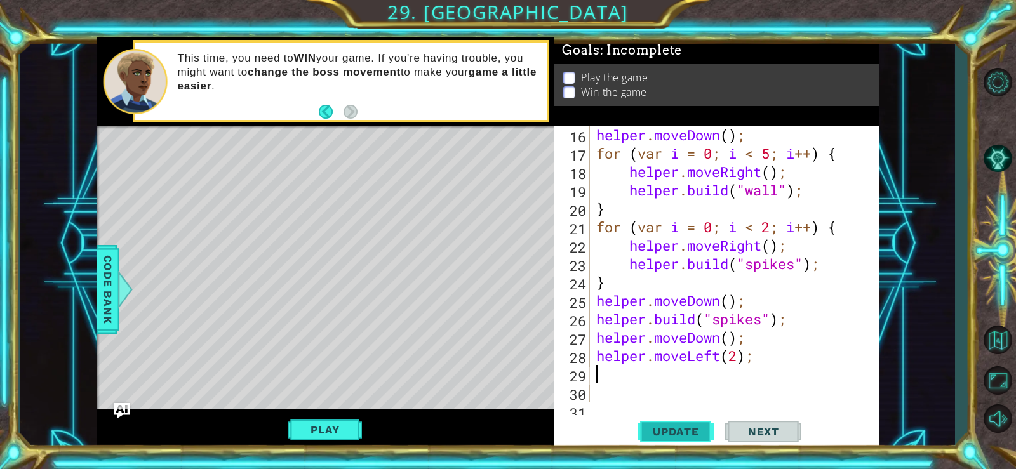
click at [670, 419] on button "Update" at bounding box center [676, 431] width 76 height 32
paste textarea "for (var i = 0; i < 2; i++) {"
type textarea "for (var i = 0; i < 2; i++) {"
click at [648, 389] on div "helper . moveDown ( ) ; for ( var i = 0 ; i < 5 ; i ++ ) { helper . moveRight (…" at bounding box center [733, 282] width 279 height 313
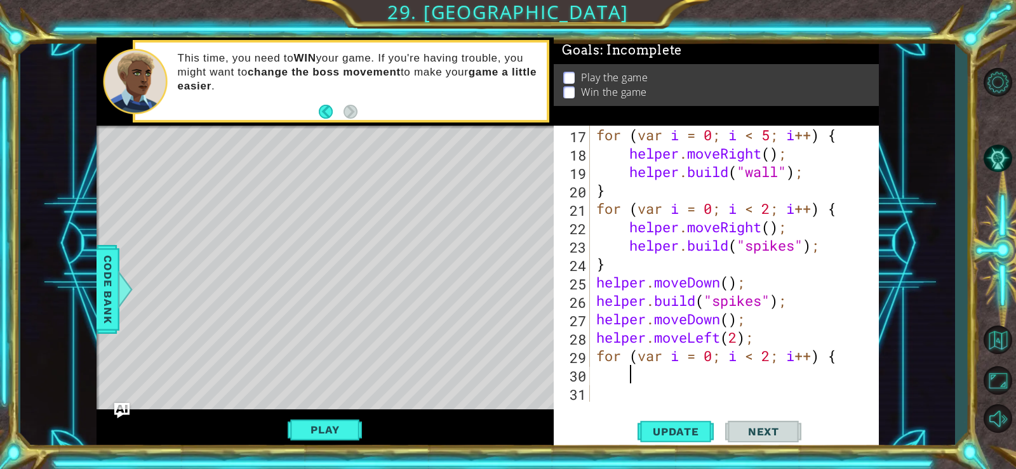
scroll to position [332, 0]
type textarea "he"
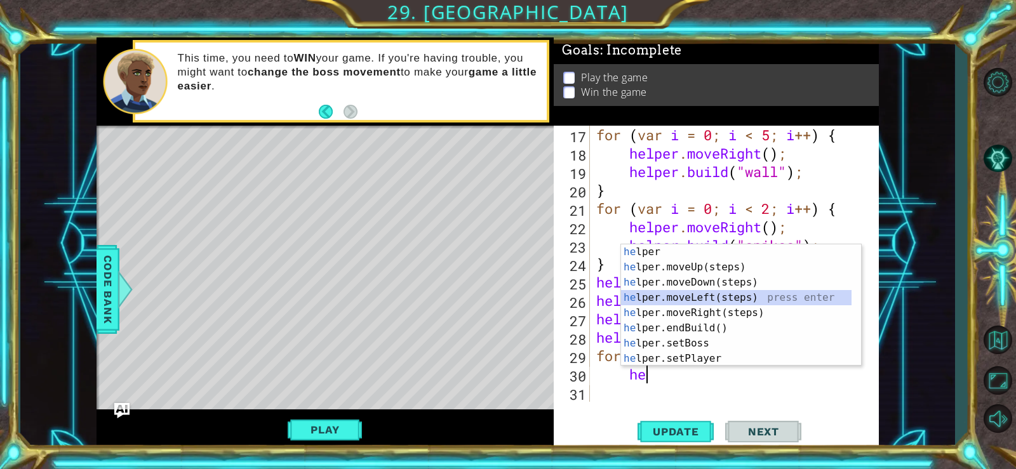
scroll to position [350, 0]
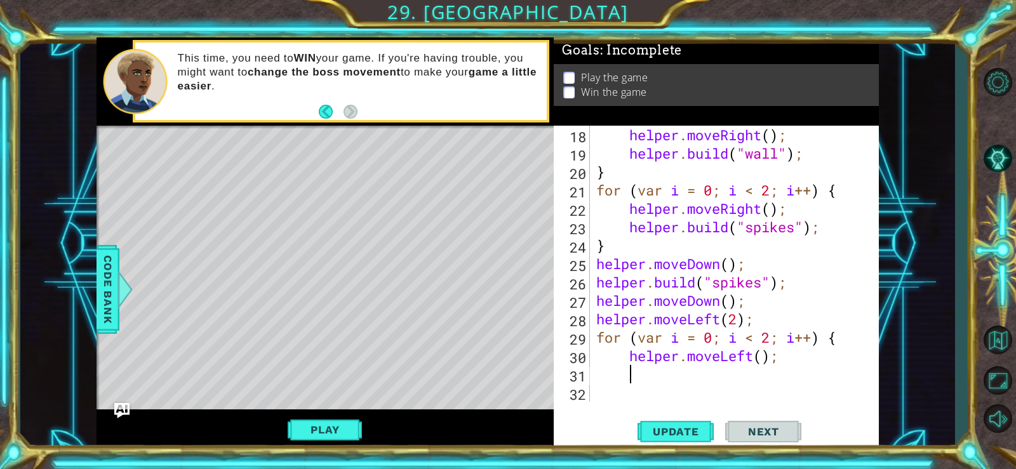
click at [636, 354] on div "helper . moveRight ( ) ; helper . build ( "wall" ) ; } for ( var i = 0 ; i < 2 …" at bounding box center [733, 282] width 279 height 313
type textarea "helper.moveLeft();"
click at [632, 355] on div "helper . moveRight ( ) ; helper . build ( "wall" ) ; } for ( var i = 0 ; i < 2 …" at bounding box center [733, 282] width 279 height 313
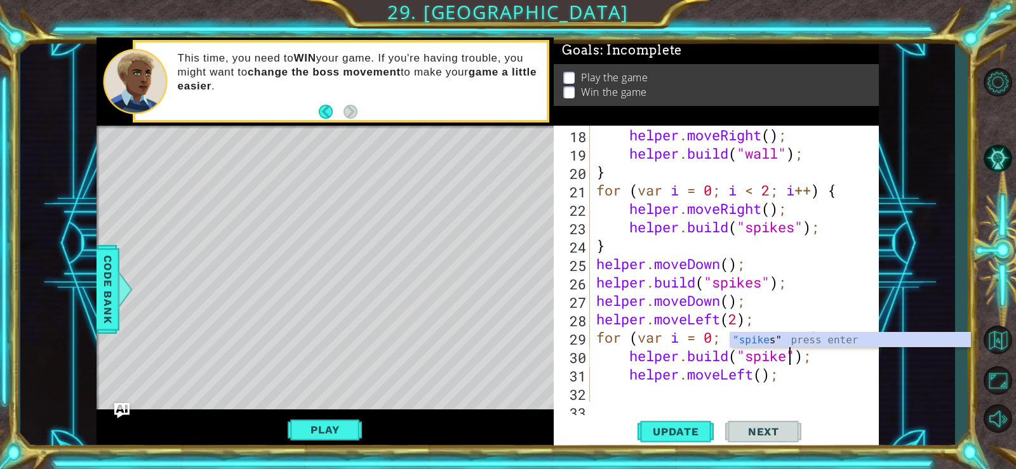
scroll to position [0, 10]
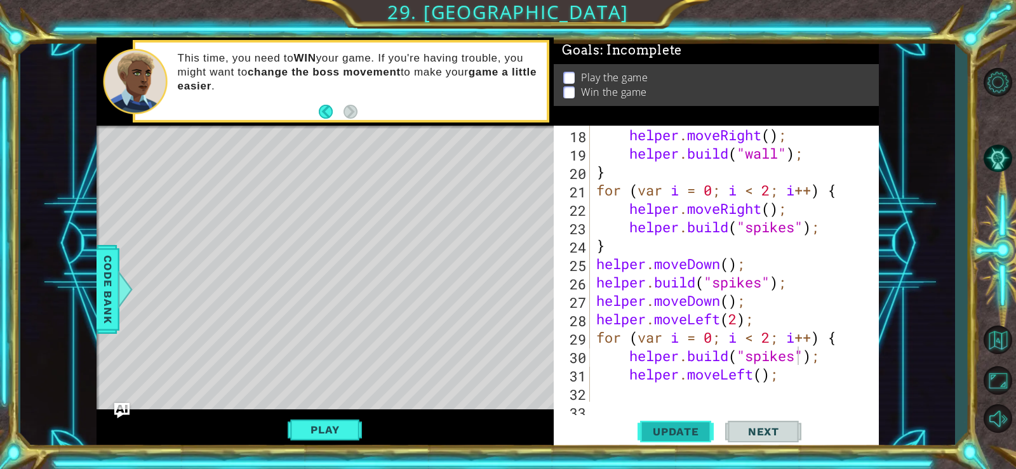
click at [663, 427] on span "Update" at bounding box center [676, 432] width 72 height 13
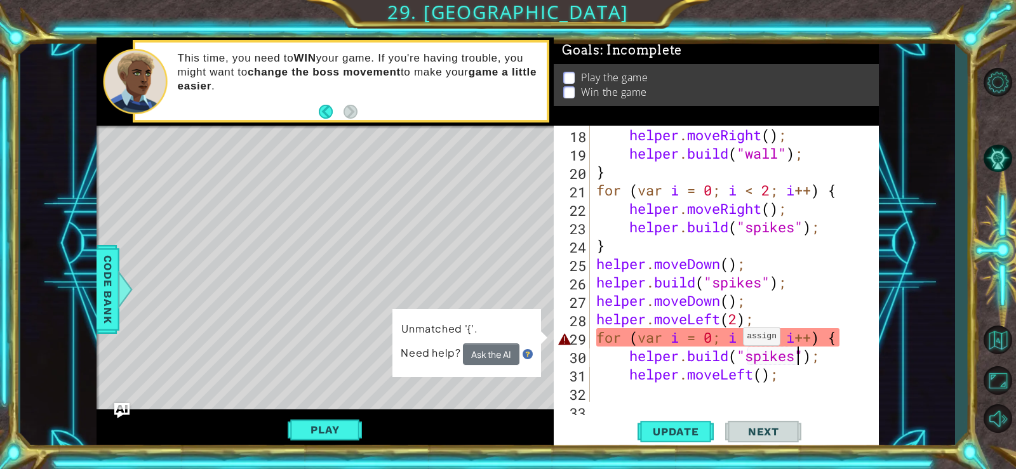
click at [732, 339] on div "helper . moveRight ( ) ; helper . build ( "wall" ) ; } for ( var i = 0 ; i < 2 …" at bounding box center [733, 282] width 279 height 313
click at [665, 382] on div "helper . moveRight ( ) ; helper . build ( "wall" ) ; } for ( var i = 0 ; i < 2 …" at bounding box center [733, 282] width 279 height 313
type textarea "helper.moveLeft();"
click at [657, 389] on div "helper . moveRight ( ) ; helper . build ( "wall" ) ; } for ( var i = 0 ; i < 2 …" at bounding box center [733, 282] width 279 height 313
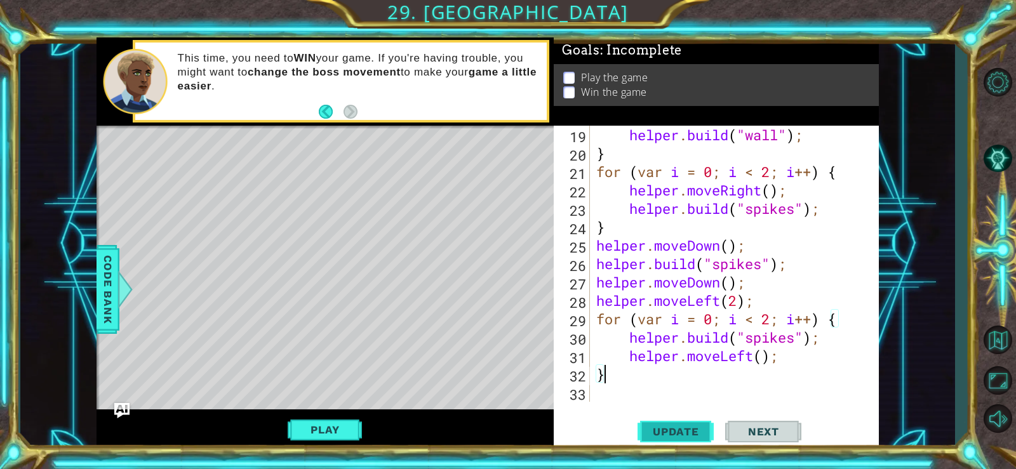
click at [659, 427] on span "Update" at bounding box center [676, 432] width 72 height 13
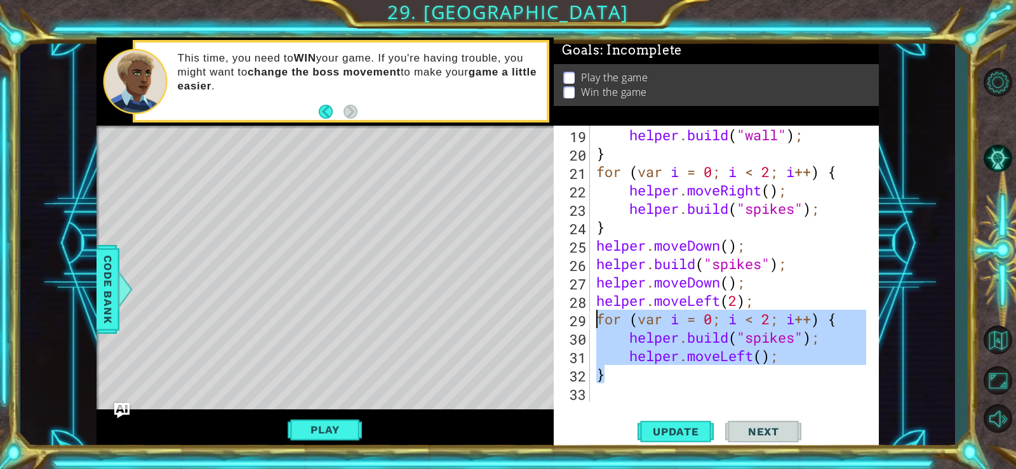
drag, startPoint x: 657, startPoint y: 378, endPoint x: 599, endPoint y: 325, distance: 78.2
click at [599, 325] on div "helper . build ( "wall" ) ; } for ( var i = 0 ; i < 2 ; i ++ ) { helper . moveR…" at bounding box center [733, 282] width 279 height 313
type textarea "for (var i = 0; i < 2; i++) { [DOMAIN_NAME]("spikes");"
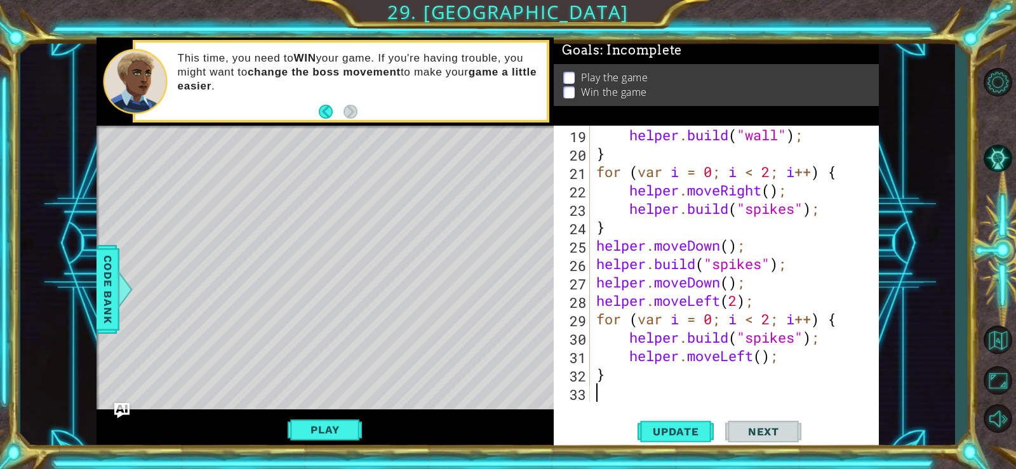
click at [603, 396] on div "helper . build ( "wall" ) ; } for ( var i = 0 ; i < 2 ; i ++ ) { helper . moveR…" at bounding box center [733, 282] width 279 height 313
paste textarea "}"
type textarea "}"
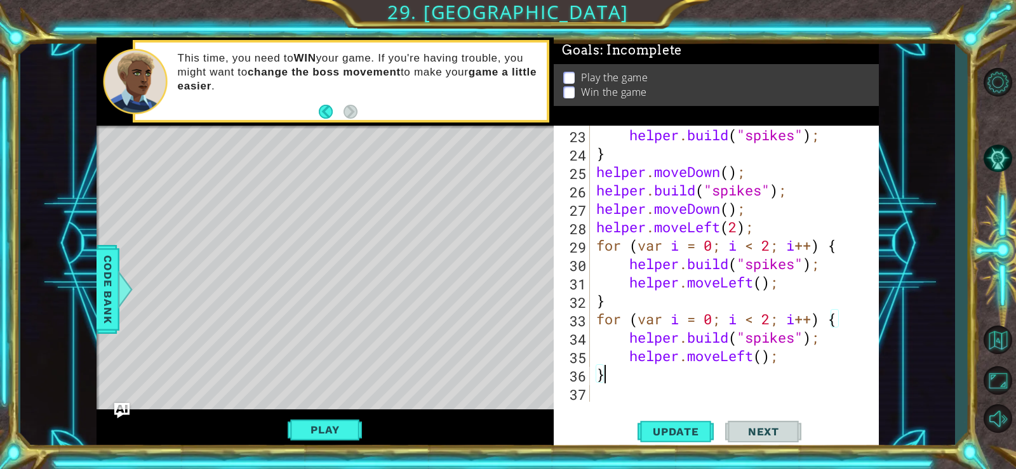
scroll to position [442, 0]
click at [630, 309] on div "helper . build ( "spikes" ) ; } helper . moveDown ( ) ; helper . build ( "spike…" at bounding box center [733, 282] width 279 height 313
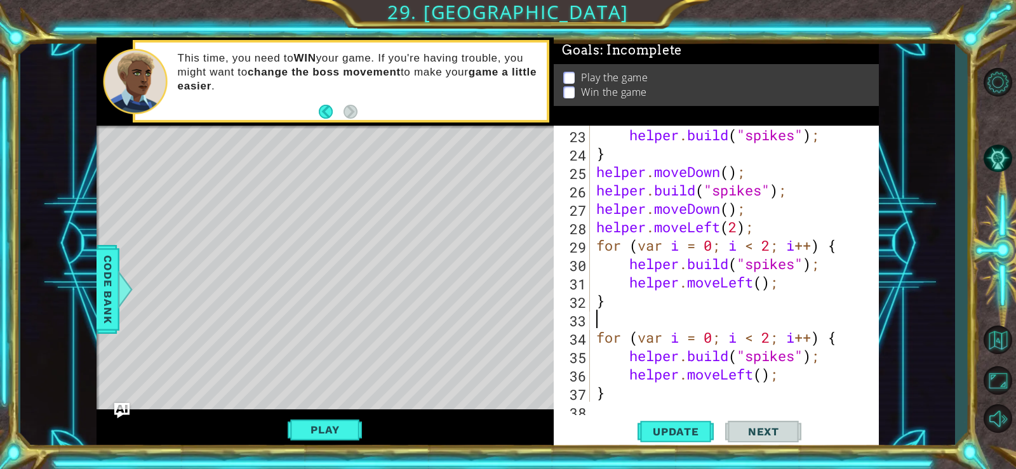
type textarea "he"
type textarea "helper.moveLeft();"
click at [675, 426] on span "Update" at bounding box center [676, 432] width 72 height 13
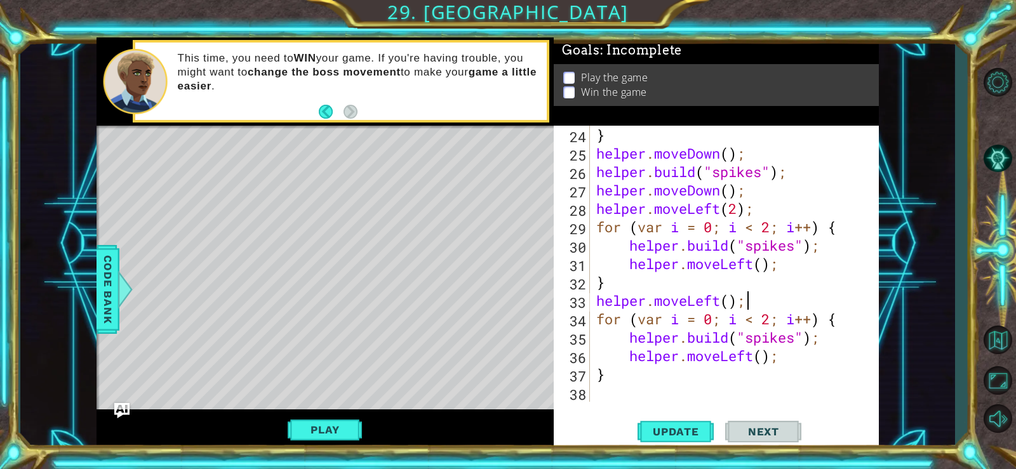
scroll to position [460, 0]
click at [635, 393] on div "} helper . moveDown ( ) ; helper . build ( "spikes" ) ; helper . moveDown ( ) ;…" at bounding box center [733, 282] width 279 height 313
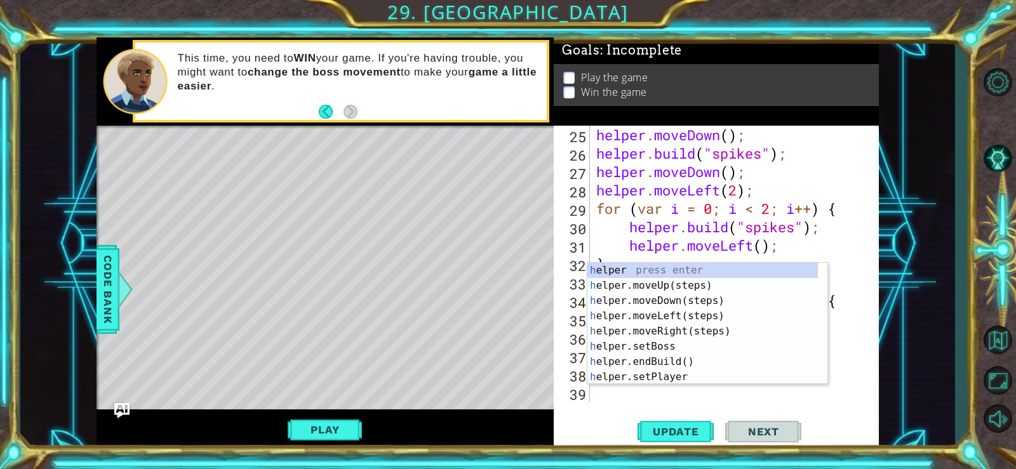
type textarea "he"
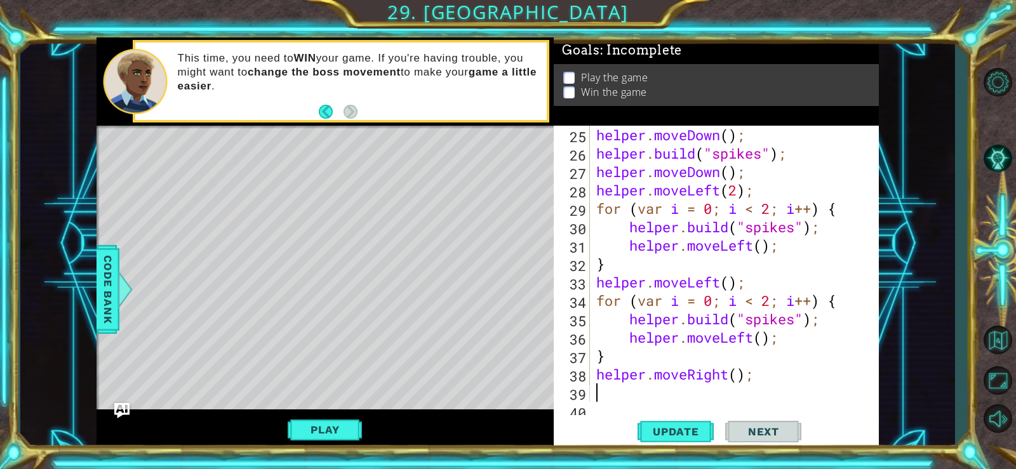
scroll to position [497, 0]
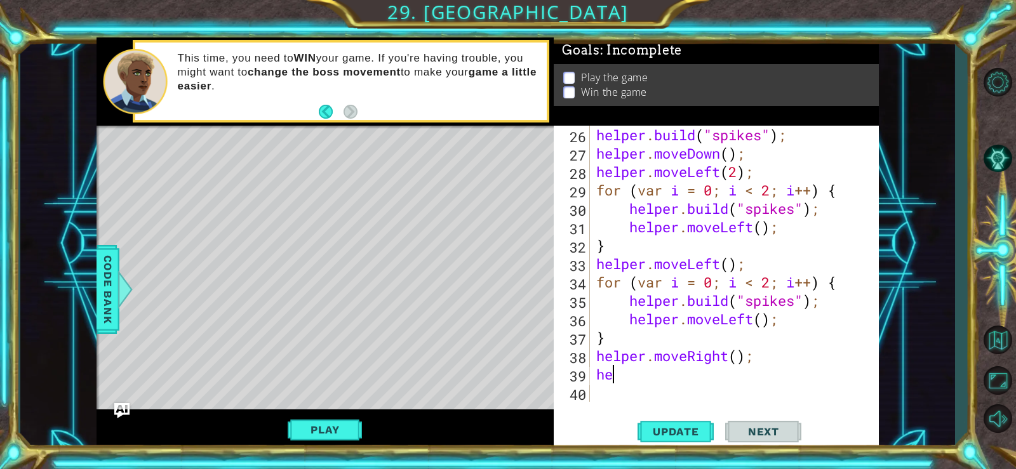
type textarea "hel"
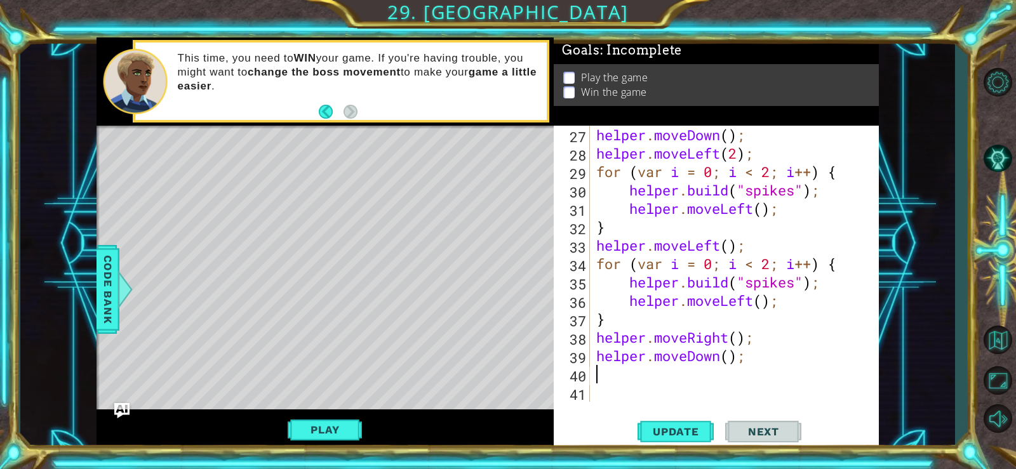
scroll to position [516, 0]
click at [732, 358] on div "helper . moveDown ( ) ; helper . moveLeft ( 2 ) ; for ( var i = 0 ; i < 2 ; i +…" at bounding box center [733, 282] width 279 height 313
type textarea "helper.moveDown(2);"
click at [677, 375] on div "helper . moveDown ( ) ; helper . moveLeft ( 2 ) ; for ( var i = 0 ; i < 2 ; i +…" at bounding box center [733, 282] width 279 height 313
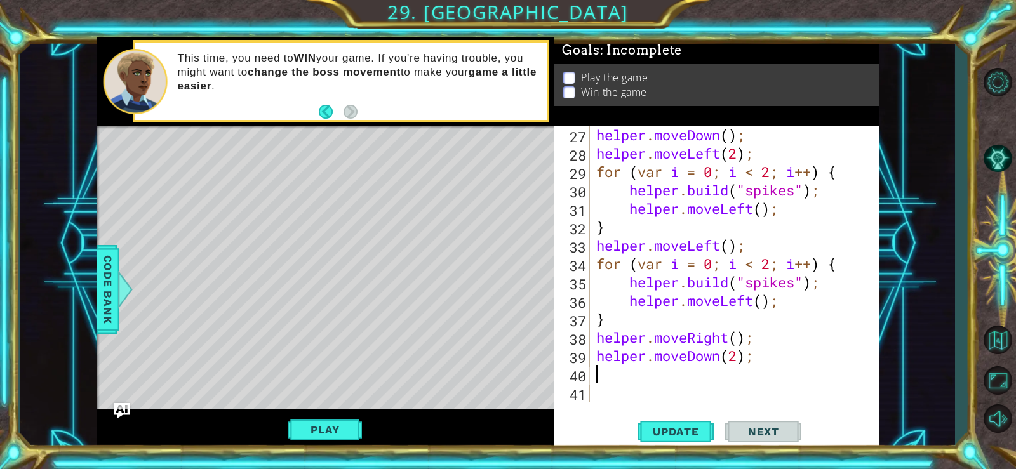
scroll to position [0, 0]
paste textarea "}"
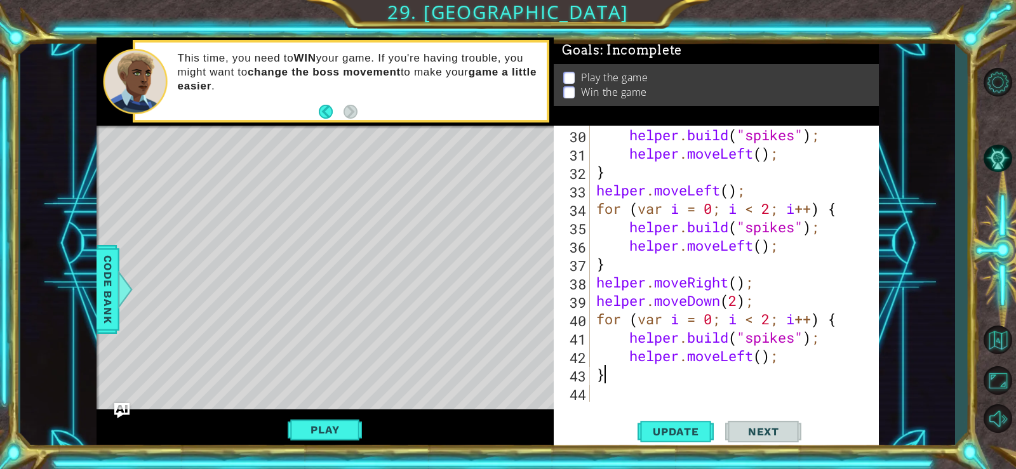
scroll to position [571, 0]
click at [753, 355] on div "helper . build ( "spikes" ) ; helper . moveLeft ( ) ; } helper . moveLeft ( ) ;…" at bounding box center [733, 282] width 279 height 313
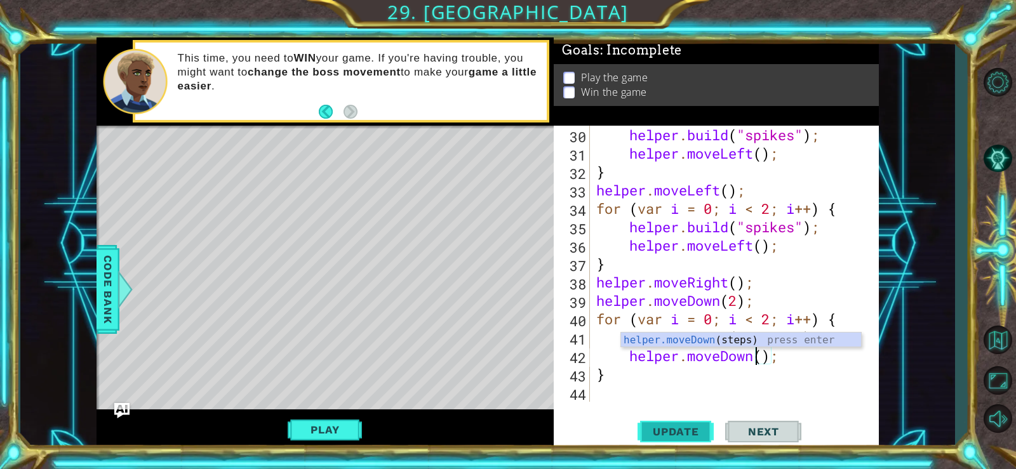
type textarea "helper.moveDown();"
click at [687, 428] on span "Update" at bounding box center [676, 432] width 72 height 13
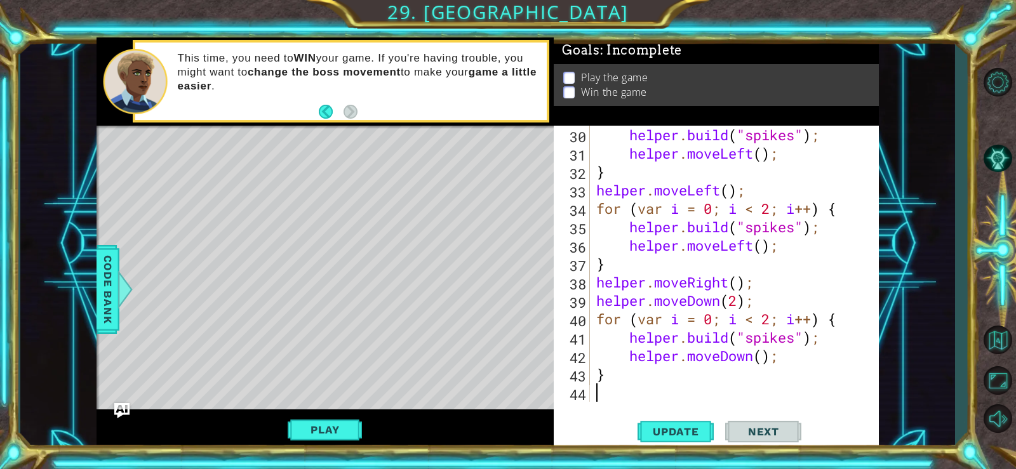
click at [619, 388] on div "helper . build ( "spikes" ) ; helper . moveLeft ( ) ; } helper . moveLeft ( ) ;…" at bounding box center [733, 282] width 279 height 313
type textarea "he"
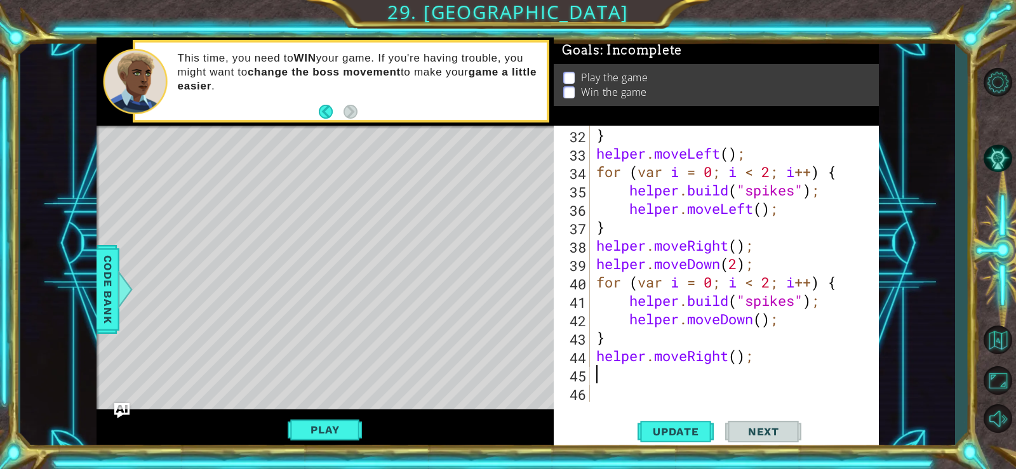
scroll to position [608, 0]
click at [734, 356] on div "} helper . moveLeft ( ) ; for ( var i = 0 ; i < 2 ; i ++ ) { helper . build ( "…" at bounding box center [733, 282] width 279 height 313
click at [737, 356] on div "} helper . moveLeft ( ) ; for ( var i = 0 ; i < 2 ; i ++ ) { helper . build ( "…" at bounding box center [733, 282] width 279 height 313
type textarea "helper.moveRight(2);"
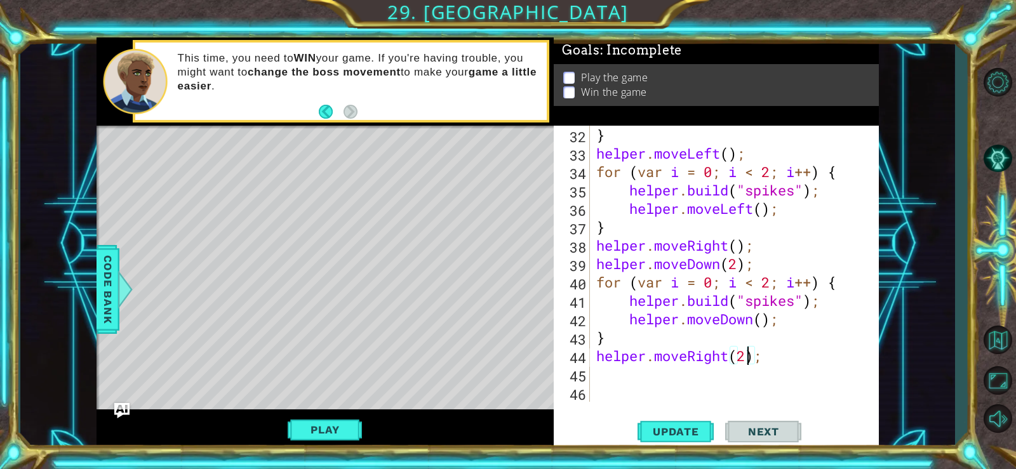
click at [691, 374] on div "} helper . moveLeft ( ) ; for ( var i = 0 ; i < 2 ; i ++ ) { helper . build ( "…" at bounding box center [733, 282] width 279 height 313
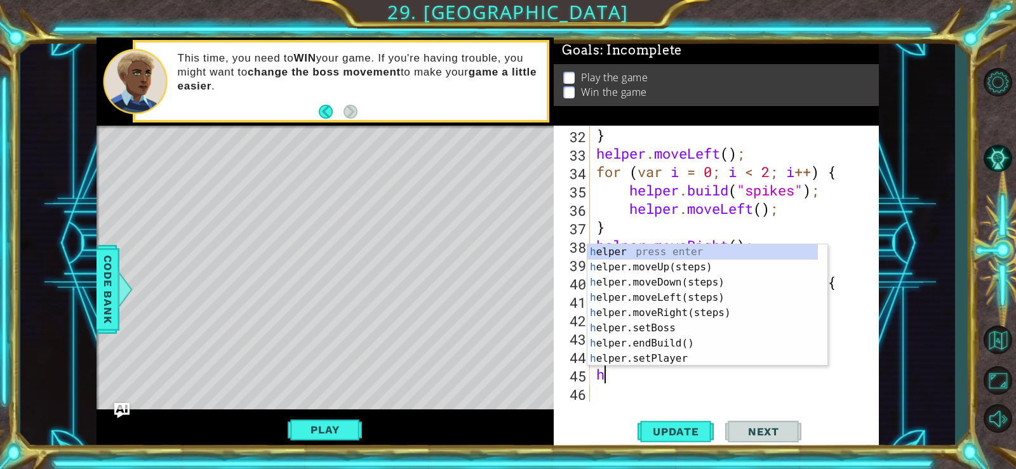
type textarea "he"
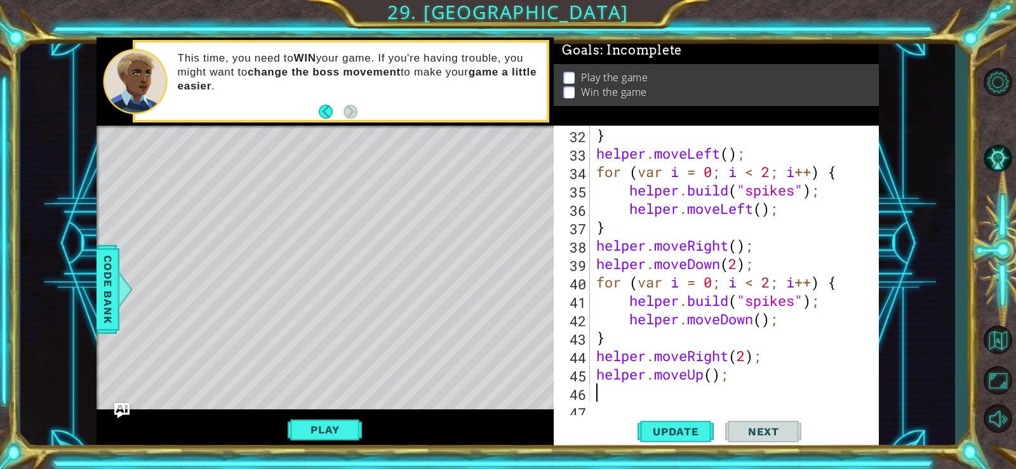
scroll to position [626, 0]
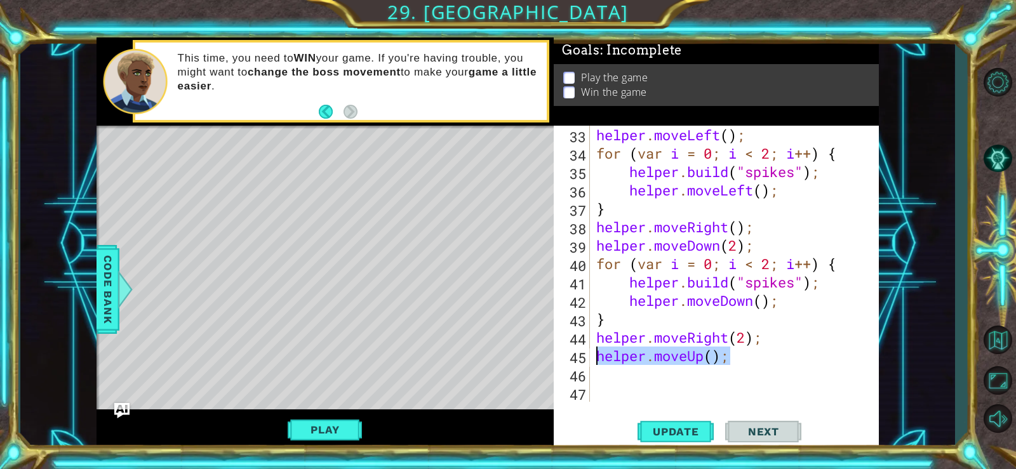
drag, startPoint x: 743, startPoint y: 362, endPoint x: 597, endPoint y: 358, distance: 146.1
click at [597, 358] on div "helper . moveLeft ( ) ; for ( var i = 0 ; i < 2 ; i ++ ) { helper . build ( "sp…" at bounding box center [733, 282] width 279 height 313
type textarea "helper.moveUp();"
paste textarea "}"
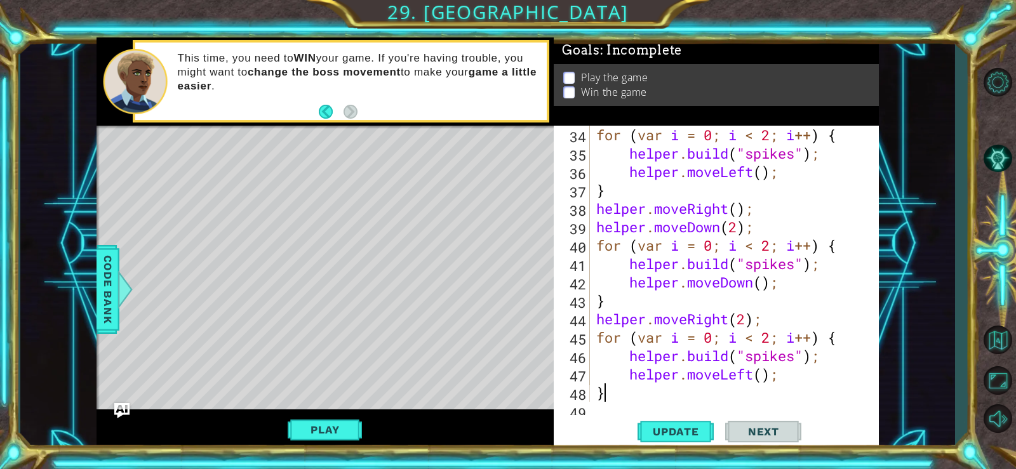
scroll to position [645, 0]
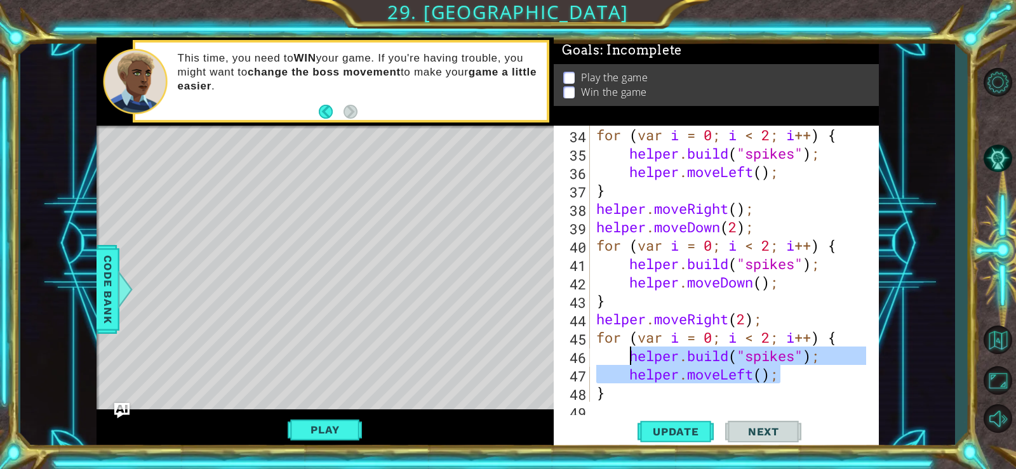
drag, startPoint x: 784, startPoint y: 377, endPoint x: 633, endPoint y: 356, distance: 151.9
click at [633, 356] on div "for ( var i = 0 ; i < 2 ; i ++ ) { helper . build ( "spikes" ) ; helper . moveL…" at bounding box center [733, 282] width 279 height 313
type textarea "[DOMAIN_NAME]("spikes"); helper.moveLeft();"
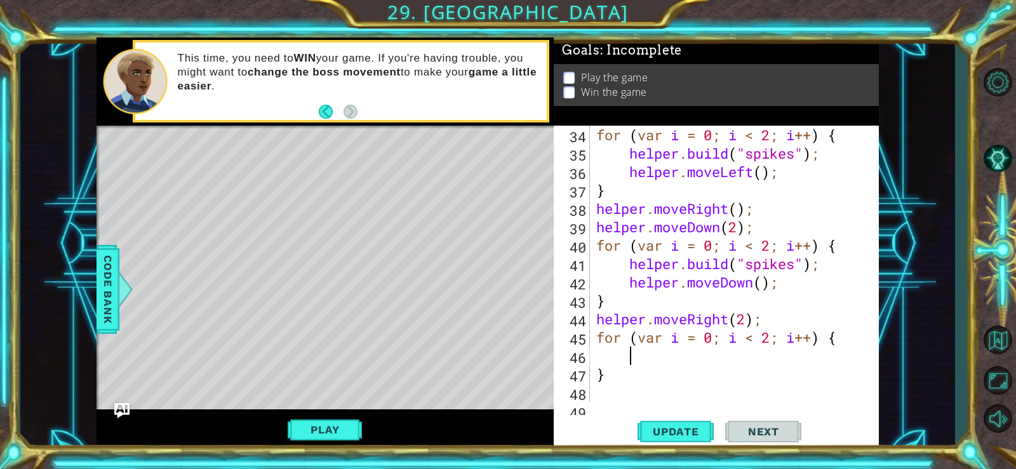
type textarea "he"
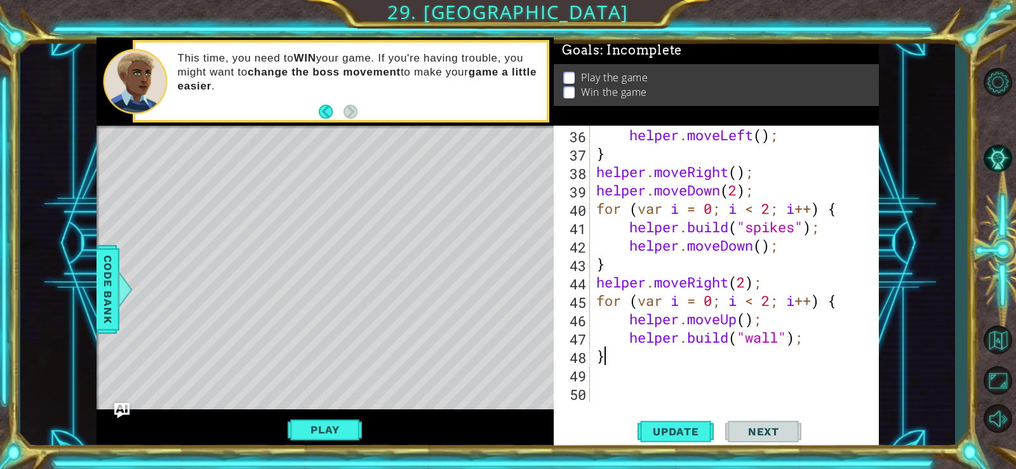
click at [659, 355] on div "helper . moveLeft ( ) ; } helper . moveRight ( ) ; helper . moveDown ( 2 ) ; fo…" at bounding box center [733, 282] width 279 height 313
type textarea "}"
click at [632, 375] on div "helper . moveLeft ( ) ; } helper . moveRight ( ) ; helper . moveDown ( 2 ) ; fo…" at bounding box center [733, 282] width 279 height 313
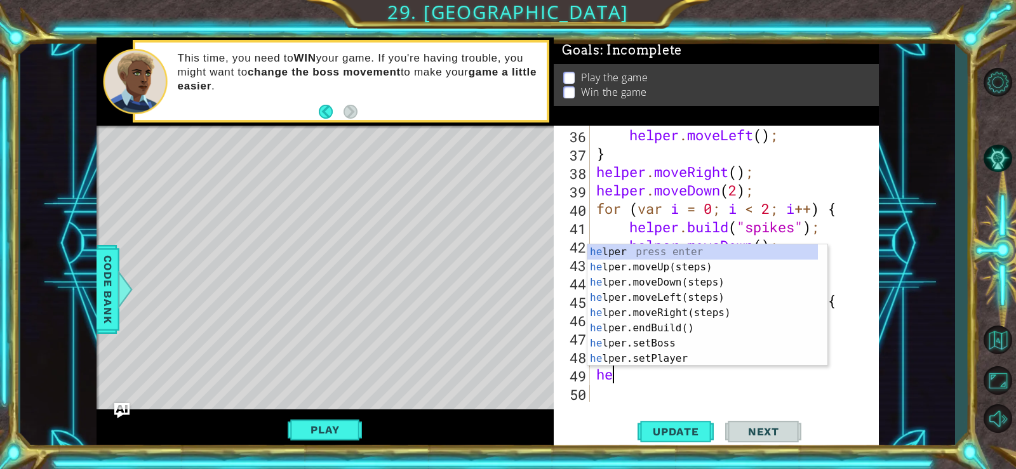
type textarea "h"
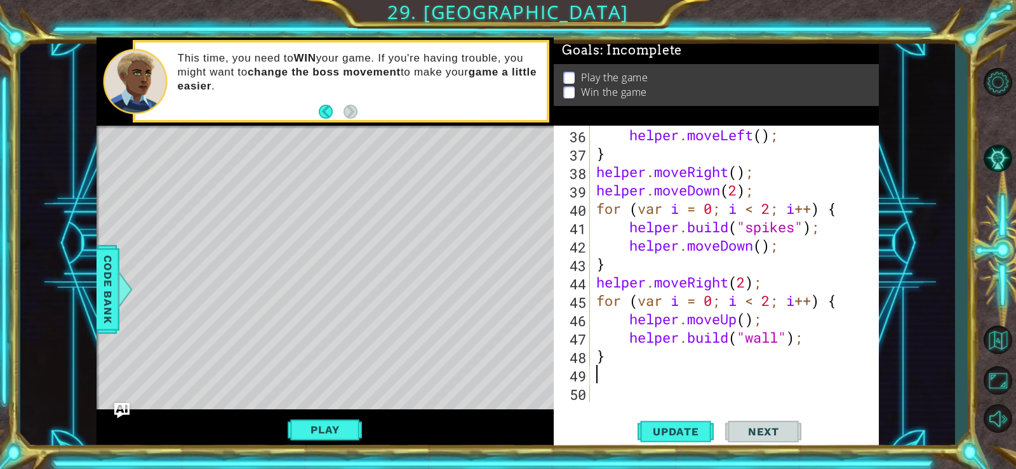
paste textarea "}"
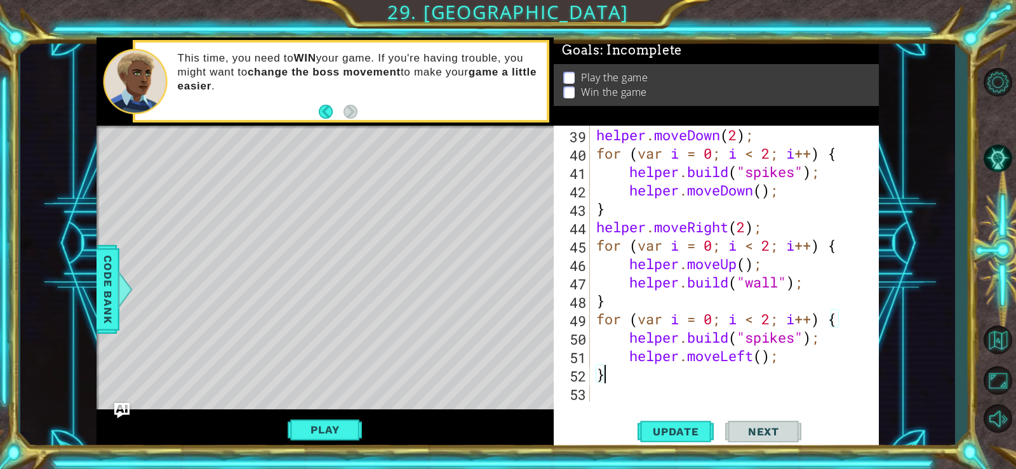
scroll to position [737, 0]
click at [651, 422] on button "Update" at bounding box center [676, 431] width 76 height 32
click at [754, 357] on div "helper . moveDown ( 2 ) ; for ( var i = 0 ; i < 2 ; i ++ ) { helper . build ( "…" at bounding box center [733, 282] width 279 height 313
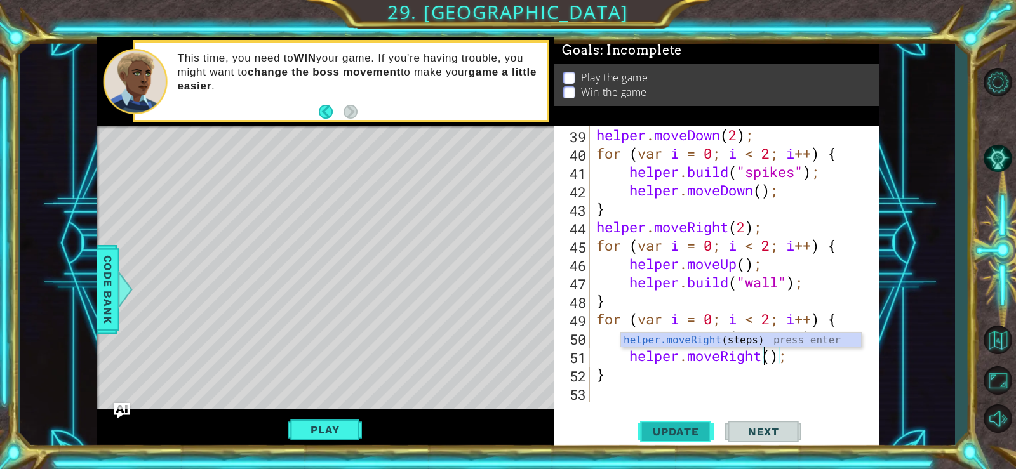
click at [659, 424] on button "Update" at bounding box center [676, 431] width 76 height 32
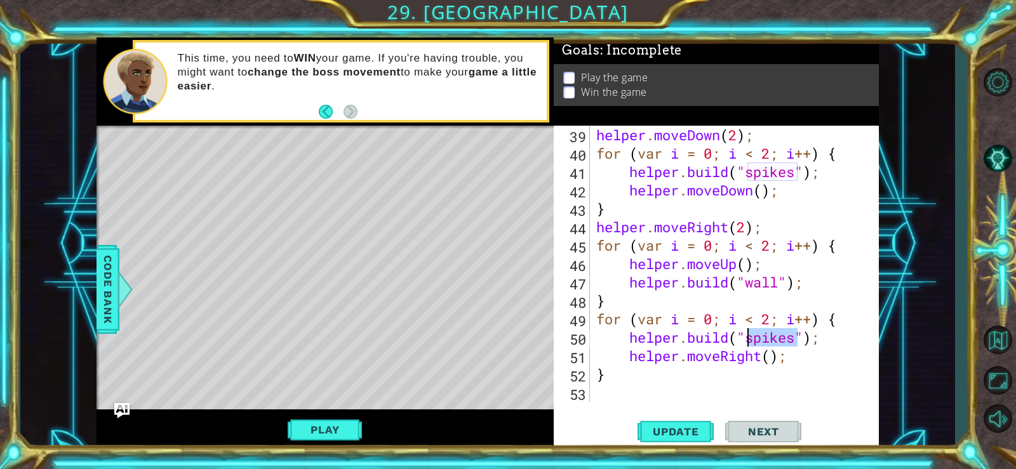
drag, startPoint x: 798, startPoint y: 342, endPoint x: 747, endPoint y: 342, distance: 50.8
click at [747, 342] on div "helper . moveDown ( 2 ) ; for ( var i = 0 ; i < 2 ; i ++ ) { helper . build ( "…" at bounding box center [733, 282] width 279 height 313
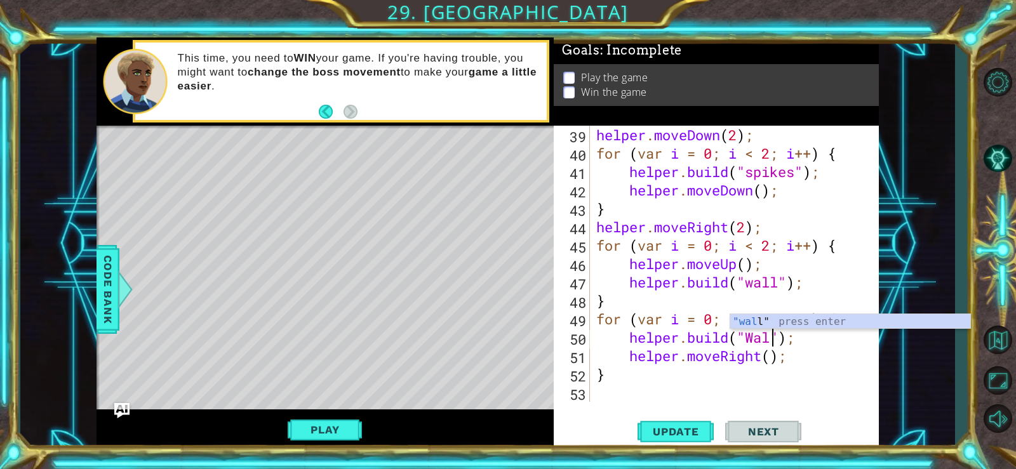
scroll to position [0, 9]
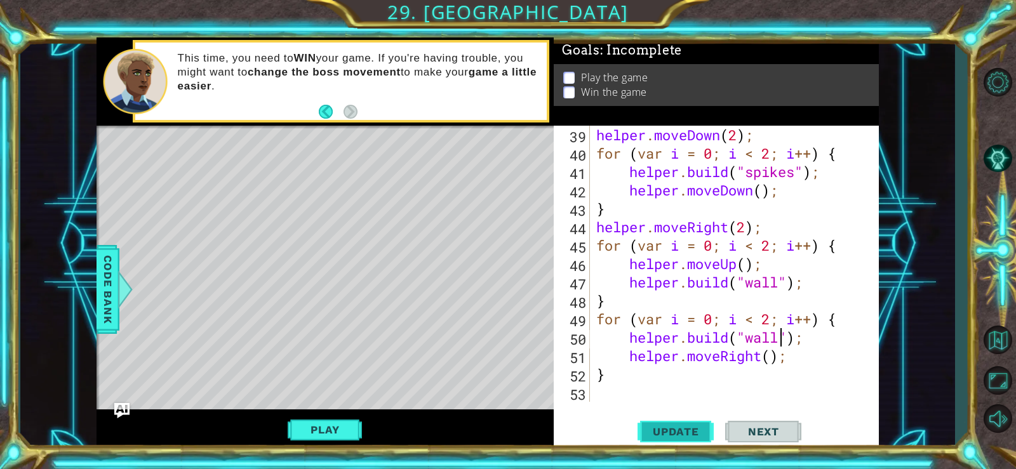
click at [673, 422] on button "Update" at bounding box center [676, 431] width 76 height 32
click at [772, 319] on div "helper . moveDown ( 2 ) ; for ( var i = 0 ; i < 2 ; i ++ ) { helper . build ( "…" at bounding box center [733, 282] width 279 height 313
click at [679, 422] on button "Update" at bounding box center [676, 431] width 76 height 32
click at [727, 377] on div "helper . moveDown ( 2 ) ; for ( var i = 0 ; i < 2 ; i ++ ) { helper . build ( "…" at bounding box center [733, 282] width 279 height 313
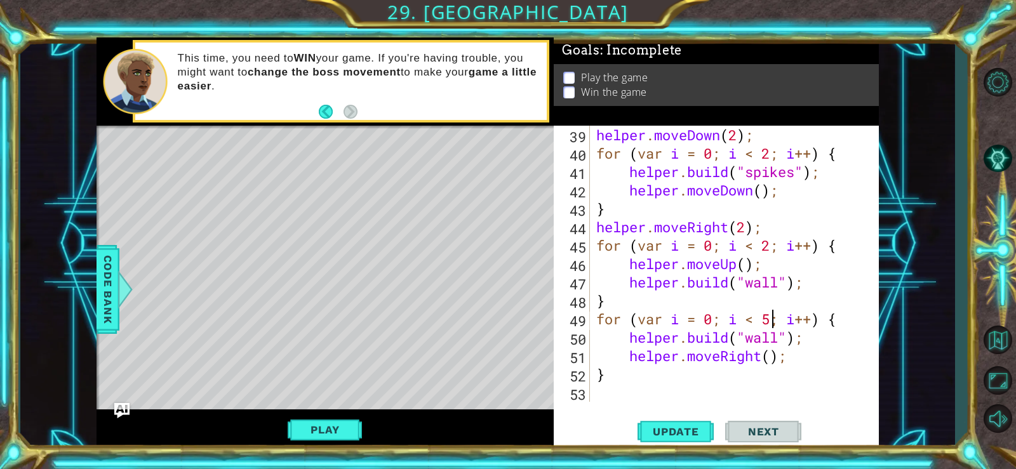
type textarea "}"
click at [688, 393] on div "helper . moveDown ( 2 ) ; for ( var i = 0 ; i < 2 ; i ++ ) { helper . build ( "…" at bounding box center [733, 282] width 279 height 313
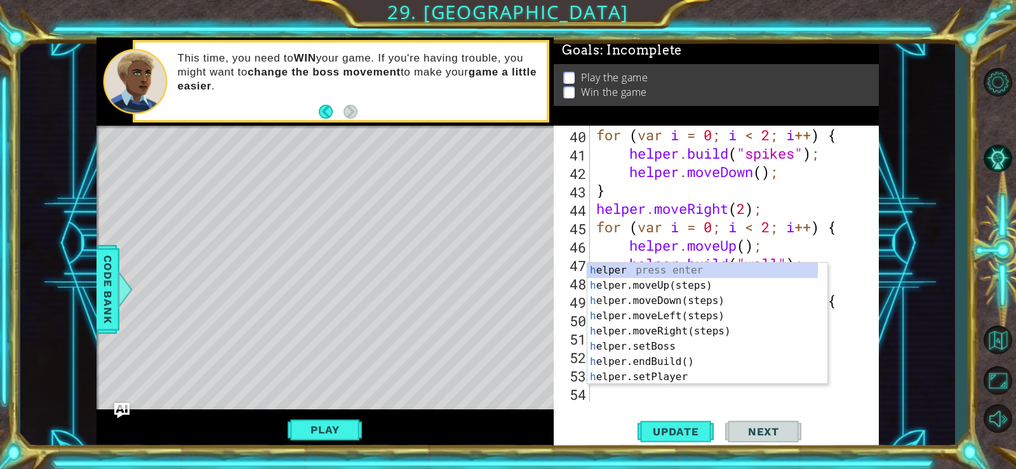
type textarea "he"
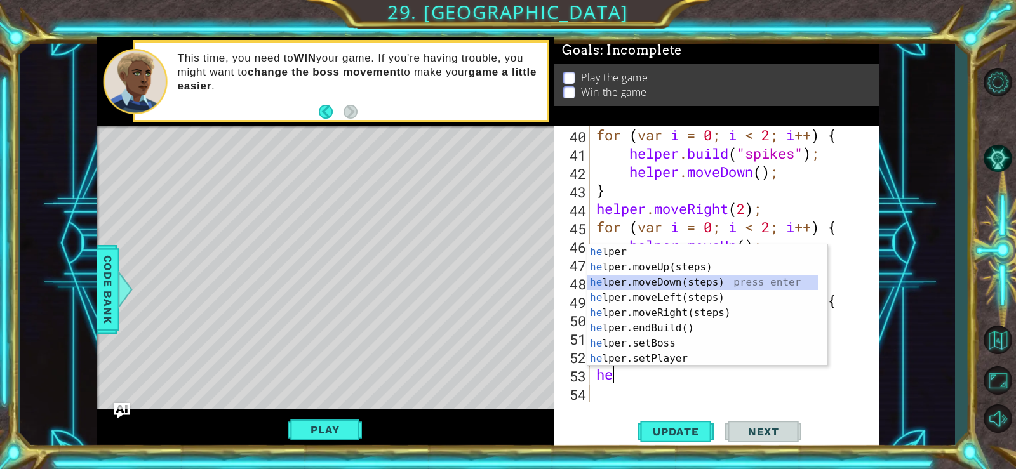
scroll to position [774, 0]
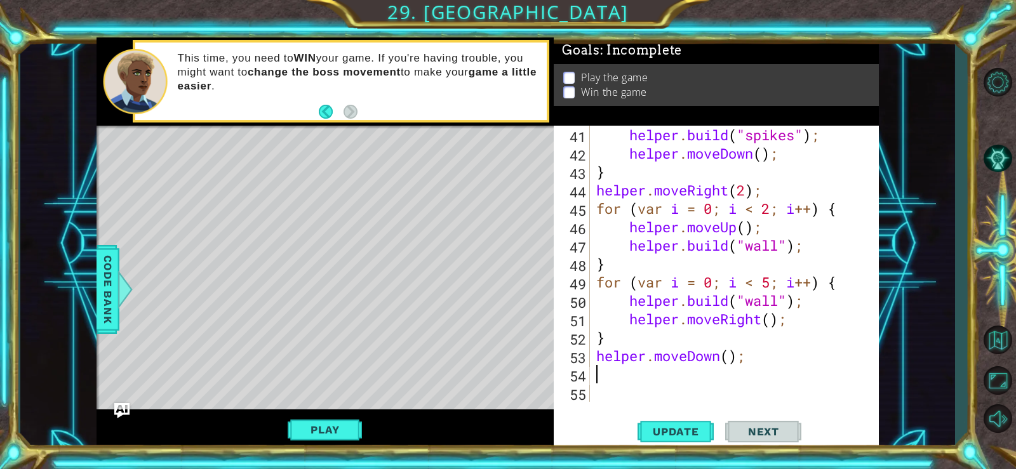
paste textarea "}"
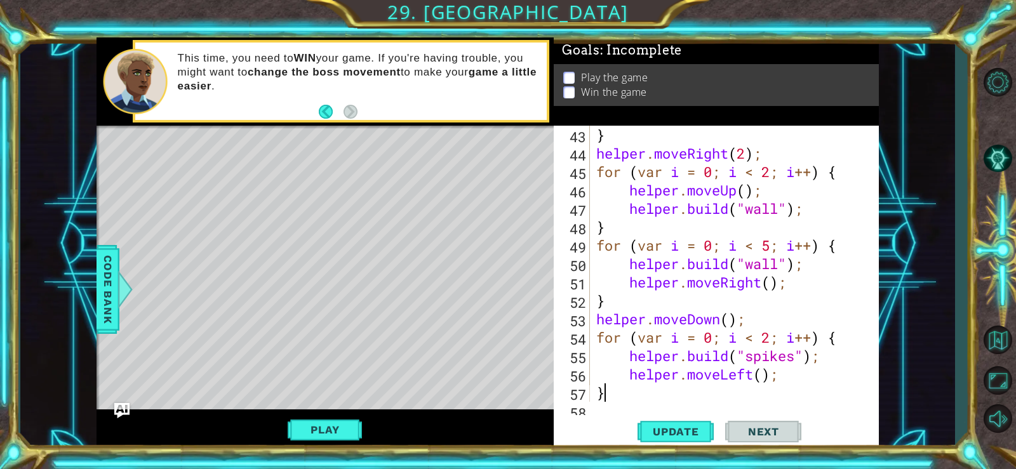
scroll to position [829, 0]
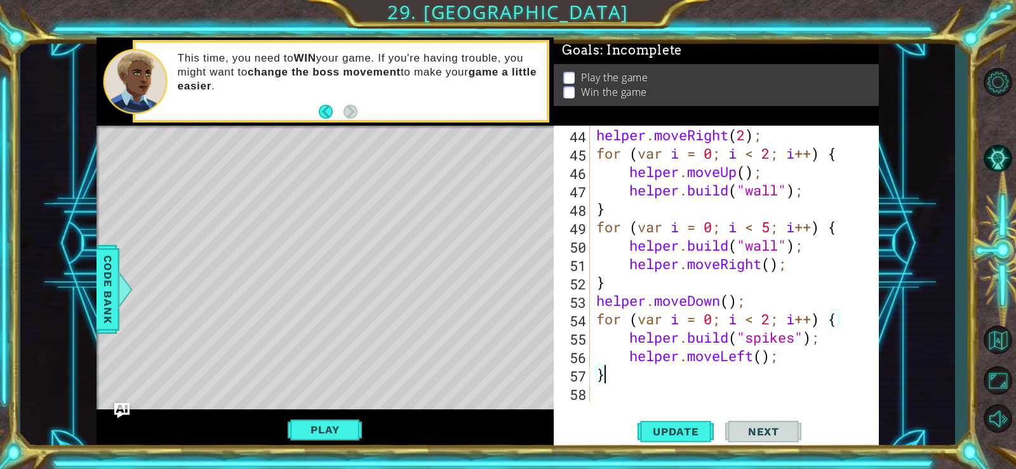
click at [730, 301] on div "helper . moveRight ( 2 ) ; for ( var i = 0 ; i < 2 ; i ++ ) { helper . moveUp (…" at bounding box center [733, 282] width 279 height 313
type textarea "helper.moveDown();"
click at [747, 302] on div "helper . moveRight ( 2 ) ; for ( var i = 0 ; i < 2 ; i ++ ) { helper . moveUp (…" at bounding box center [733, 282] width 279 height 313
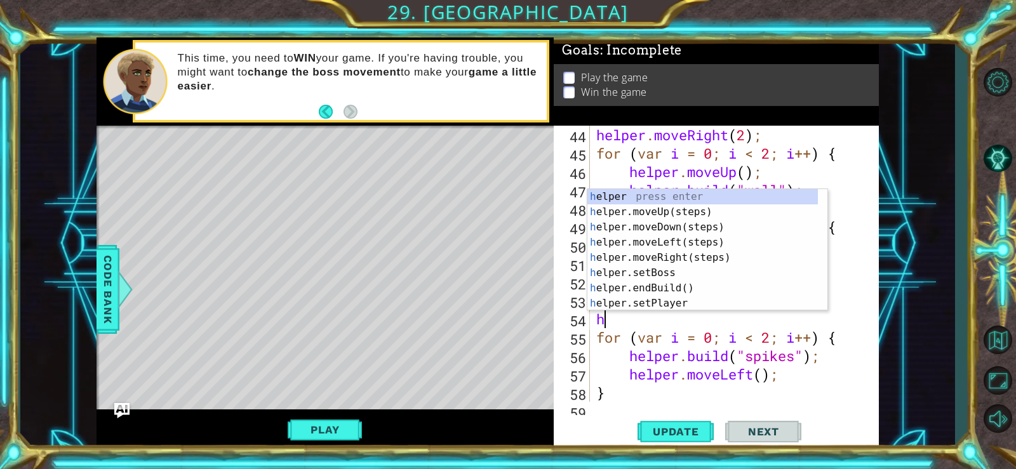
type textarea "he"
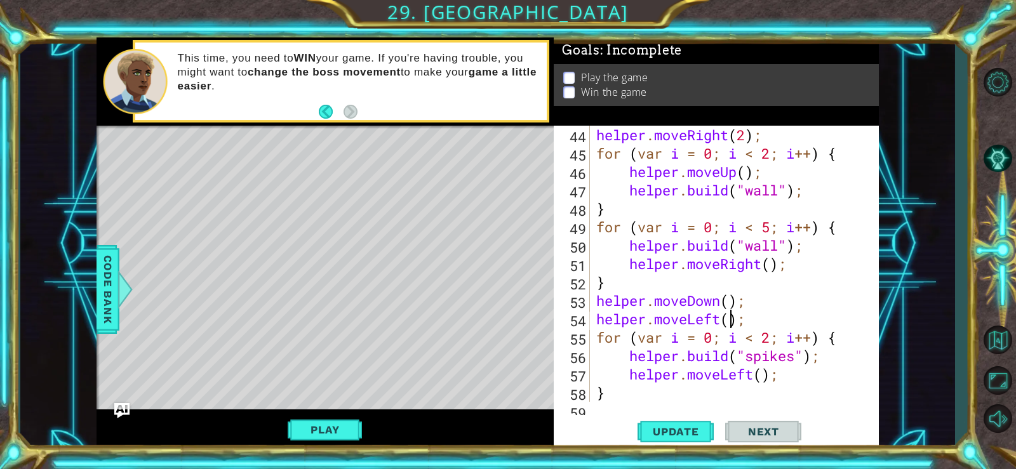
click at [730, 316] on div "helper . moveRight ( 2 ) ; for ( var i = 0 ; i < 2 ; i ++ ) { helper . moveUp (…" at bounding box center [733, 282] width 279 height 313
click at [692, 424] on button "Update" at bounding box center [676, 431] width 76 height 32
click at [769, 341] on div "helper . moveRight ( 2 ) ; for ( var i = 0 ; i < 2 ; i ++ ) { helper . moveUp (…" at bounding box center [733, 282] width 279 height 313
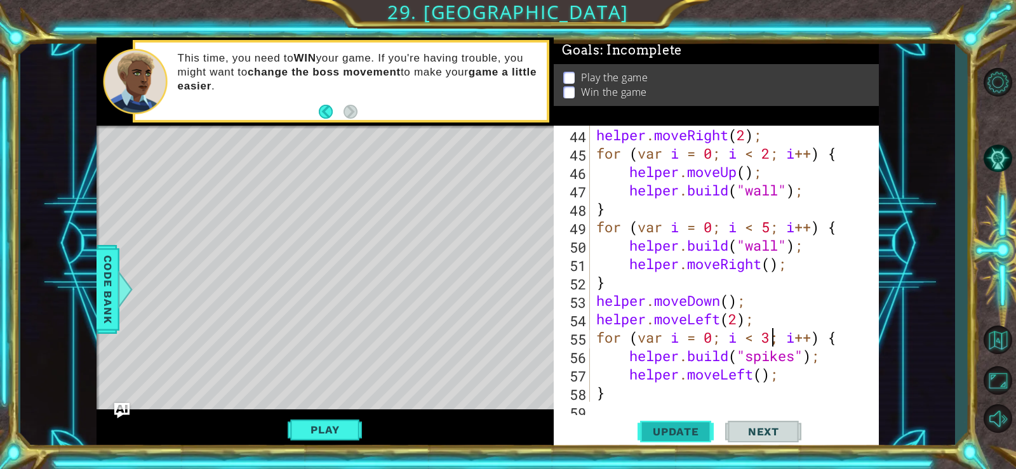
click at [691, 420] on button "Update" at bounding box center [676, 431] width 76 height 32
click at [596, 300] on div "helper . moveRight ( 2 ) ; for ( var i = 0 ; i < 2 ; i ++ ) { helper . moveUp (…" at bounding box center [733, 282] width 279 height 313
type textarea "helper.moveDown();"
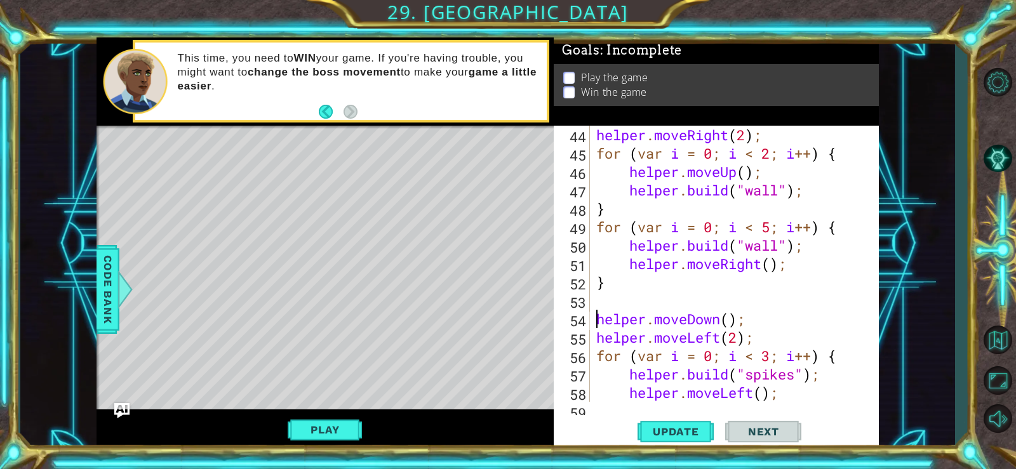
click at [732, 318] on div "helper . moveRight ( 2 ) ; for ( var i = 0 ; i < 2 ; i ++ ) { helper . moveUp (…" at bounding box center [733, 282] width 279 height 313
click at [658, 313] on div "helper . moveRight ( 2 ) ; for ( var i = 0 ; i < 2 ; i ++ ) { helper . moveUp (…" at bounding box center [733, 282] width 279 height 313
click at [654, 302] on div "helper . moveRight ( 2 ) ; for ( var i = 0 ; i < 2 ; i ++ ) { helper . moveUp (…" at bounding box center [733, 282] width 279 height 313
type textarea "h"
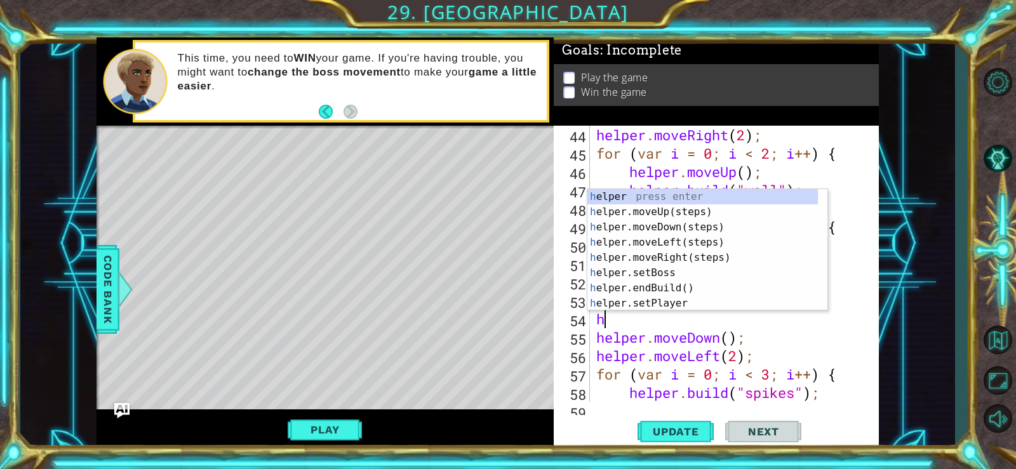
type textarea "he"
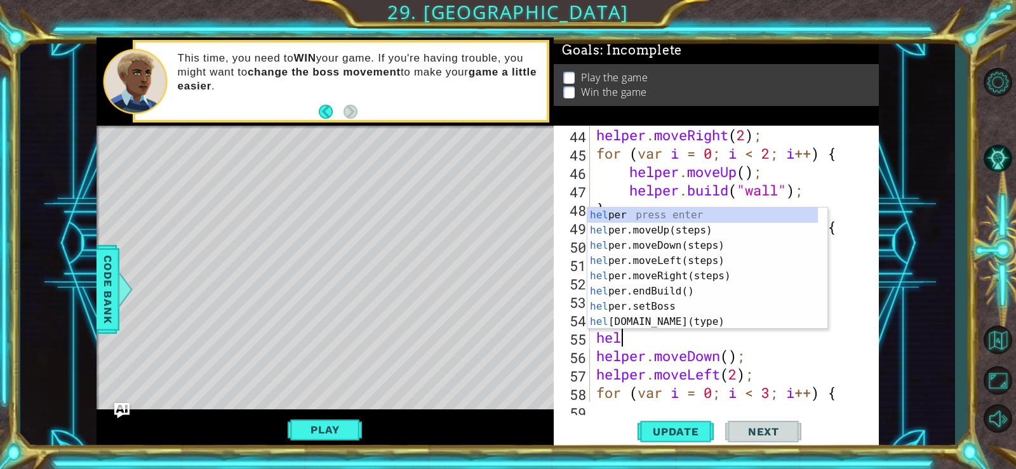
scroll to position [0, 1]
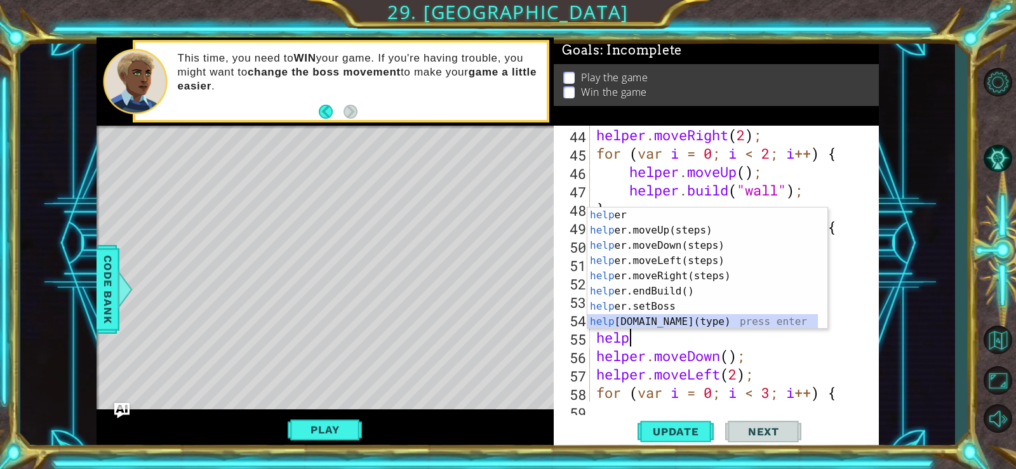
type textarea "[DOMAIN_NAME]("wall");"
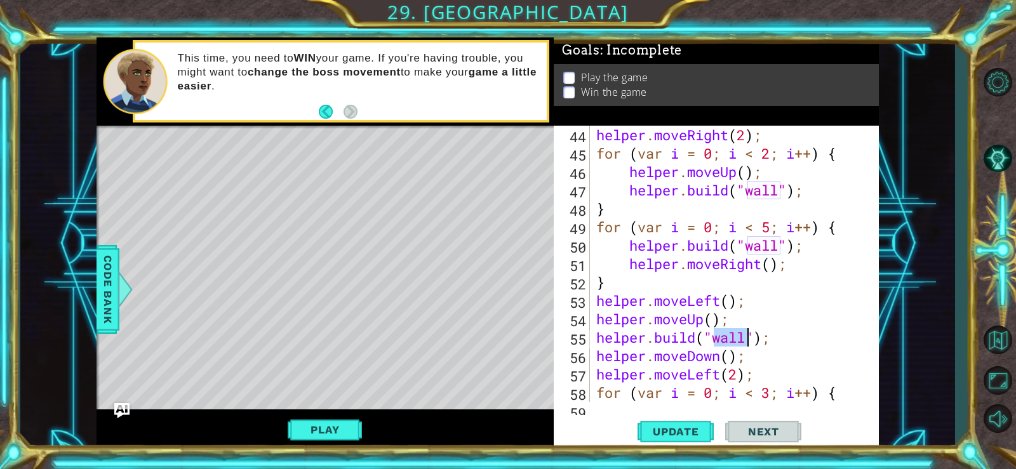
scroll to position [867, 0]
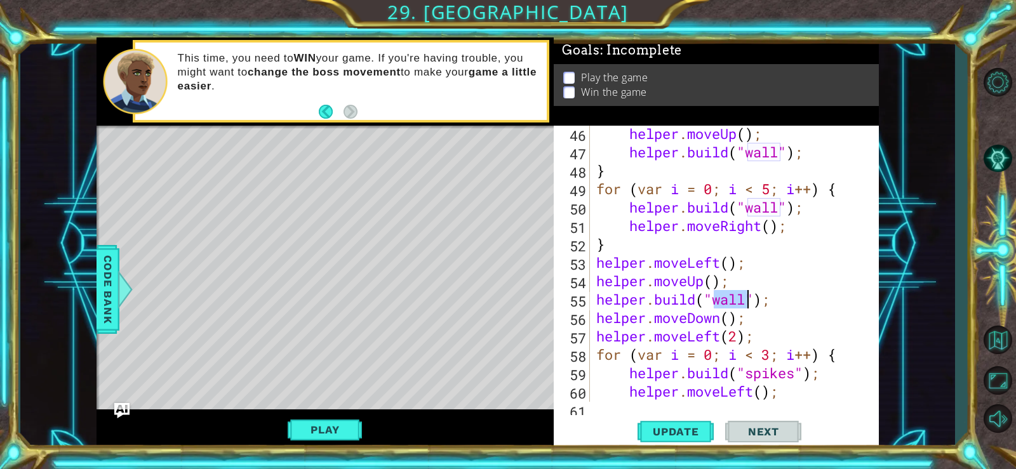
click at [779, 302] on div "helper . moveUp ( ) ; helper . build ( "wall" ) ; } for ( var i = 0 ; i < 5 ; i…" at bounding box center [733, 280] width 279 height 313
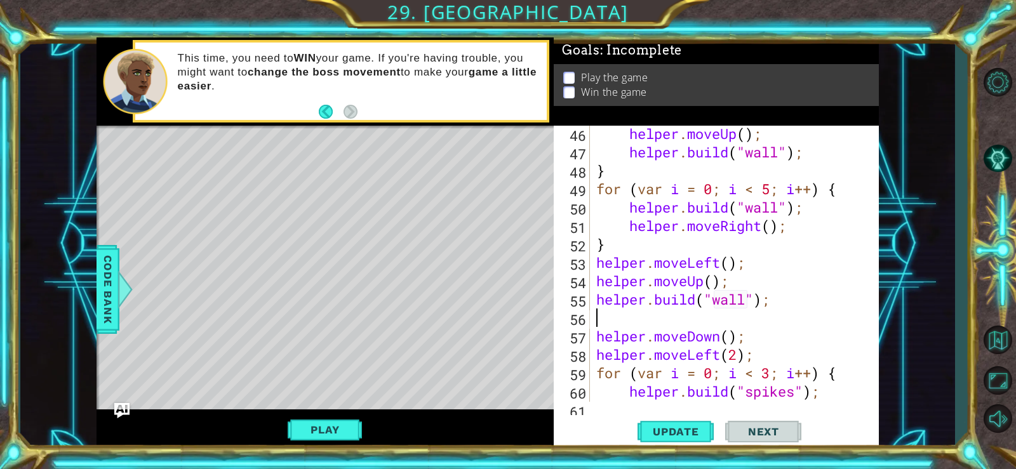
scroll to position [0, 0]
type textarea "j"
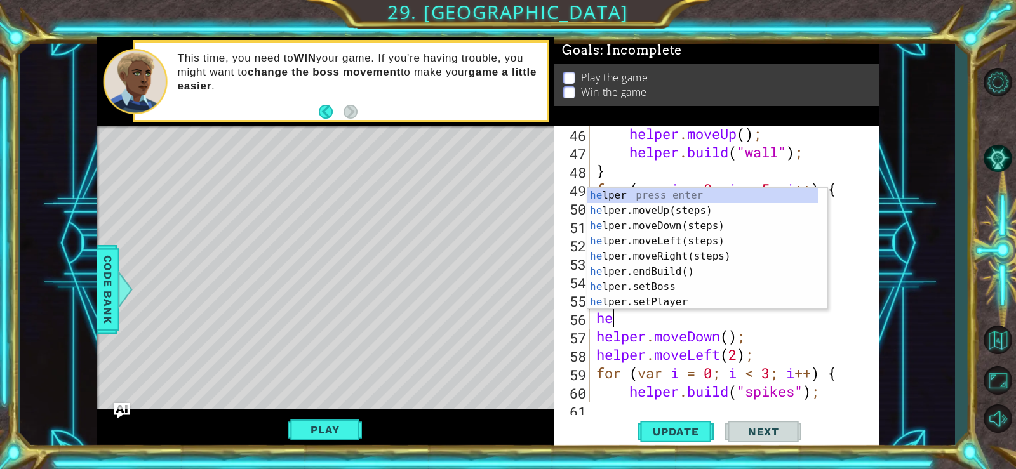
scroll to position [0, 1]
type textarea "help"
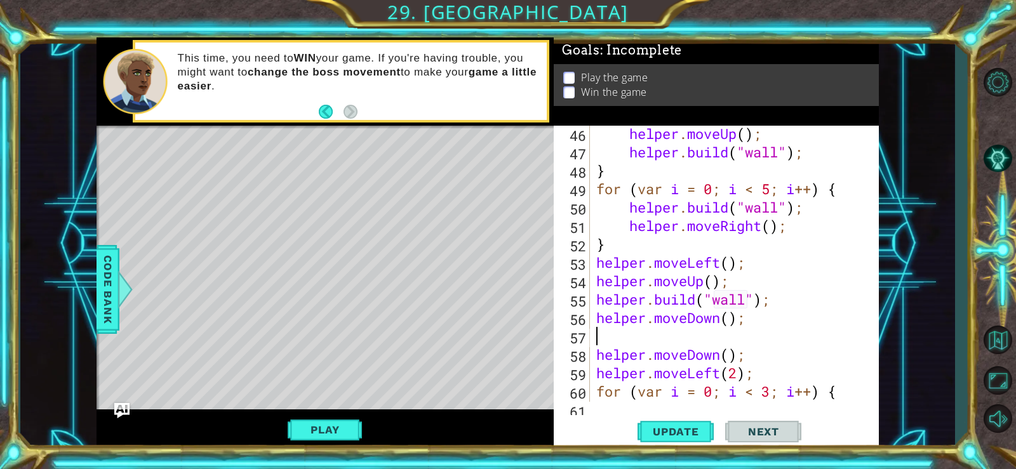
scroll to position [0, 0]
click at [685, 330] on div "helper . moveUp ( ) ; helper . build ( "wall" ) ; } for ( var i = 0 ; i < 5 ; i…" at bounding box center [733, 280] width 279 height 313
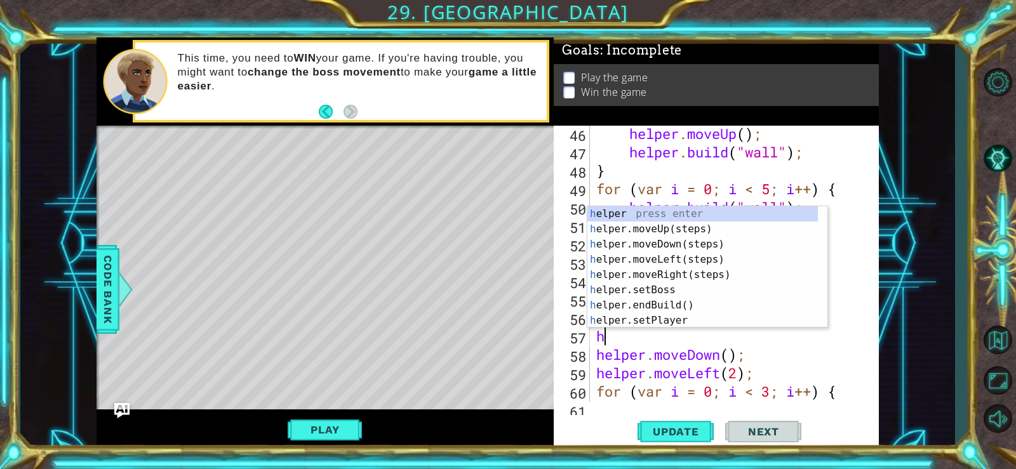
type textarea "he"
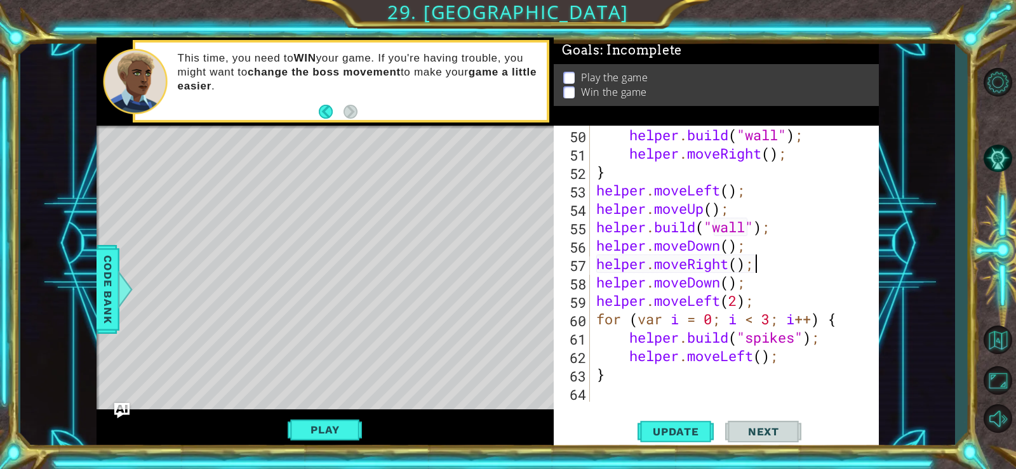
scroll to position [939, 0]
click at [736, 300] on div "helper . build ( "wall" ) ; helper . moveRight ( ) ; } helper . moveLeft ( ) ; …" at bounding box center [733, 282] width 279 height 313
click at [668, 431] on span "Update" at bounding box center [676, 432] width 72 height 13
click at [666, 423] on button "Update" at bounding box center [676, 431] width 76 height 32
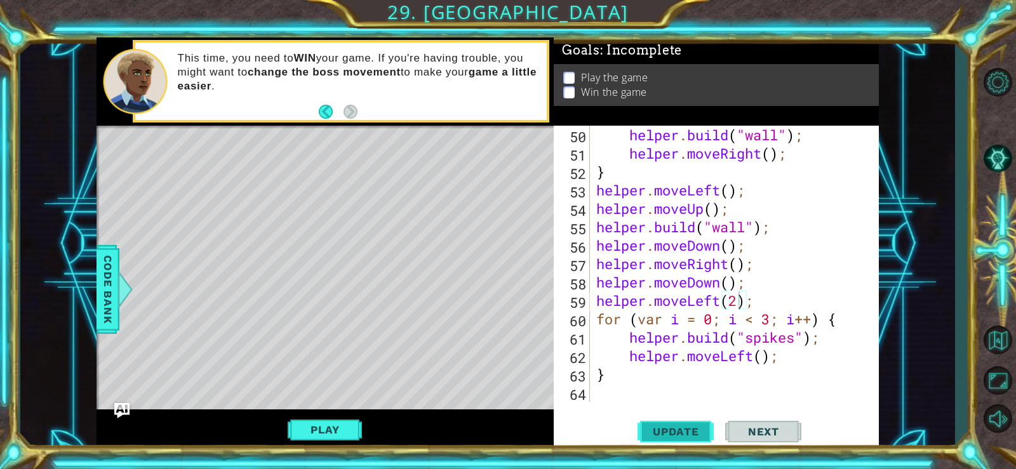
click at [666, 423] on button "Update" at bounding box center [676, 431] width 76 height 32
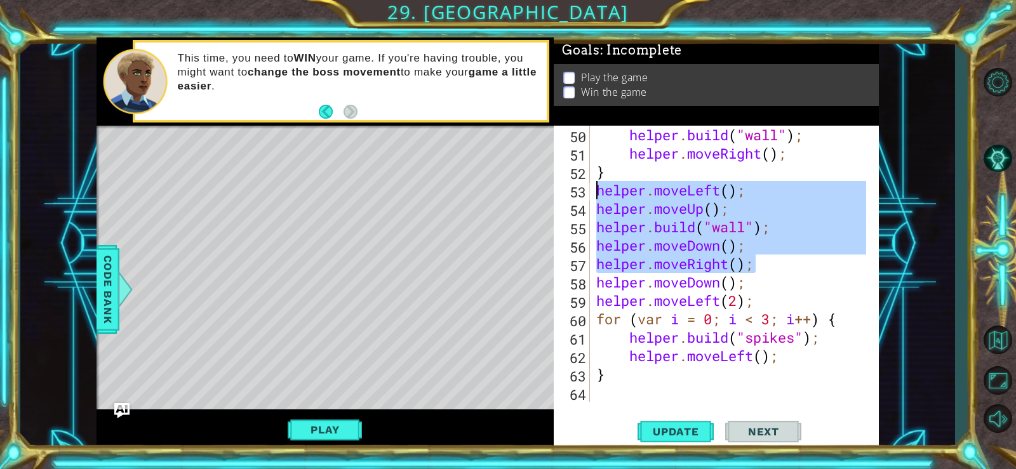
drag, startPoint x: 760, startPoint y: 264, endPoint x: 600, endPoint y: 189, distance: 177.0
click at [600, 189] on div "helper . build ( "wall" ) ; helper . moveRight ( ) ; } helper . moveLeft ( ) ; …" at bounding box center [733, 282] width 279 height 313
type textarea "helper.moveLeft(); helper.moveUp();"
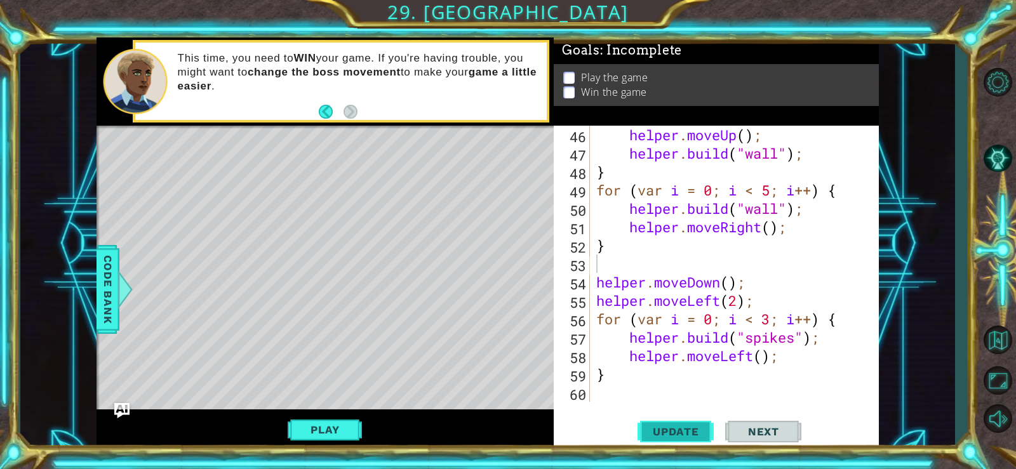
click at [668, 422] on button "Update" at bounding box center [676, 431] width 76 height 32
paste textarea "helper.moveRight();"
type textarea "helper.moveRight();"
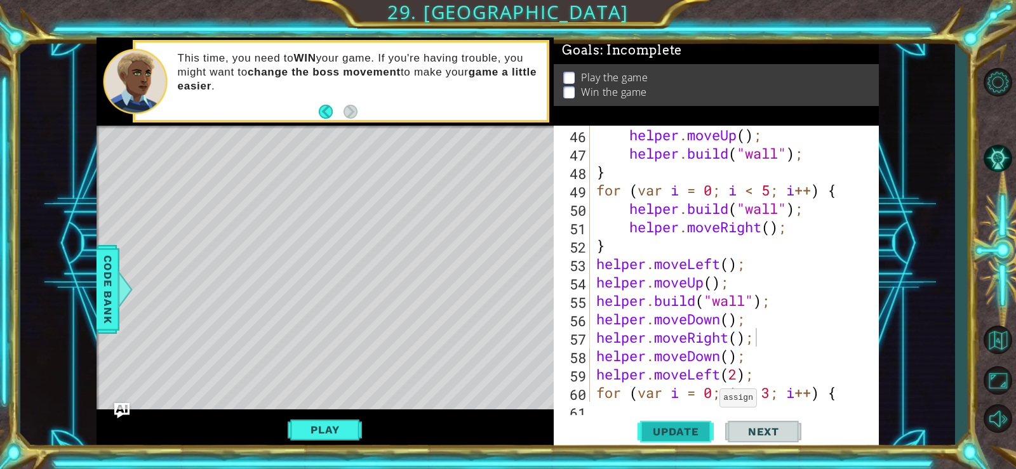
click at [682, 427] on span "Update" at bounding box center [676, 432] width 72 height 13
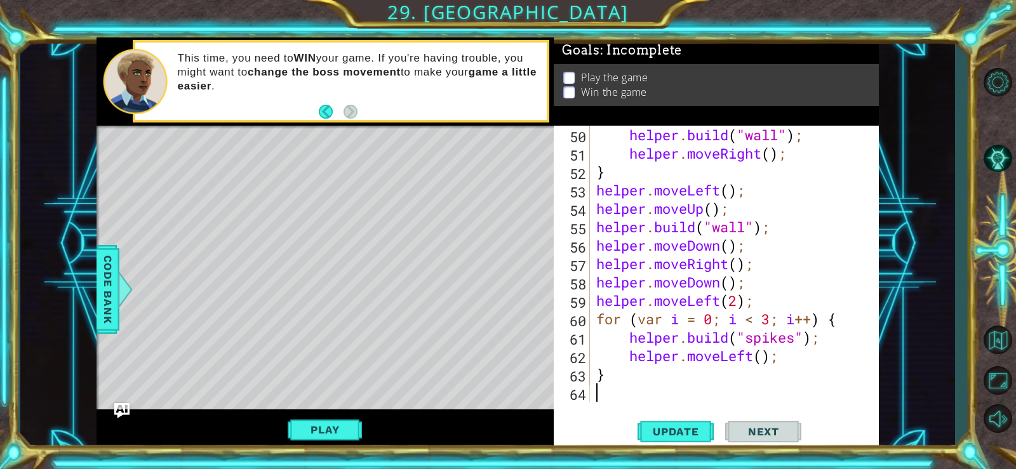
click at [642, 393] on div "helper . build ( "wall" ) ; helper . moveRight ( ) ; } helper . moveLeft ( ) ; …" at bounding box center [733, 282] width 279 height 313
type textarea "he"
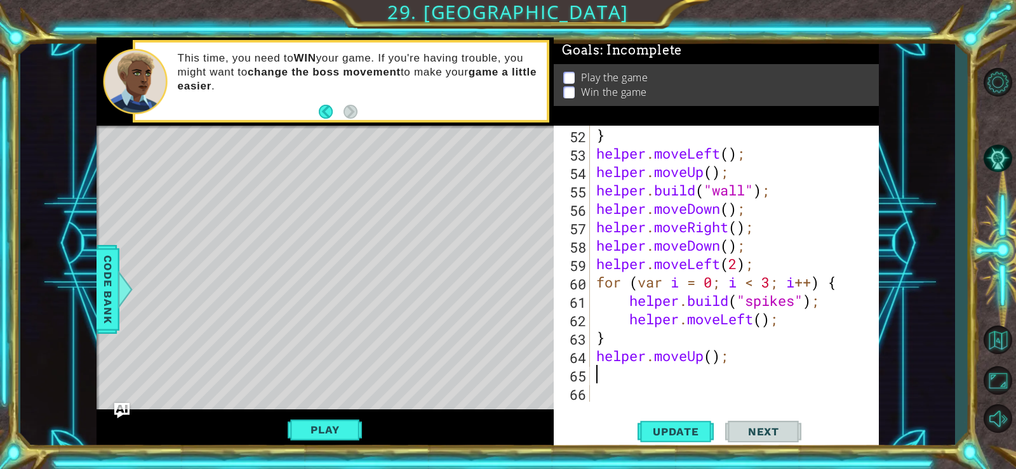
scroll to position [976, 0]
click at [714, 359] on div "} helper . moveLeft ( ) ; helper . moveUp ( ) ; helper . build ( "wall" ) ; hel…" at bounding box center [733, 282] width 279 height 313
type textarea "helper.moveUp(3);"
click at [669, 377] on div "} helper . moveLeft ( ) ; helper . moveUp ( ) ; helper . build ( "wall" ) ; hel…" at bounding box center [733, 282] width 279 height 313
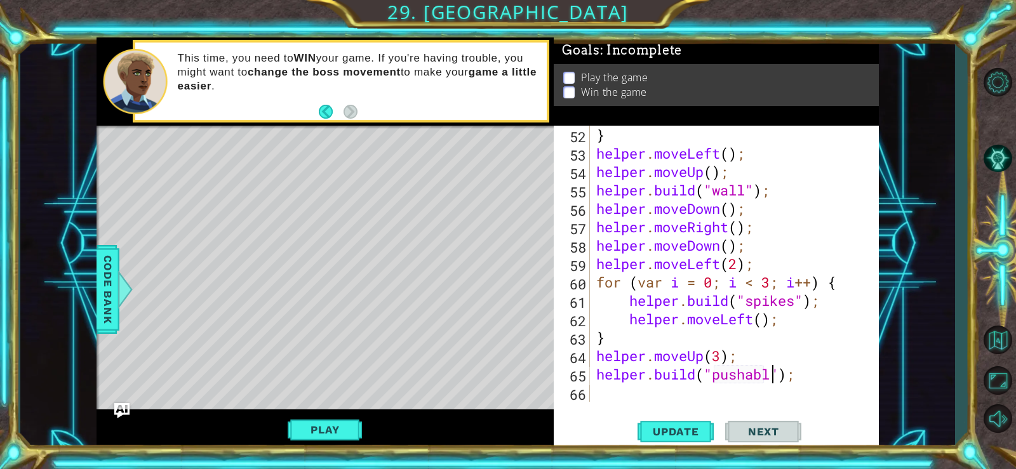
scroll to position [0, 9]
click at [782, 384] on textarea "[DOMAIN_NAME]("pushables");" at bounding box center [782, 384] width 1 height 1
drag, startPoint x: 669, startPoint y: 377, endPoint x: 674, endPoint y: 422, distance: 44.7
click at [674, 422] on button "Update" at bounding box center [676, 431] width 76 height 32
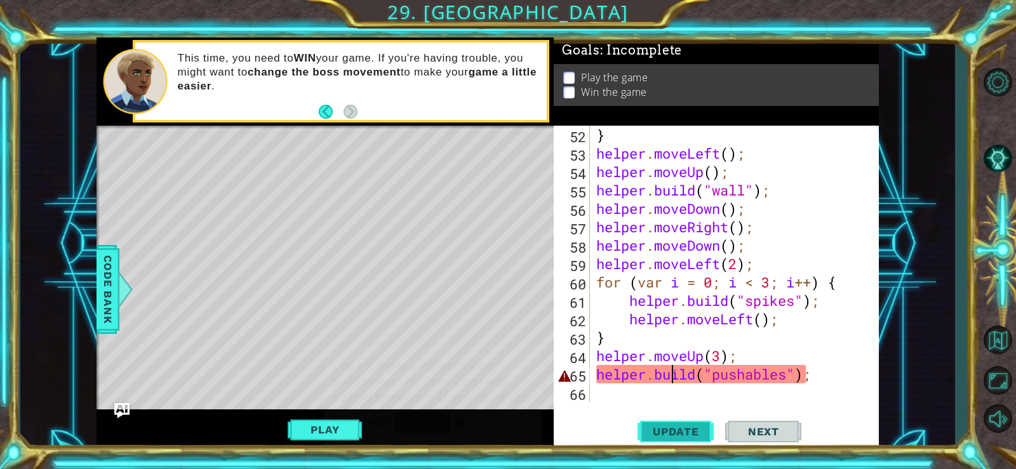
click at [672, 426] on span "Update" at bounding box center [676, 432] width 72 height 13
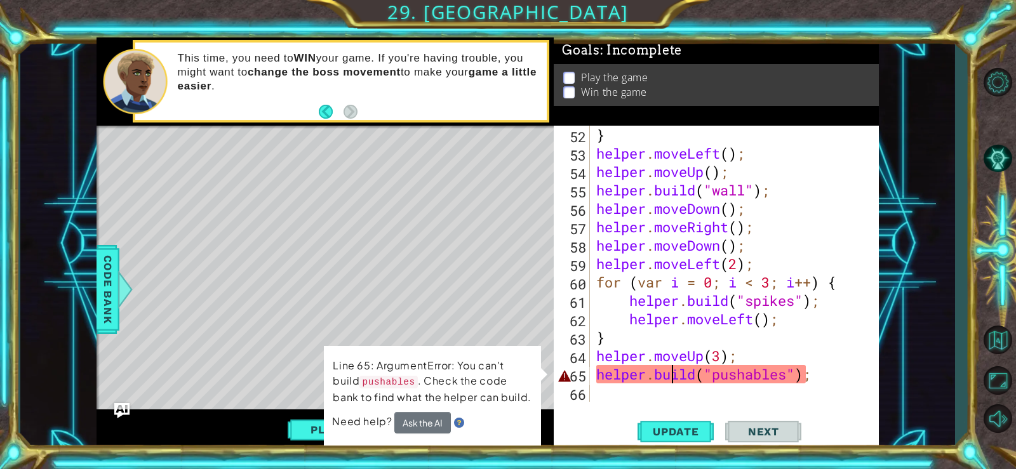
click at [736, 381] on div "} helper . moveLeft ( ) ; helper . moveUp ( ) ; helper . build ( "wall" ) ; hel…" at bounding box center [733, 282] width 279 height 313
click at [126, 297] on div at bounding box center [125, 290] width 16 height 38
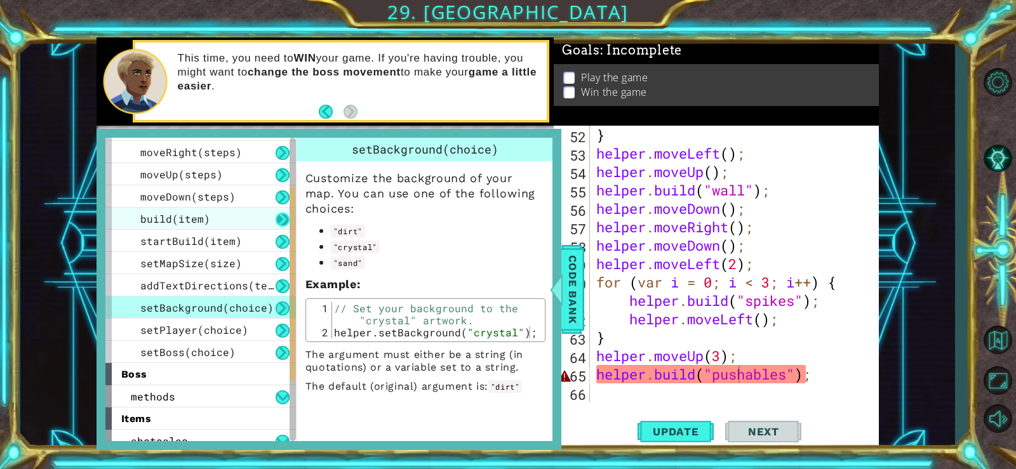
click at [276, 218] on button at bounding box center [283, 220] width 14 height 14
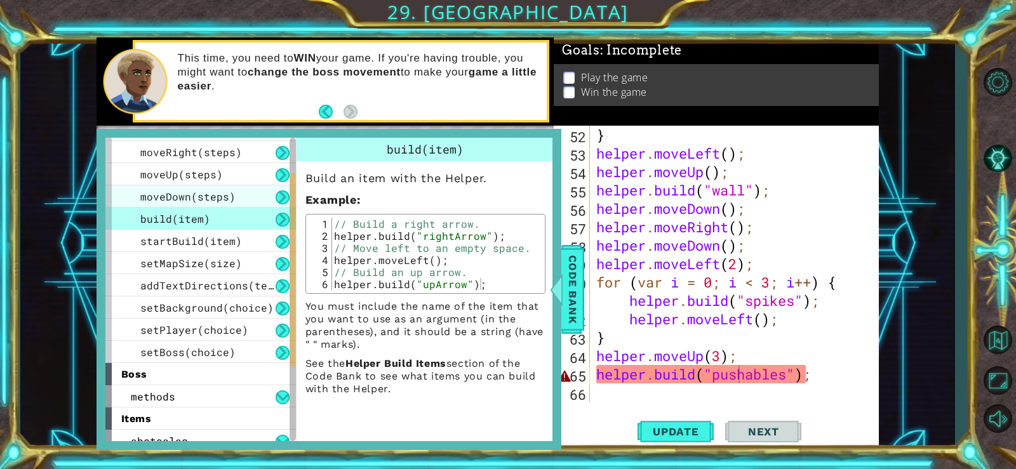
scroll to position [0, 0]
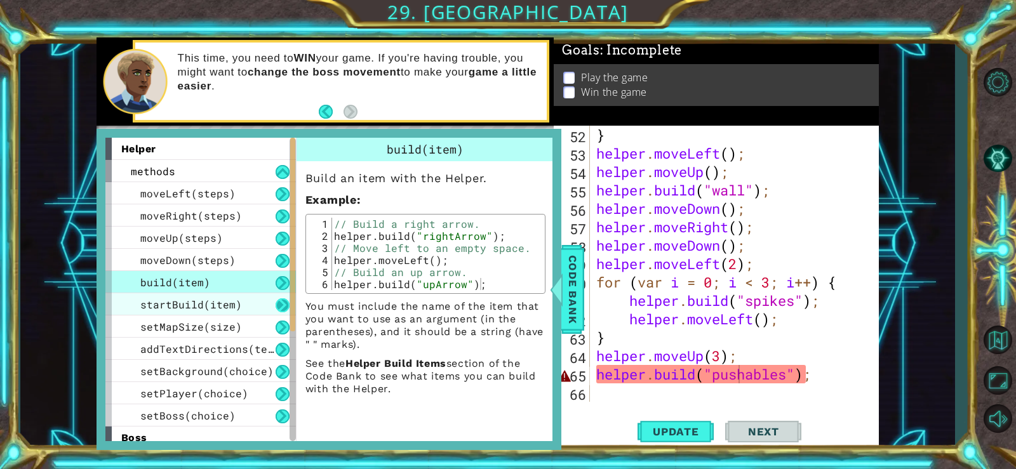
click at [277, 303] on button at bounding box center [283, 306] width 14 height 14
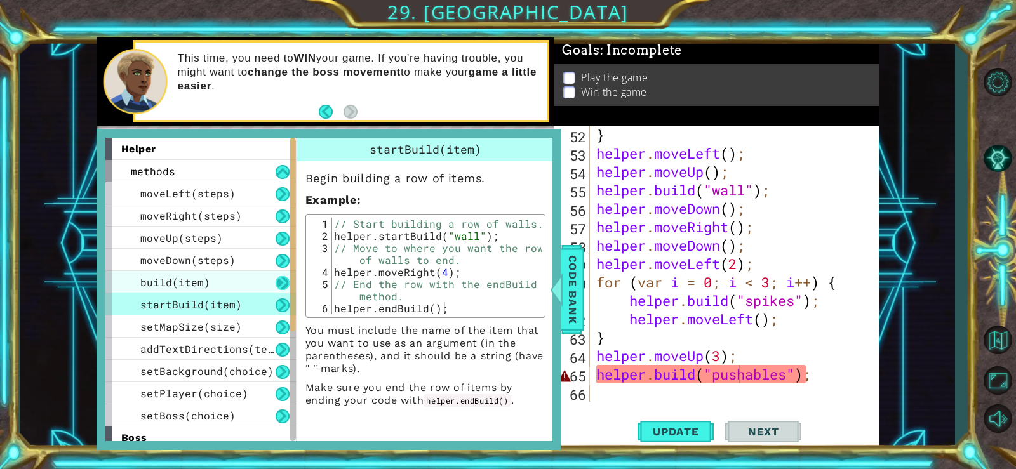
click at [284, 284] on button at bounding box center [283, 283] width 14 height 14
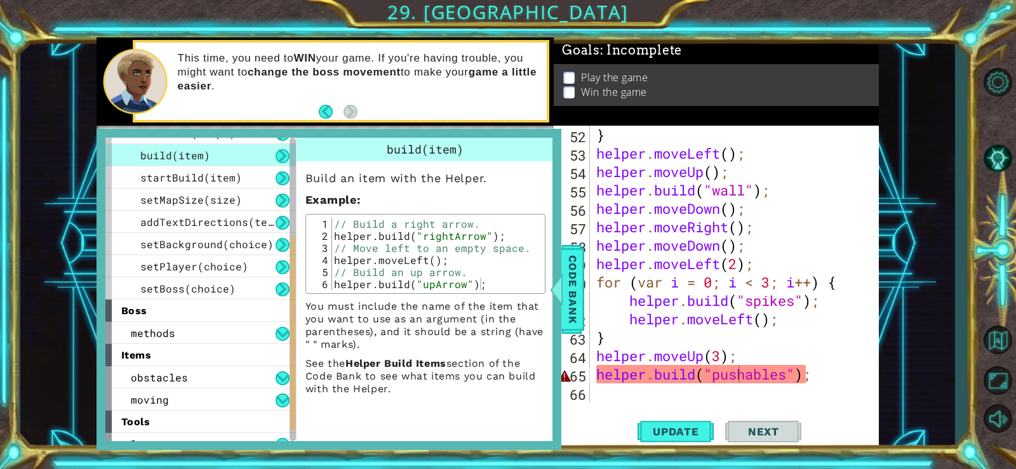
scroll to position [141, 0]
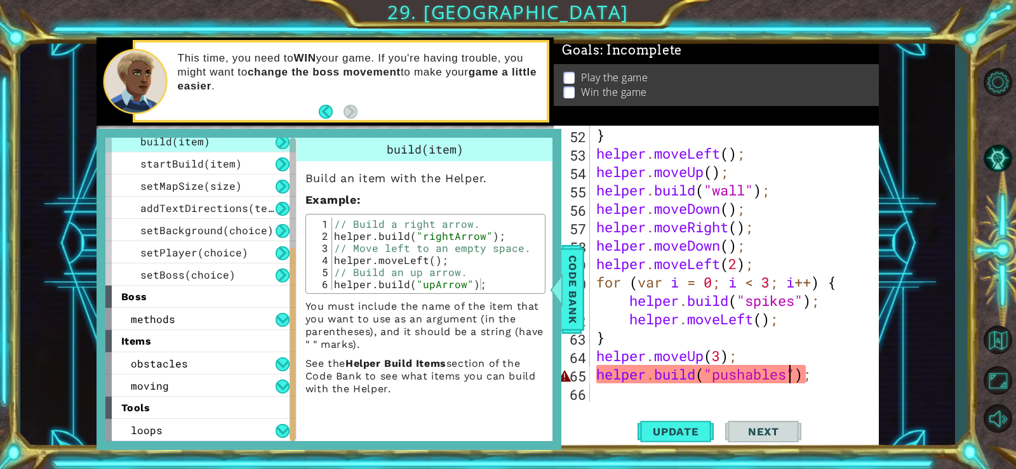
click at [788, 373] on div "} helper . moveLeft ( ) ; helper . moveUp ( ) ; helper . build ( "wall" ) ; hel…" at bounding box center [733, 282] width 279 height 313
type textarea "[DOMAIN_NAME]("pushable");"
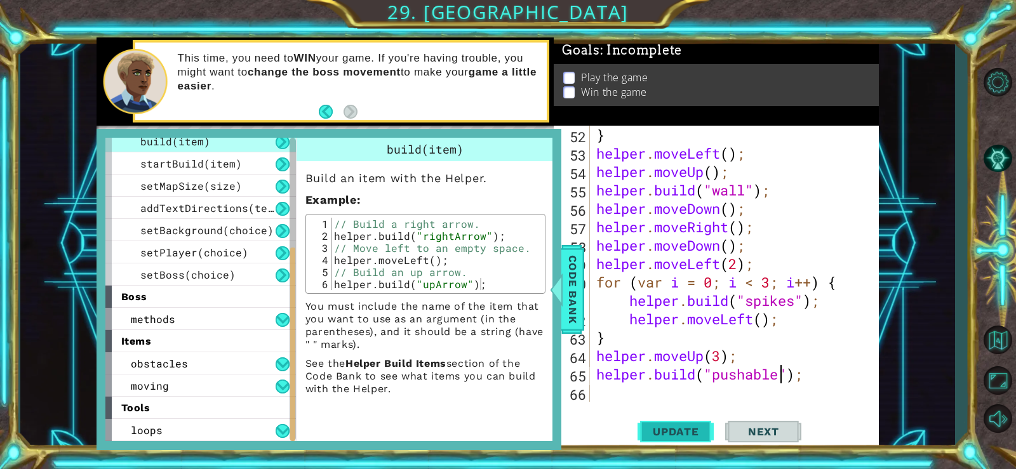
click at [699, 426] on span "Update" at bounding box center [676, 432] width 72 height 13
click at [567, 294] on span "Code Bank" at bounding box center [573, 289] width 20 height 77
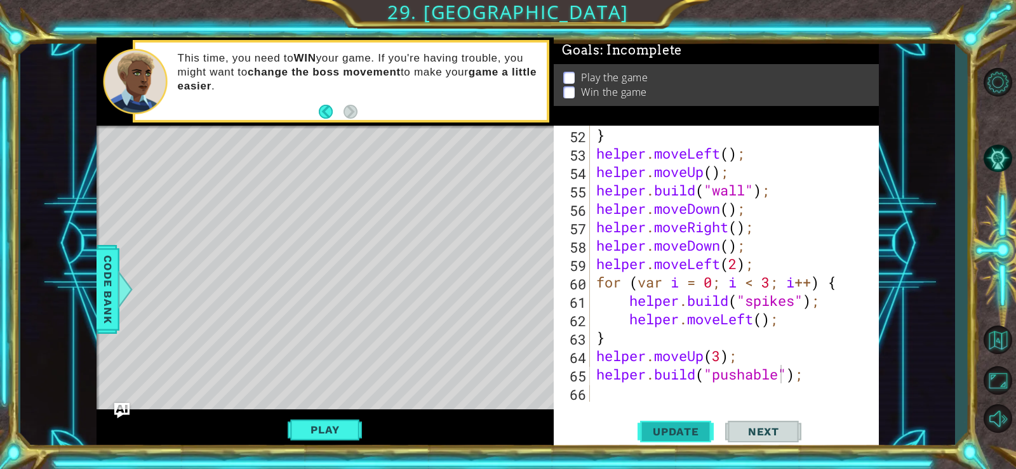
click at [645, 422] on button "Update" at bounding box center [676, 431] width 76 height 32
click at [621, 389] on div "} helper . moveLeft ( ) ; helper . moveUp ( ) ; helper . build ( "wall" ) ; hel…" at bounding box center [733, 282] width 279 height 313
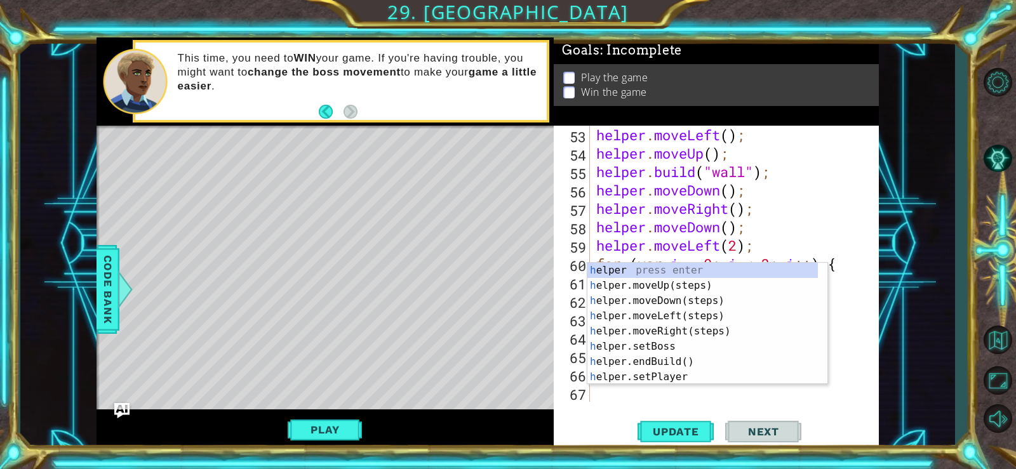
type textarea "he"
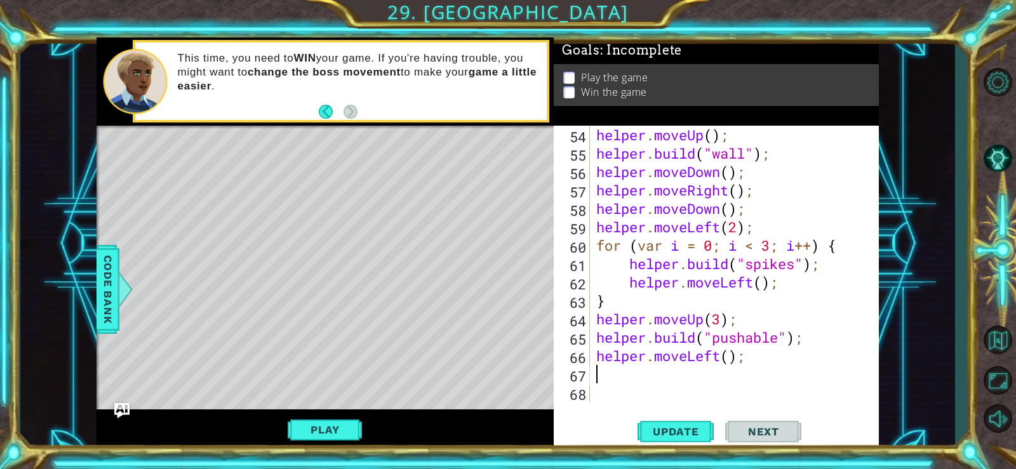
scroll to position [1013, 0]
click at [732, 356] on div "helper . moveUp ( ) ; helper . build ( "wall" ) ; helper . moveDown ( ) ; helpe…" at bounding box center [733, 282] width 279 height 313
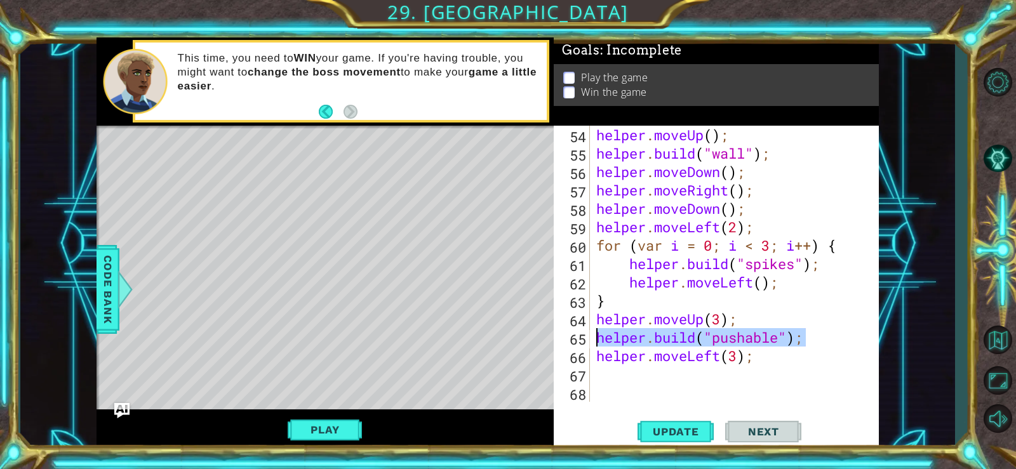
drag, startPoint x: 810, startPoint y: 340, endPoint x: 598, endPoint y: 340, distance: 211.5
click at [598, 340] on div "helper . moveUp ( ) ; helper . build ( "wall" ) ; helper . moveDown ( ) ; helpe…" at bounding box center [733, 282] width 279 height 313
type textarea "[DOMAIN_NAME]("pushable");"
click at [621, 377] on div "helper . moveUp ( ) ; helper . build ( "wall" ) ; helper . moveDown ( ) ; helpe…" at bounding box center [733, 282] width 279 height 313
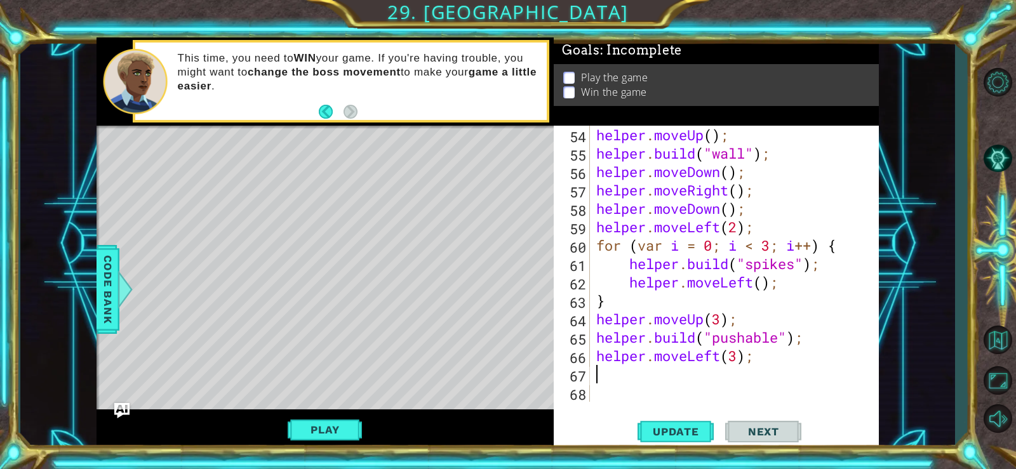
paste textarea "[DOMAIN_NAME]("pushable");"
type textarea "[DOMAIN_NAME]("pushable");"
click at [654, 422] on button "Update" at bounding box center [676, 431] width 76 height 32
click at [690, 385] on div "helper . moveUp ( ) ; helper . build ( "wall" ) ; helper . moveDown ( ) ; helpe…" at bounding box center [733, 282] width 279 height 313
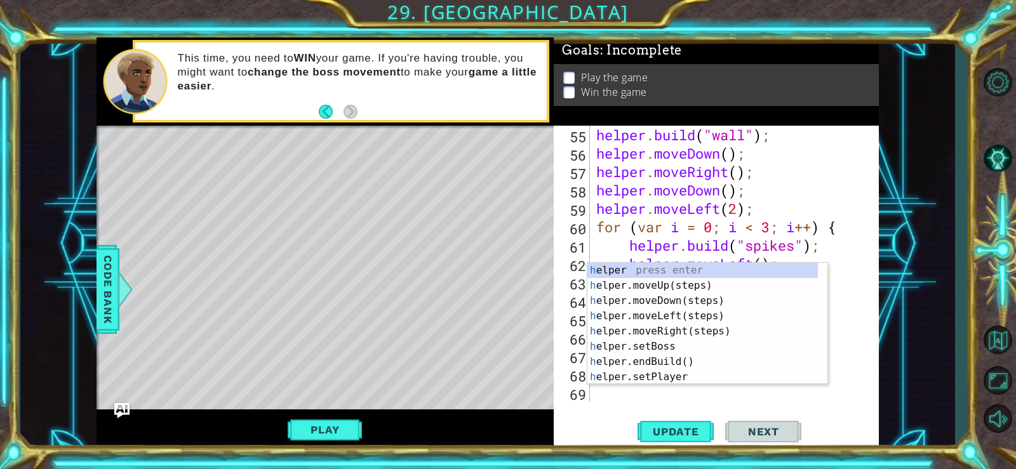
scroll to position [1031, 0]
type textarea "he"
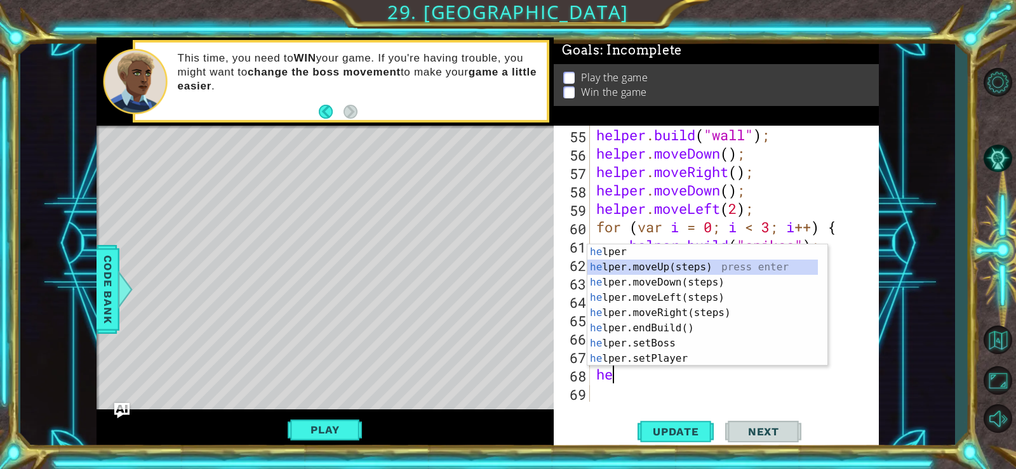
scroll to position [1050, 0]
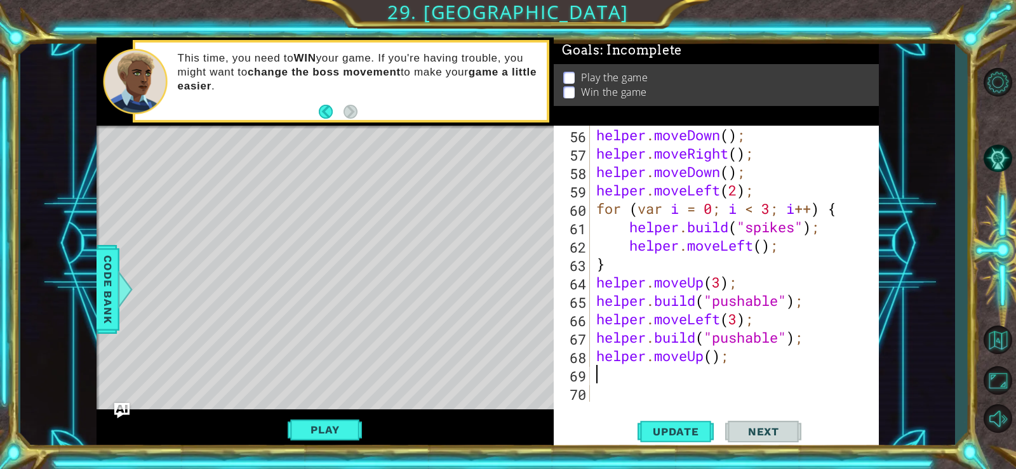
click at [715, 360] on div "helper . moveDown ( ) ; helper . moveRight ( ) ; helper . moveDown ( ) ; helper…" at bounding box center [733, 282] width 279 height 313
type textarea "helper.moveUp(3);"
click at [682, 375] on div "helper . moveDown ( ) ; helper . moveRight ( ) ; helper . moveDown ( ) ; helper…" at bounding box center [733, 282] width 279 height 313
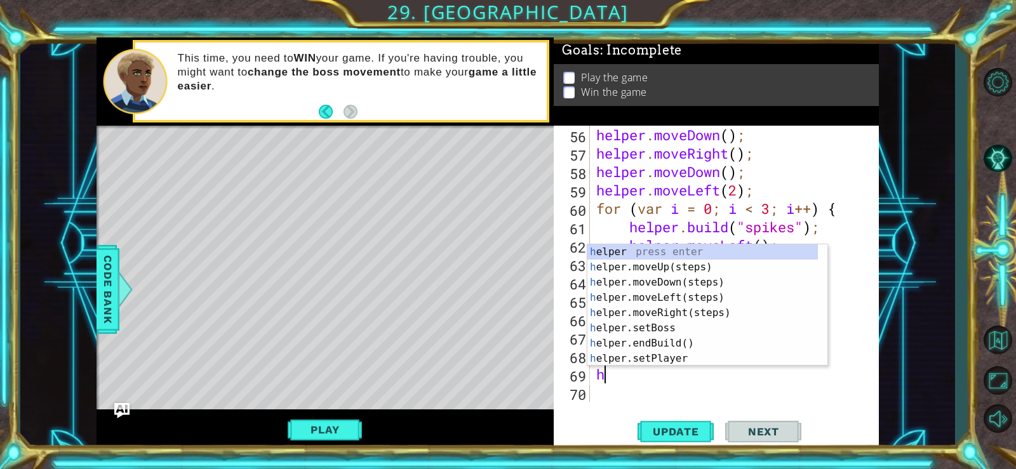
scroll to position [0, 1]
type textarea "help"
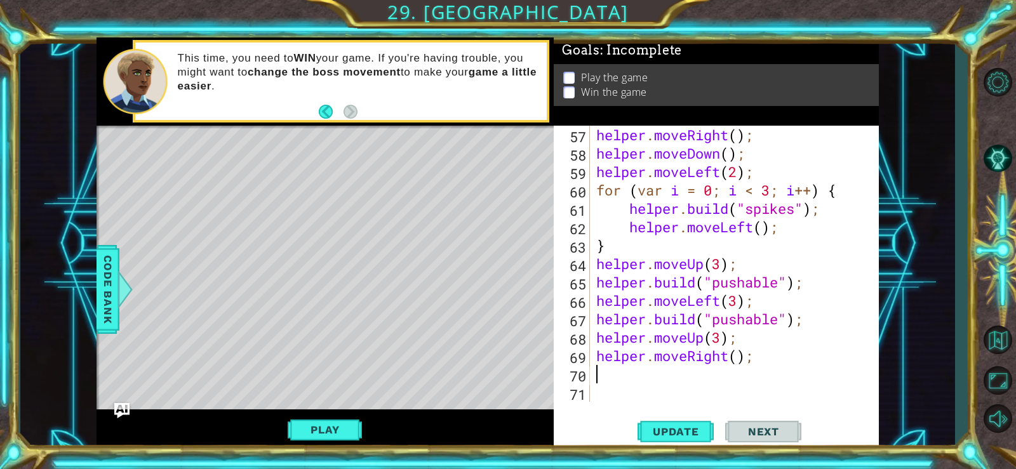
scroll to position [1068, 0]
click at [737, 360] on div "helper . moveRight ( ) ; helper . moveDown ( ) ; helper . moveLeft ( 2 ) ; for …" at bounding box center [733, 282] width 279 height 313
type textarea "helper.moveRight(8);"
click at [713, 368] on div "helper . moveRight ( ) ; helper . moveDown ( ) ; helper . moveLeft ( 2 ) ; for …" at bounding box center [733, 282] width 279 height 313
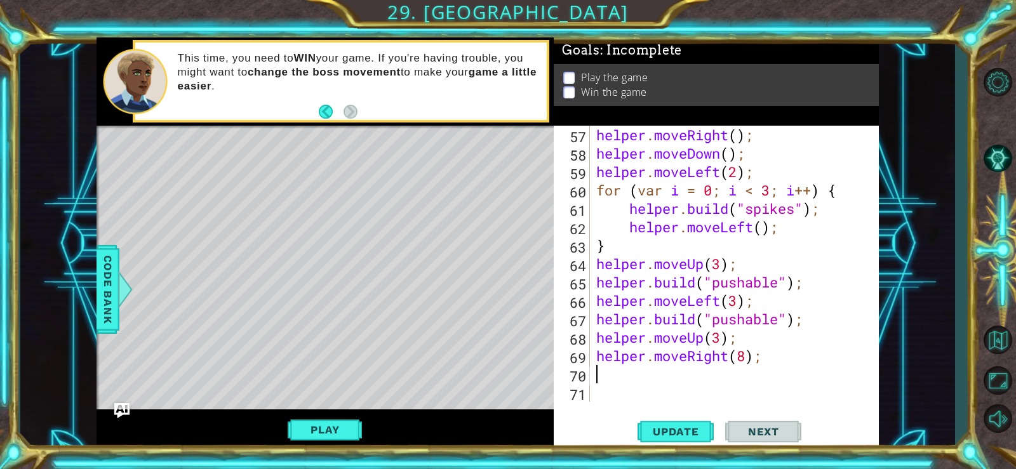
scroll to position [0, 0]
type textarea "h"
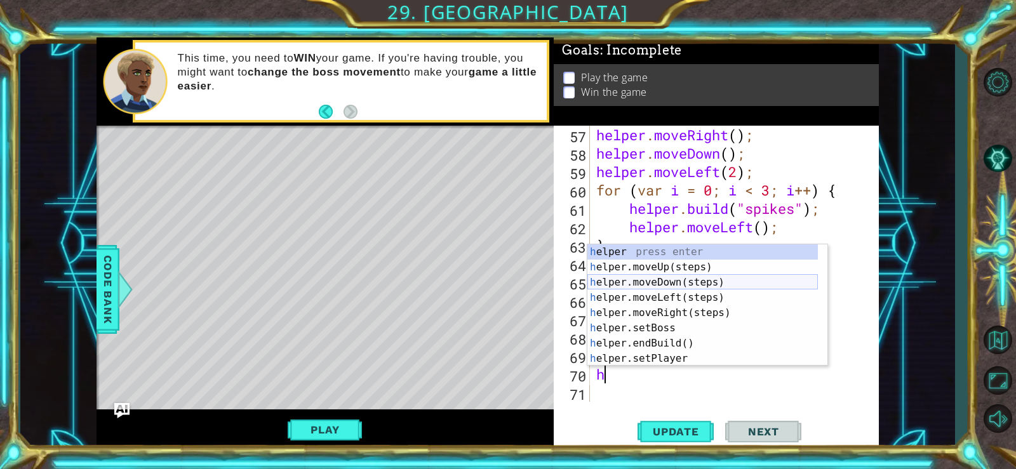
click at [635, 281] on div "h elper press enter h elper.moveUp(steps) press enter h elper.moveDown(steps) p…" at bounding box center [703, 321] width 231 height 152
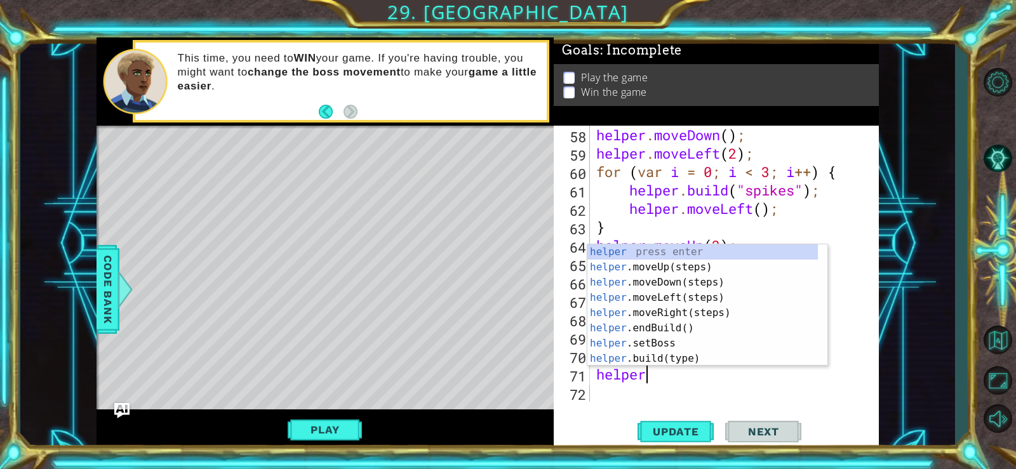
scroll to position [0, 2]
click at [649, 359] on div "helper press enter helper .moveUp(steps) press enter helper .moveDown(steps) pr…" at bounding box center [703, 321] width 231 height 152
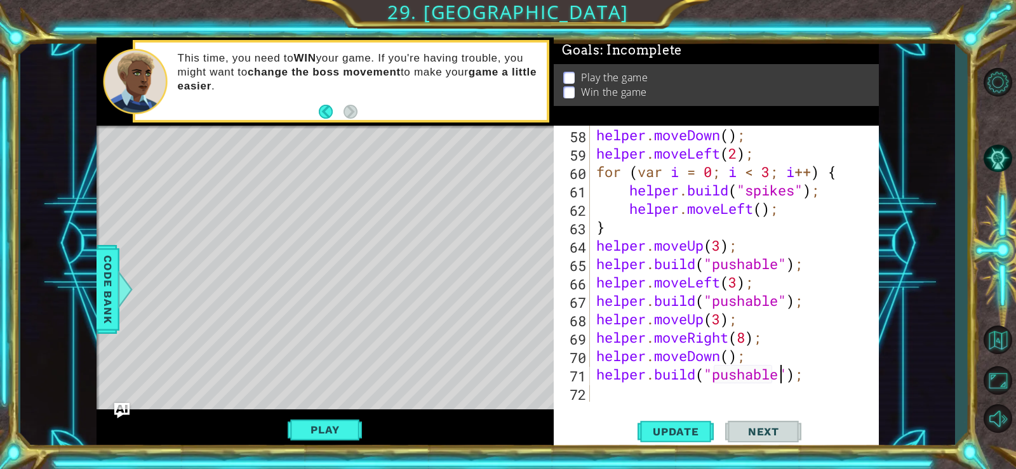
scroll to position [0, 9]
click at [673, 427] on span "Update" at bounding box center [676, 432] width 72 height 13
drag, startPoint x: 673, startPoint y: 427, endPoint x: 341, endPoint y: 425, distance: 332.2
click at [341, 425] on button "Play" at bounding box center [325, 430] width 74 height 24
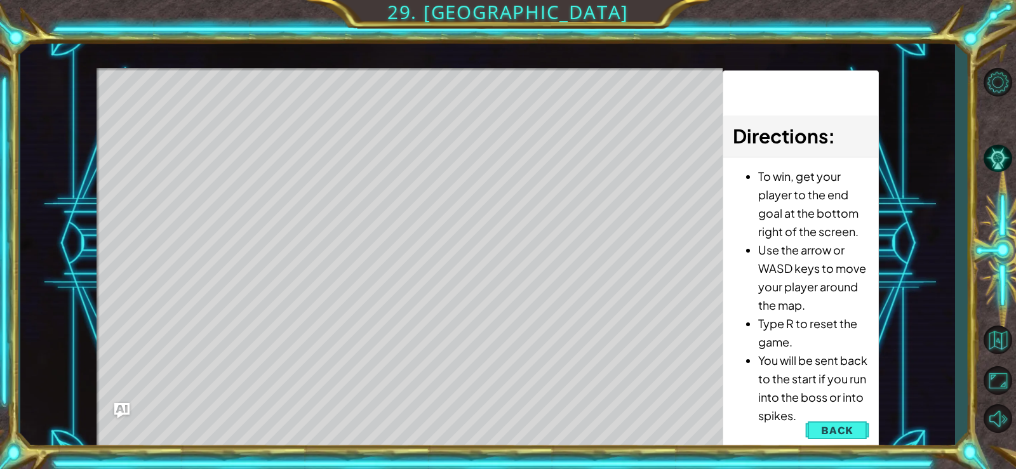
click at [449, 210] on div "Level Map" at bounding box center [390, 255] width 587 height 374
click at [816, 426] on button "Back" at bounding box center [837, 430] width 64 height 25
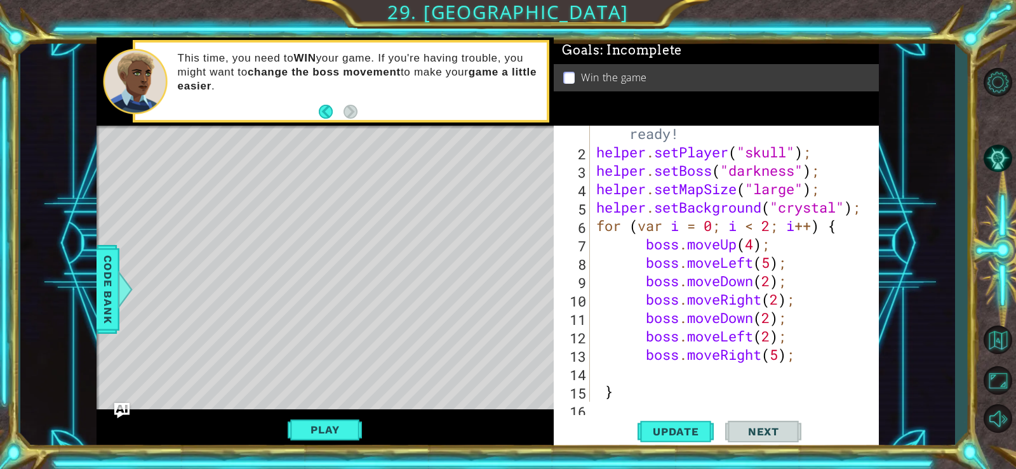
scroll to position [38, 0]
click at [661, 433] on span "Update" at bounding box center [676, 432] width 72 height 13
click at [755, 246] on div "//Don't touch the boss code until [PERSON_NAME] says you're ready! helper . set…" at bounding box center [733, 263] width 279 height 350
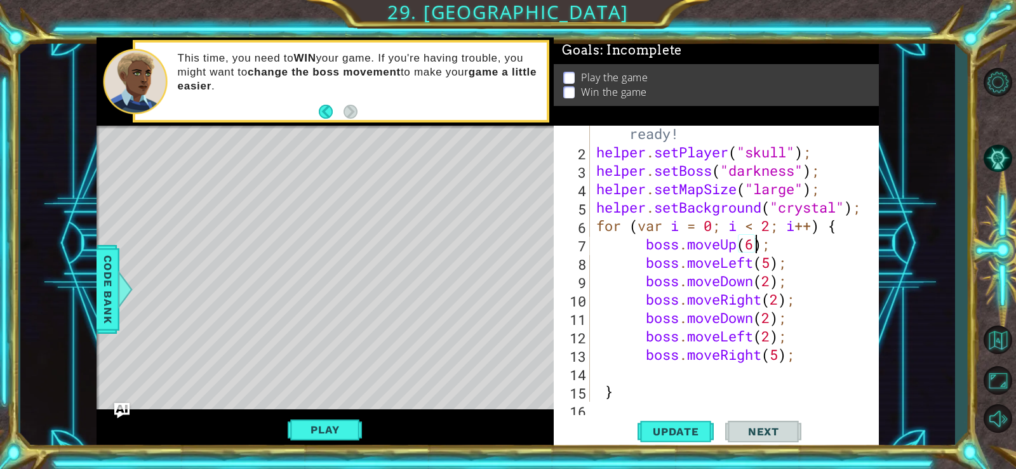
scroll to position [0, 8]
click at [769, 265] on div "//Don't touch the boss code until [PERSON_NAME] says you're ready! helper . set…" at bounding box center [733, 263] width 279 height 350
click at [780, 297] on div "//Don't touch the boss code until [PERSON_NAME] says you're ready! helper . set…" at bounding box center [733, 263] width 279 height 350
click at [769, 316] on div "//Don't touch the boss code until [PERSON_NAME] says you're ready! helper . set…" at bounding box center [733, 263] width 279 height 350
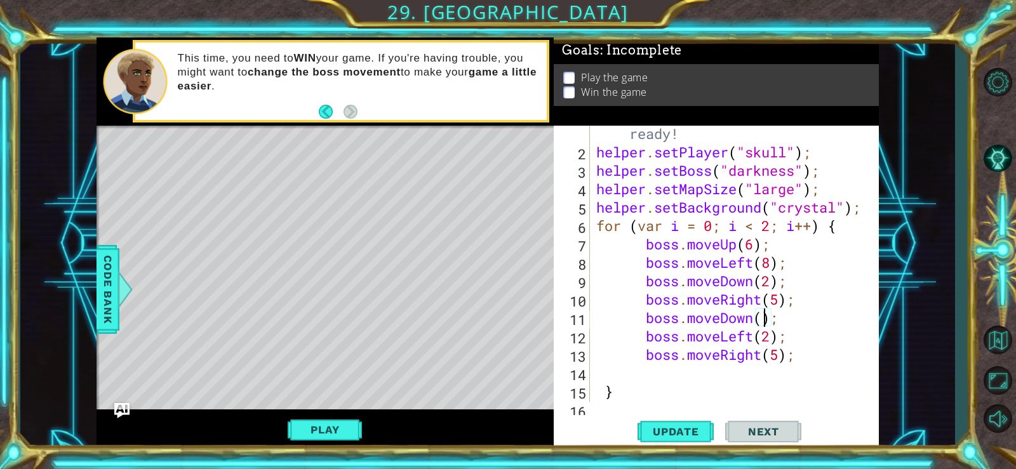
scroll to position [0, 8]
click at [772, 336] on div "//Don't touch the boss code until [PERSON_NAME] says you're ready! helper . set…" at bounding box center [733, 263] width 279 height 350
click at [778, 355] on div "//Don't touch the boss code until [PERSON_NAME] says you're ready! helper . set…" at bounding box center [733, 263] width 279 height 350
click at [688, 432] on span "Update" at bounding box center [676, 432] width 72 height 13
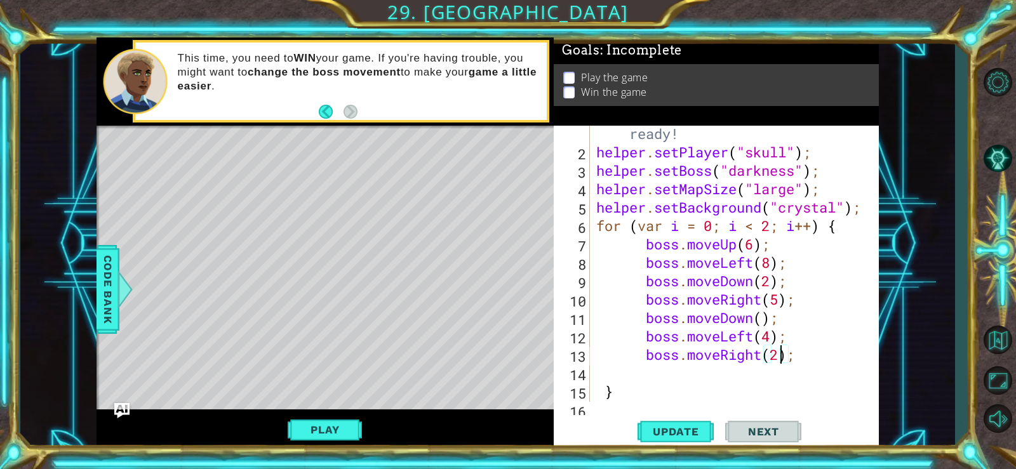
click at [762, 358] on div "//Don't touch the boss code until [PERSON_NAME] says you're ready! helper . set…" at bounding box center [733, 263] width 279 height 350
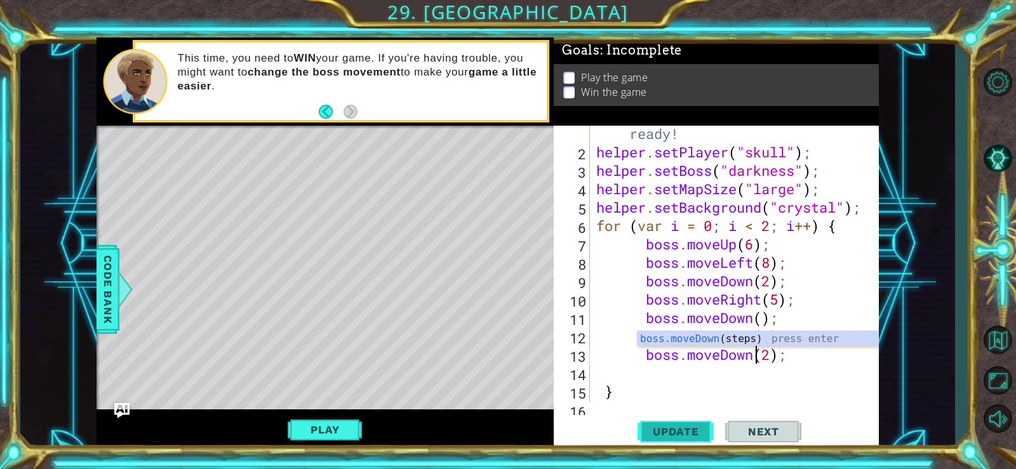
type textarea "boss.moveDown(2);"
click at [677, 424] on button "Update" at bounding box center [676, 431] width 76 height 32
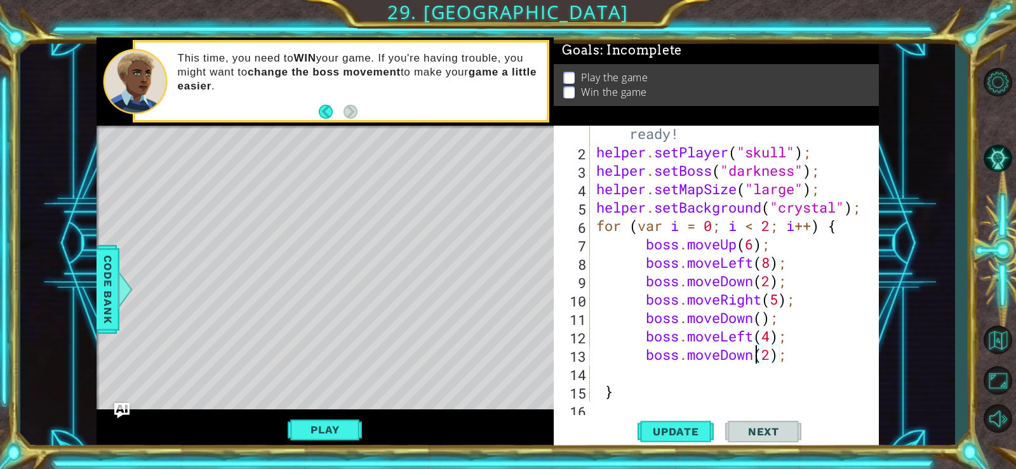
click at [659, 374] on div "//Don't touch the boss code until [PERSON_NAME] says you're ready! helper . set…" at bounding box center [733, 263] width 279 height 350
type textarea "b"
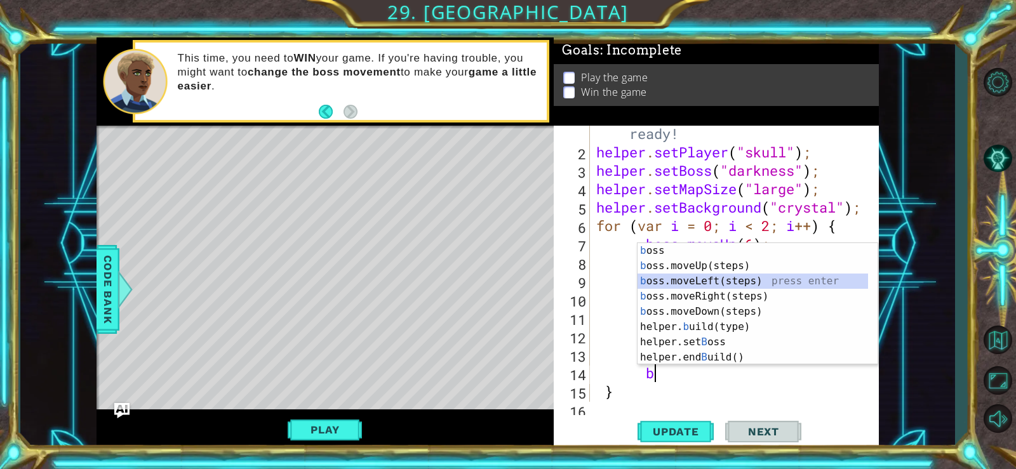
click at [674, 280] on div "b oss press enter b oss.moveUp(steps) press enter b oss.moveLeft(steps) press e…" at bounding box center [758, 319] width 240 height 152
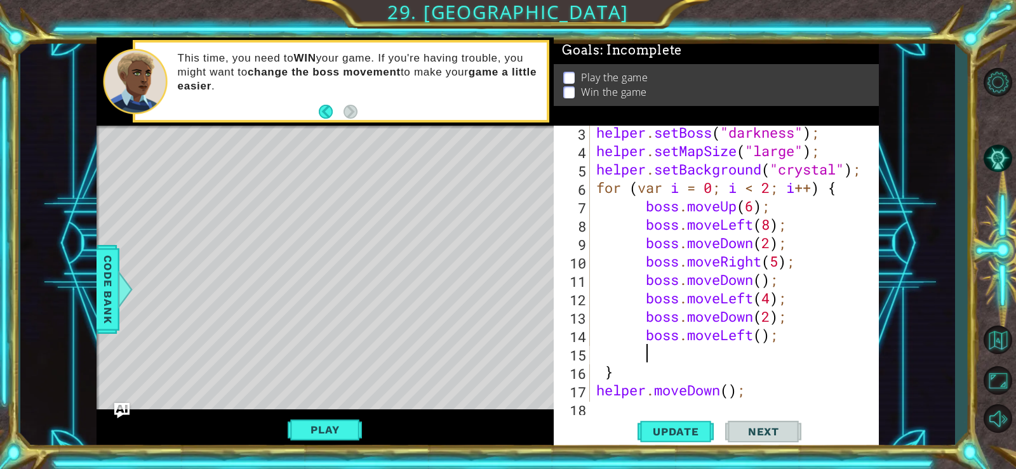
scroll to position [76, 0]
type textarea "b"
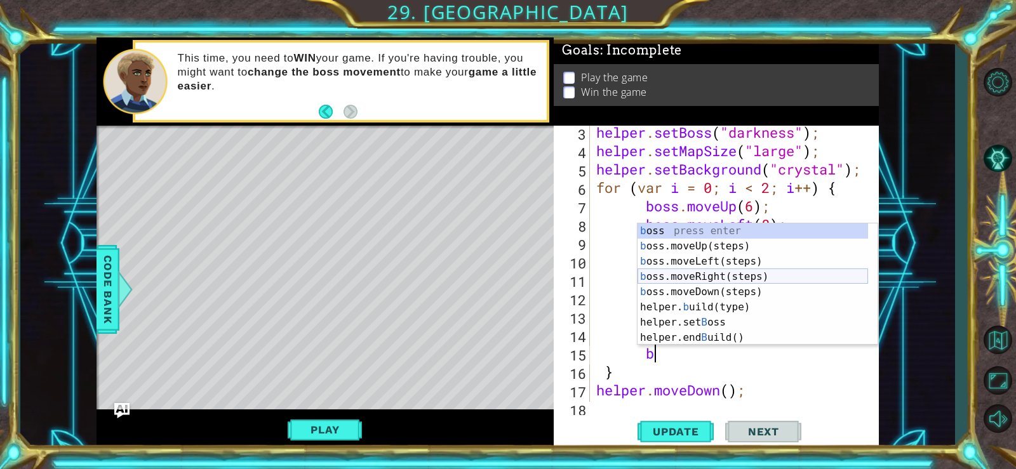
click at [677, 275] on div "b oss press enter b oss.moveUp(steps) press enter b oss.moveLeft(steps) press e…" at bounding box center [753, 300] width 231 height 152
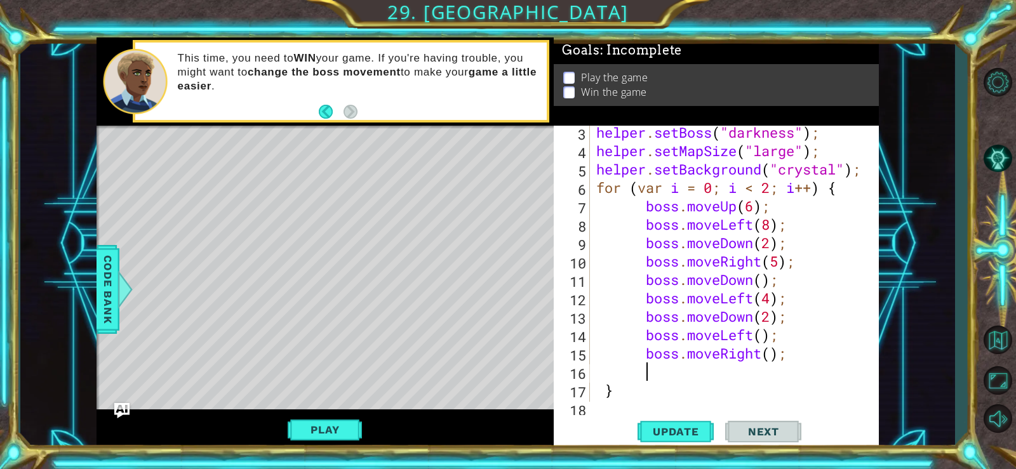
click at [771, 352] on div "helper . setBoss ( "darkness" ) ; helper . setMapSize ( "large" ) ; helper . se…" at bounding box center [733, 279] width 279 height 313
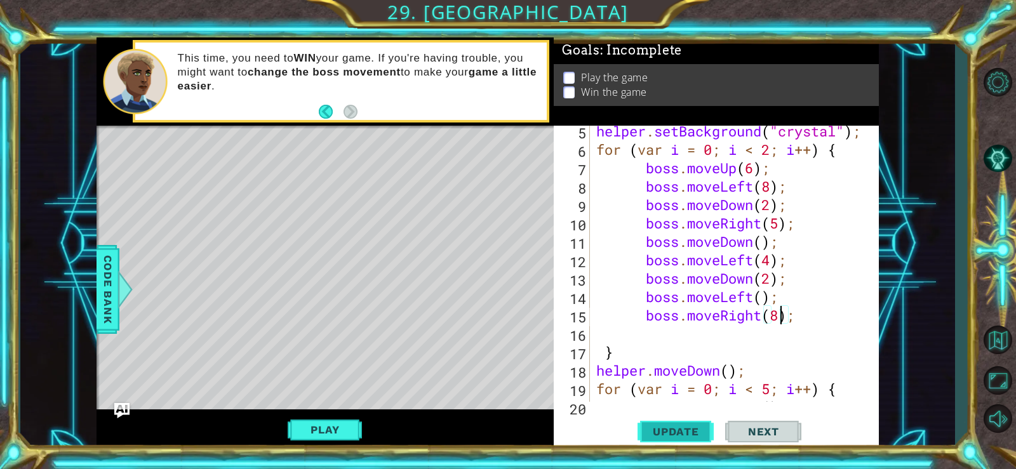
type textarea "boss.moveRight(8);"
click at [674, 419] on button "Update" at bounding box center [676, 431] width 76 height 32
click at [352, 434] on button "Play" at bounding box center [325, 430] width 74 height 24
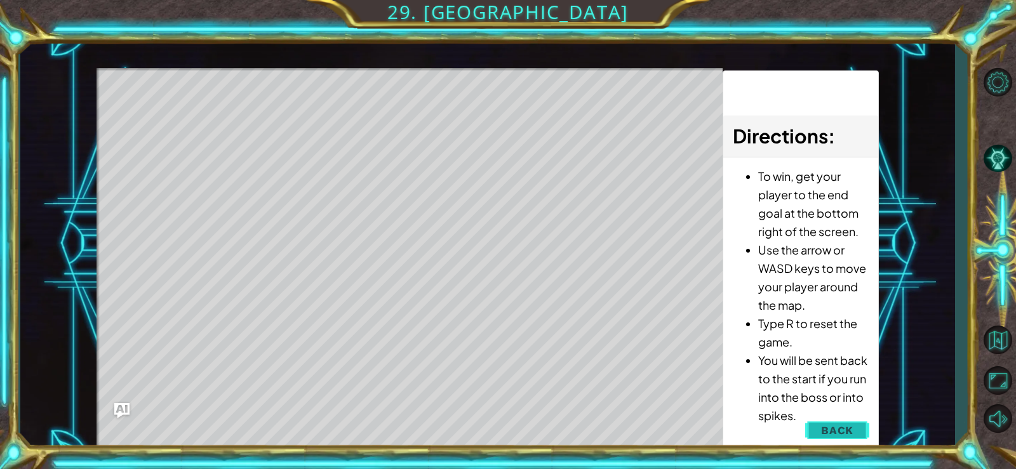
click at [812, 424] on button "Back" at bounding box center [837, 430] width 64 height 25
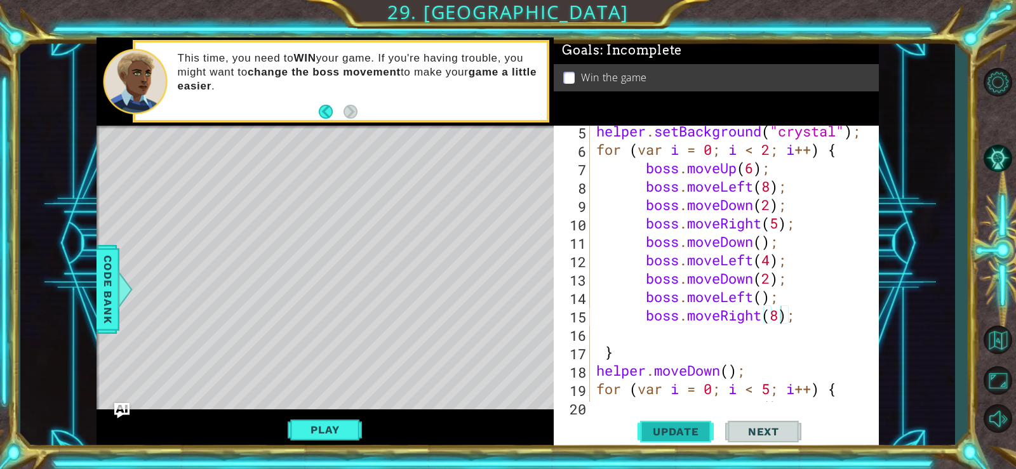
click at [649, 426] on span "Update" at bounding box center [676, 432] width 72 height 13
